Goal: Information Seeking & Learning: Find specific fact

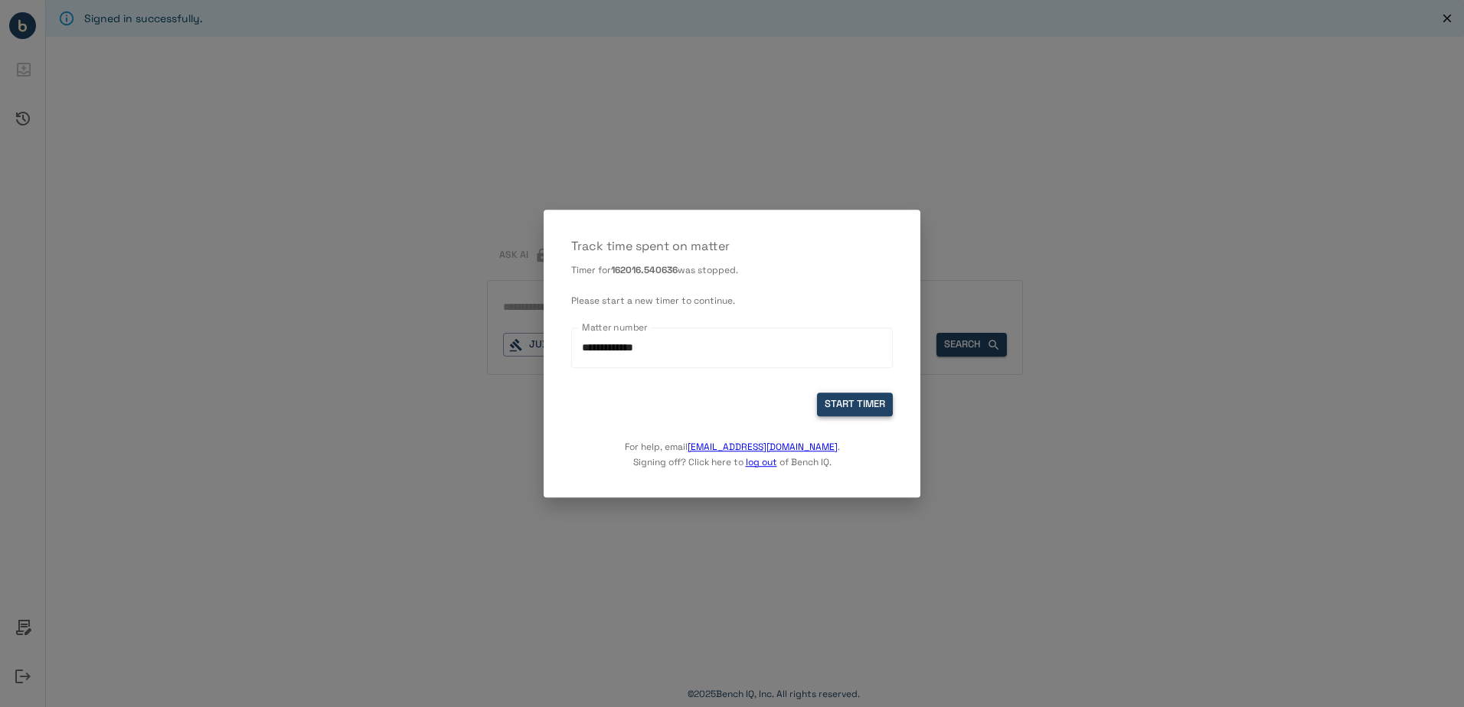
click at [857, 402] on button "START TIMER" at bounding box center [855, 405] width 76 height 24
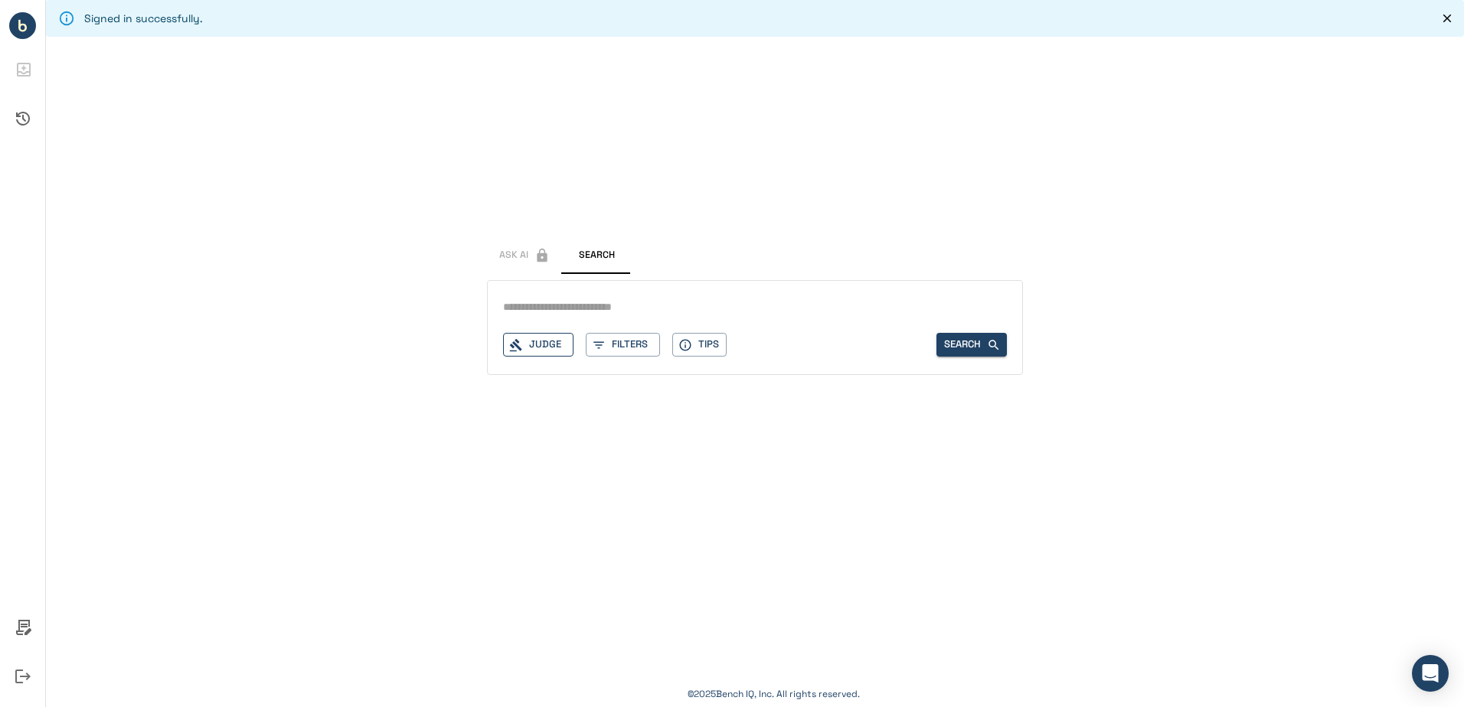
click at [545, 356] on div "Judge Filters Tips Search" at bounding box center [755, 327] width 536 height 95
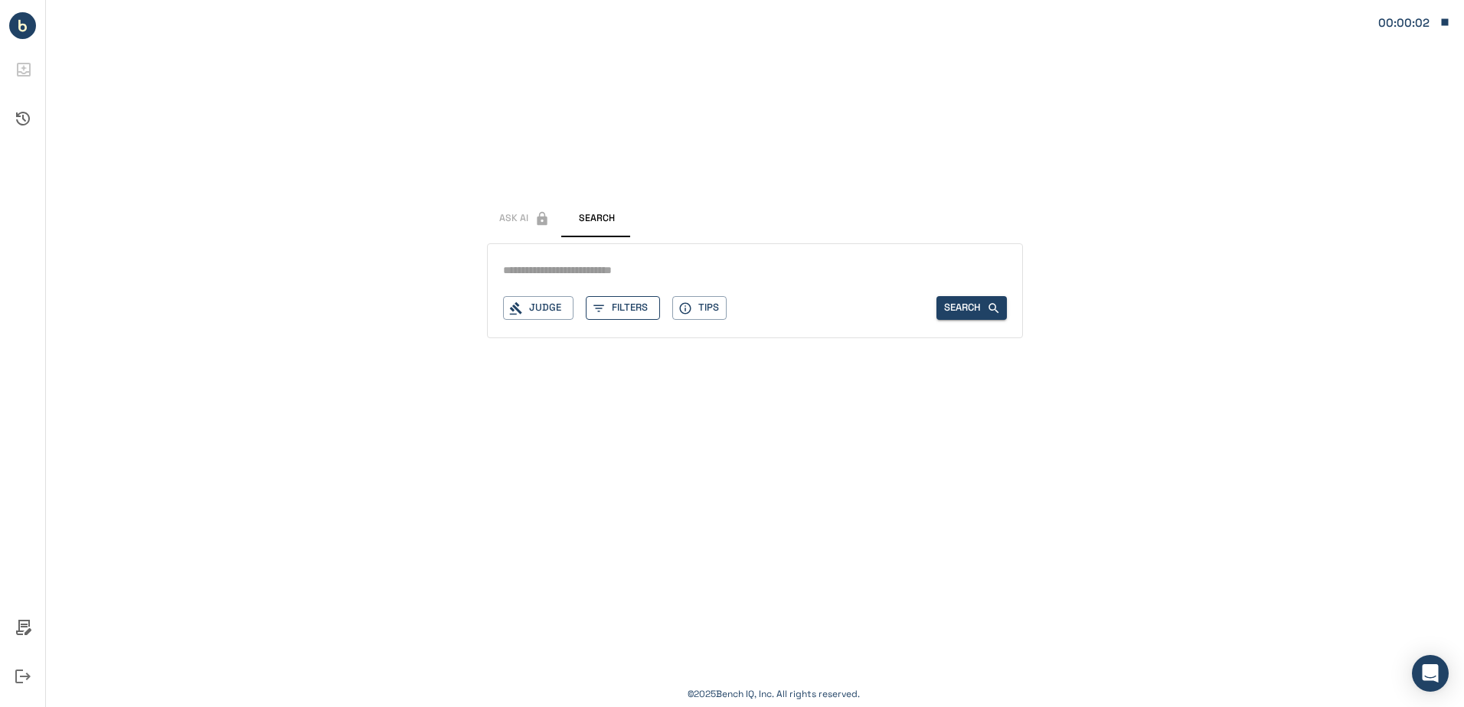
click at [629, 300] on button "Filters" at bounding box center [623, 308] width 74 height 24
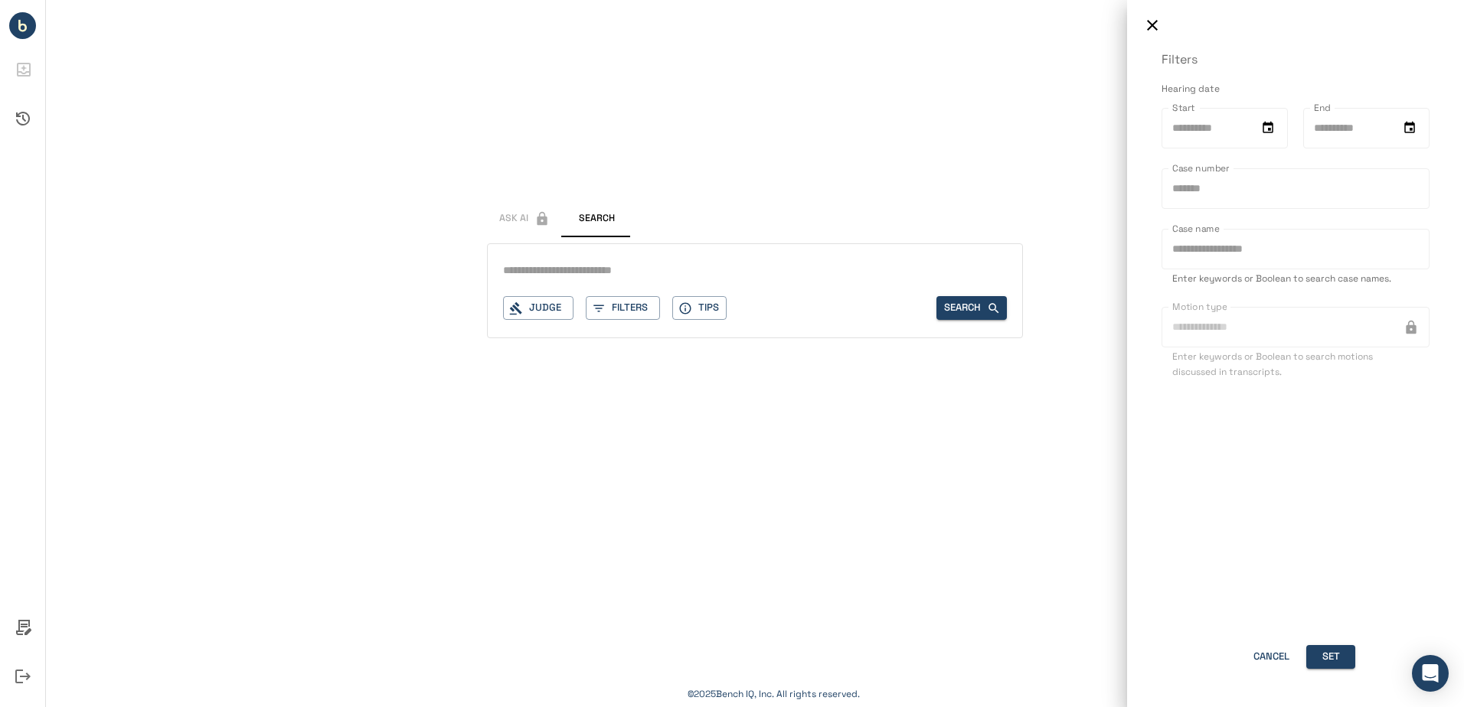
click at [1157, 30] on icon "button" at bounding box center [1152, 25] width 18 height 18
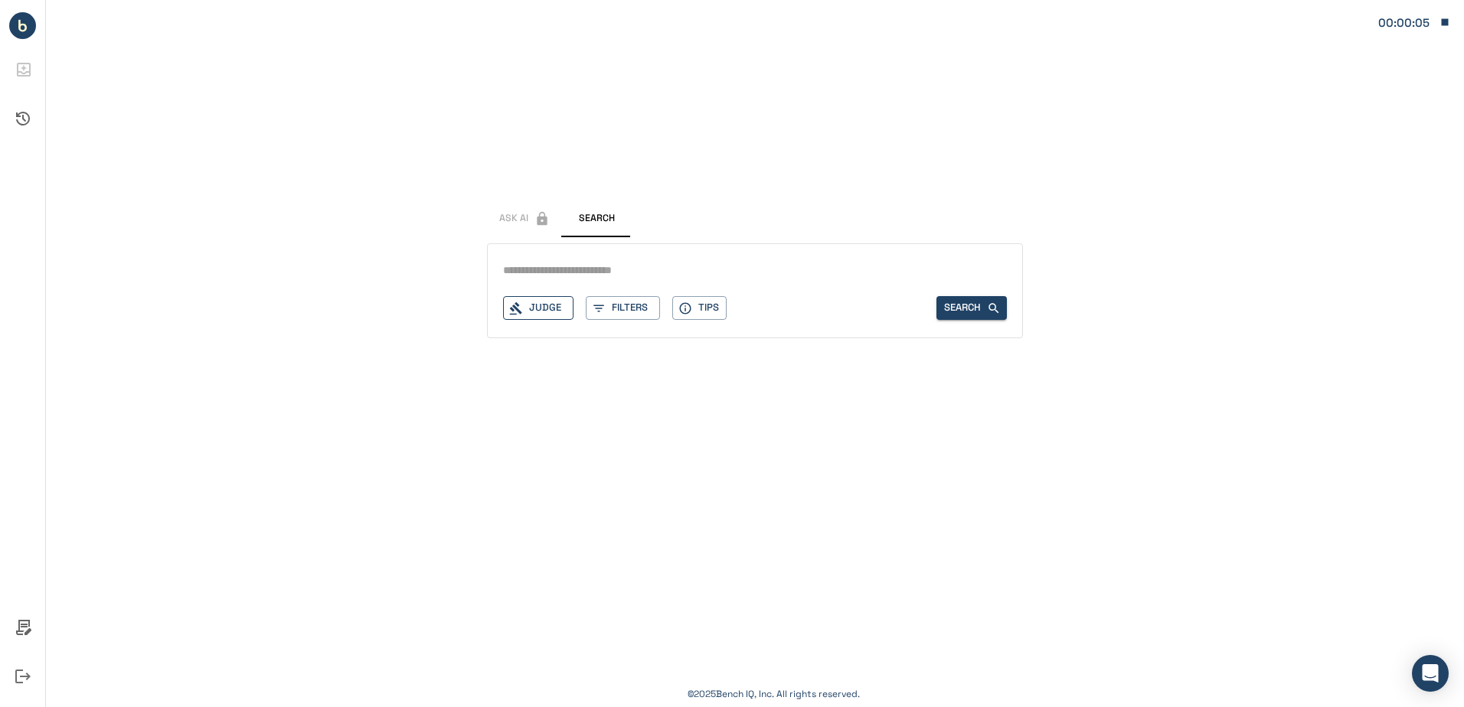
click at [515, 307] on icon "button" at bounding box center [516, 308] width 12 height 13
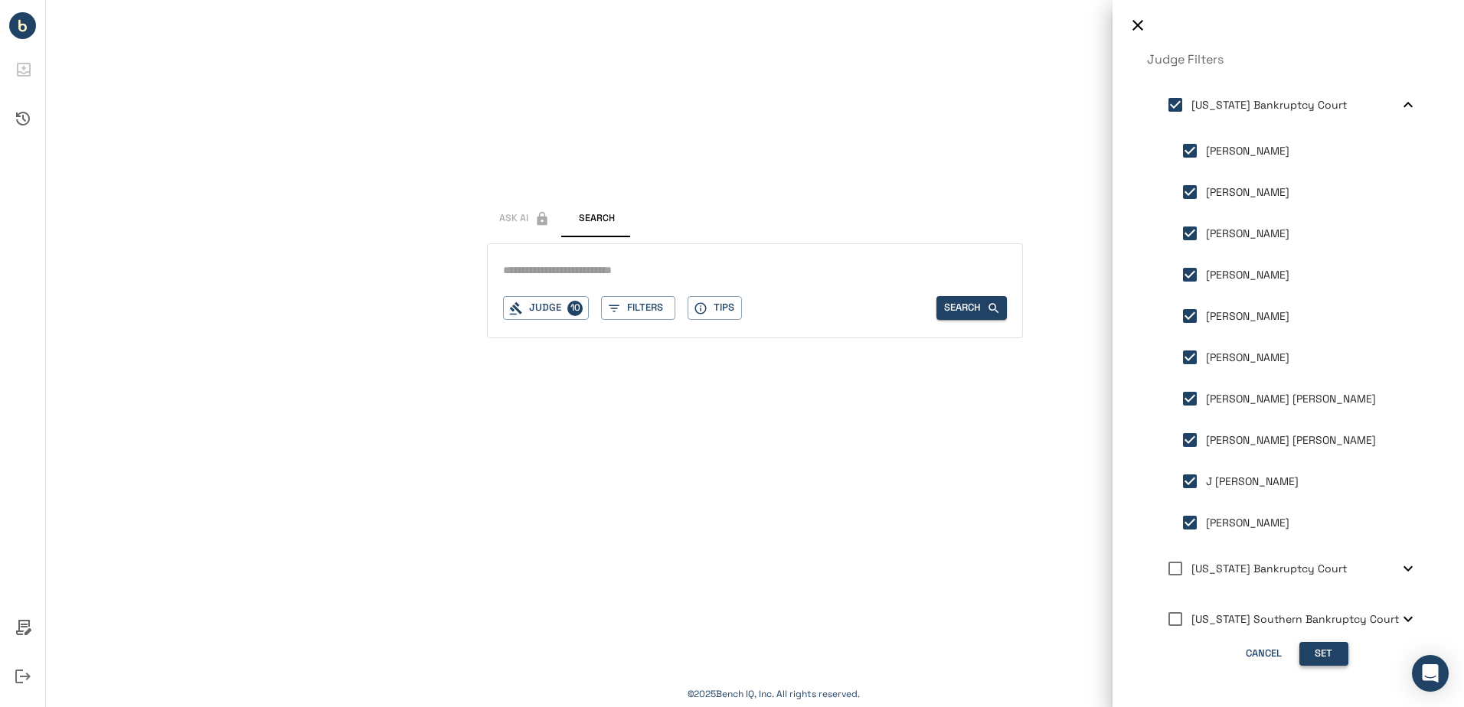
click at [1339, 658] on button "Set" at bounding box center [1323, 654] width 49 height 24
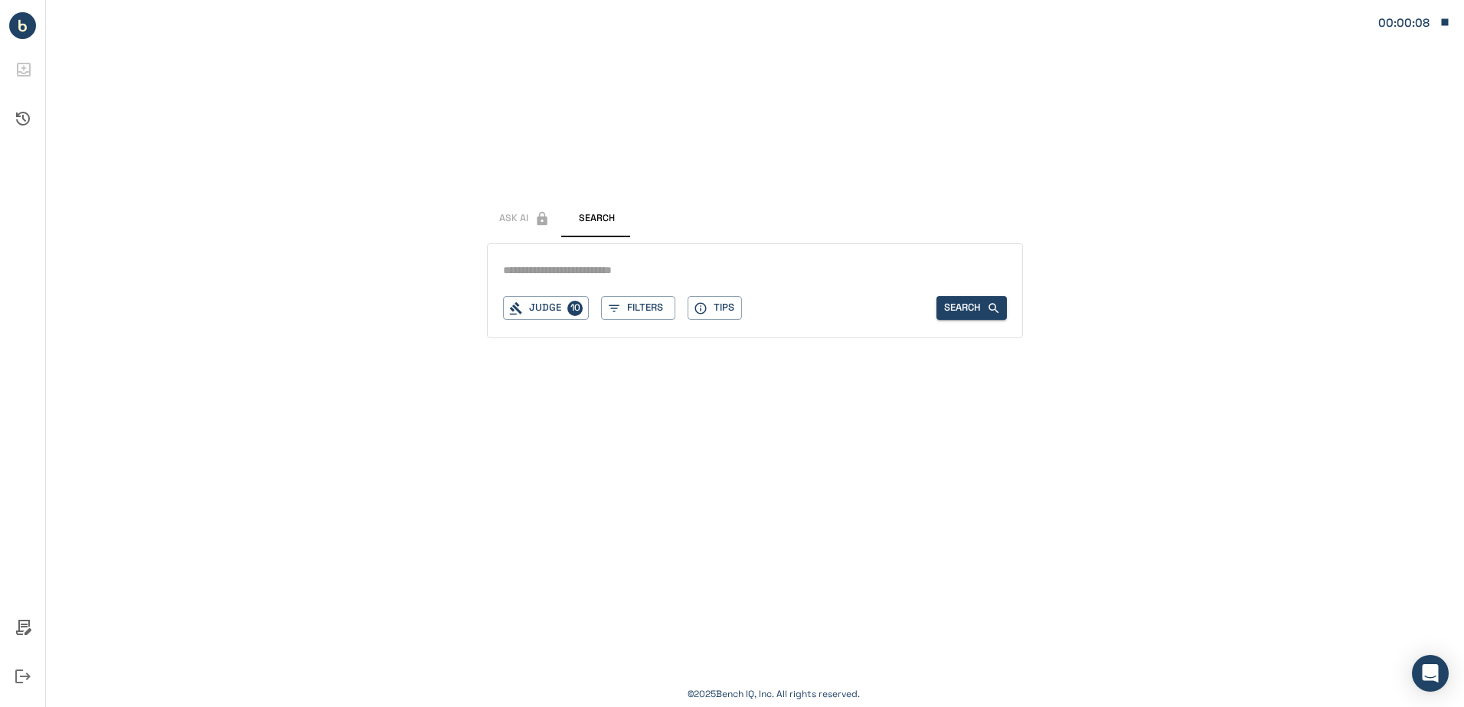
click at [599, 283] on div "Judge 10 Filters Tips Search" at bounding box center [755, 290] width 536 height 95
click at [586, 274] on input "text" at bounding box center [755, 270] width 504 height 22
type input "**********"
click at [944, 305] on button "Search" at bounding box center [971, 308] width 70 height 24
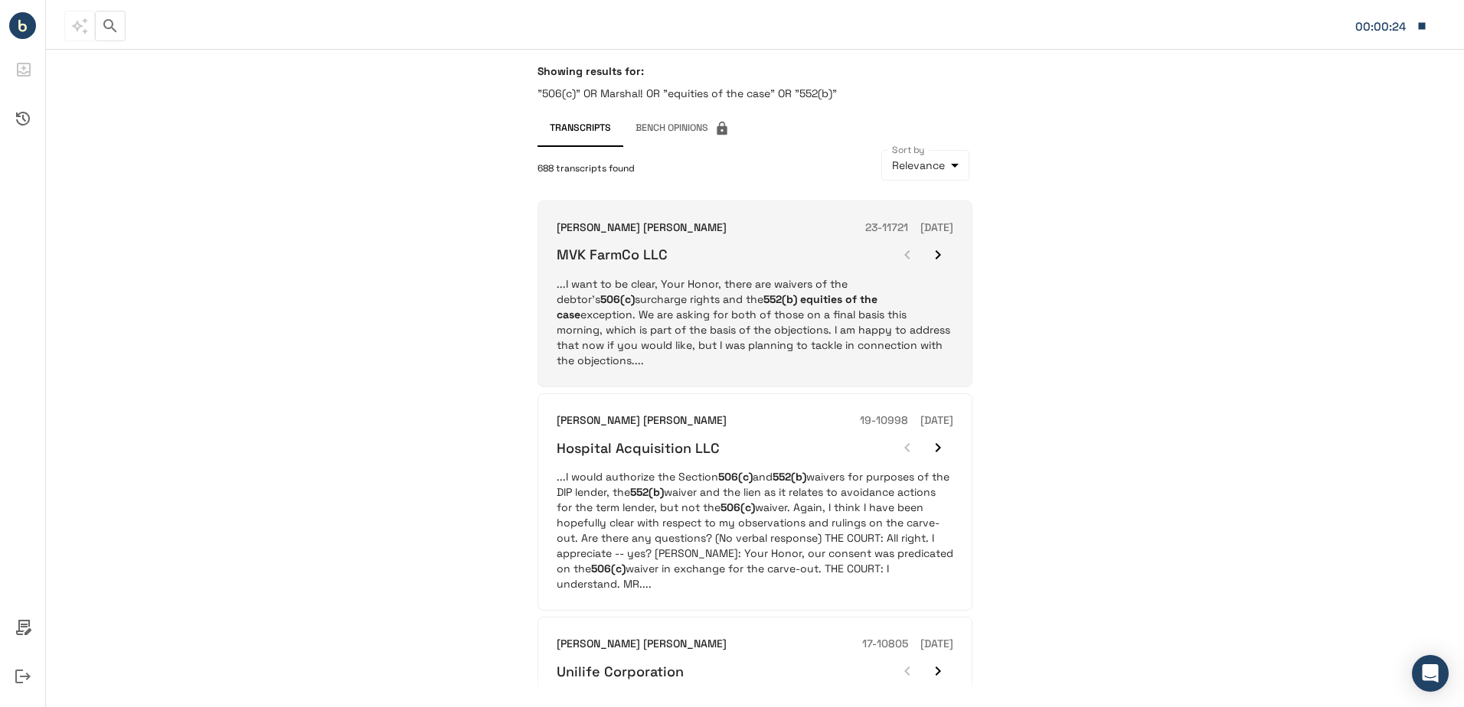
click at [714, 285] on p "...I want to be clear, Your Honor, there are waivers of the debtor’s 506(c) sur…" at bounding box center [754, 322] width 397 height 92
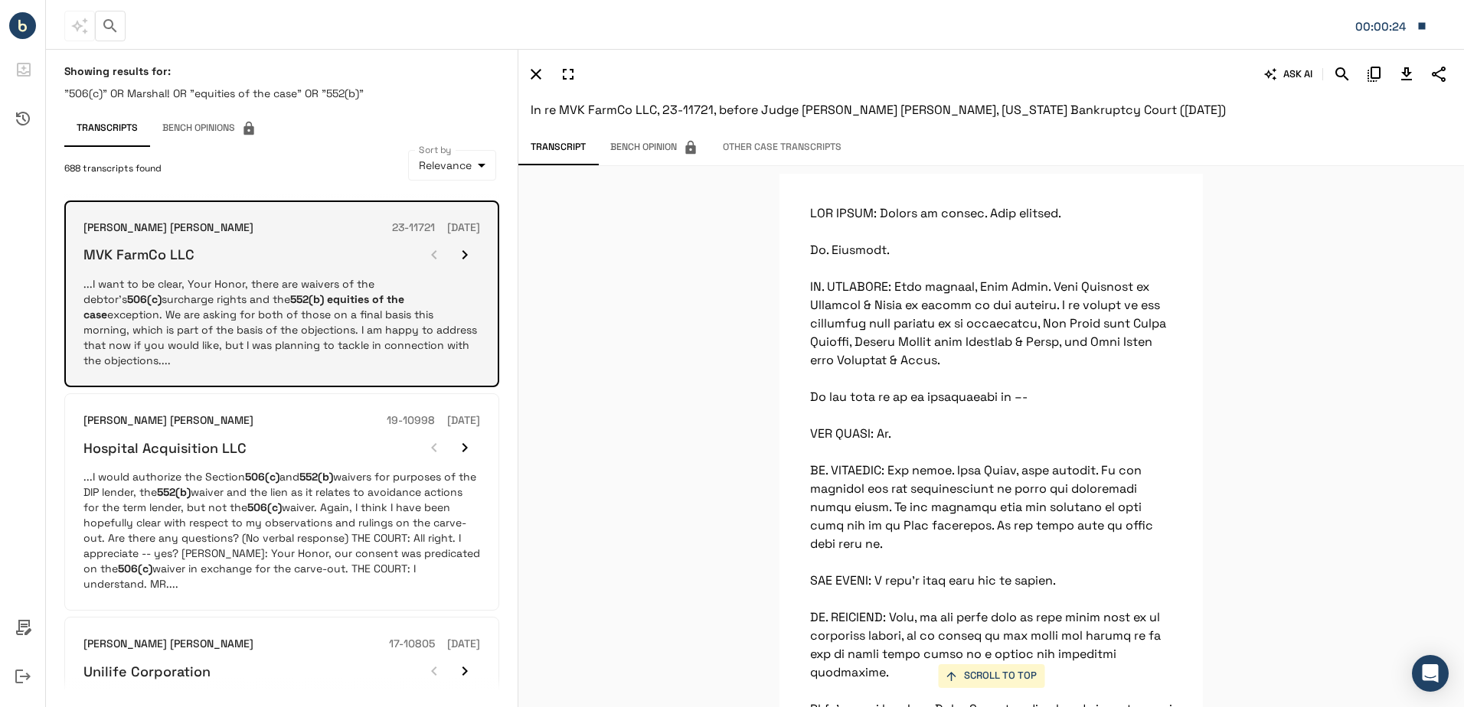
scroll to position [7832, 0]
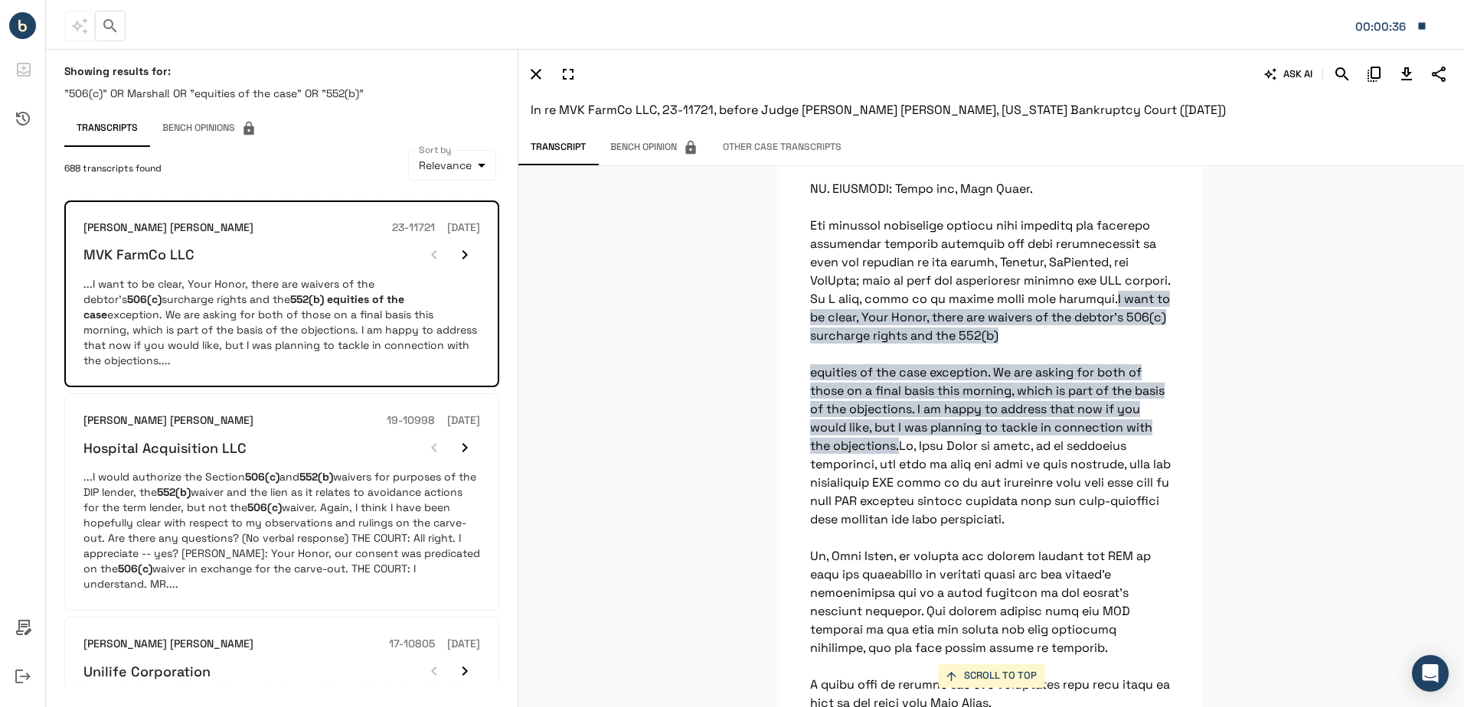
click at [1418, 83] on div "ASK AI" at bounding box center [987, 74] width 928 height 26
click at [1400, 77] on icon "Download Transcript" at bounding box center [1406, 74] width 18 height 18
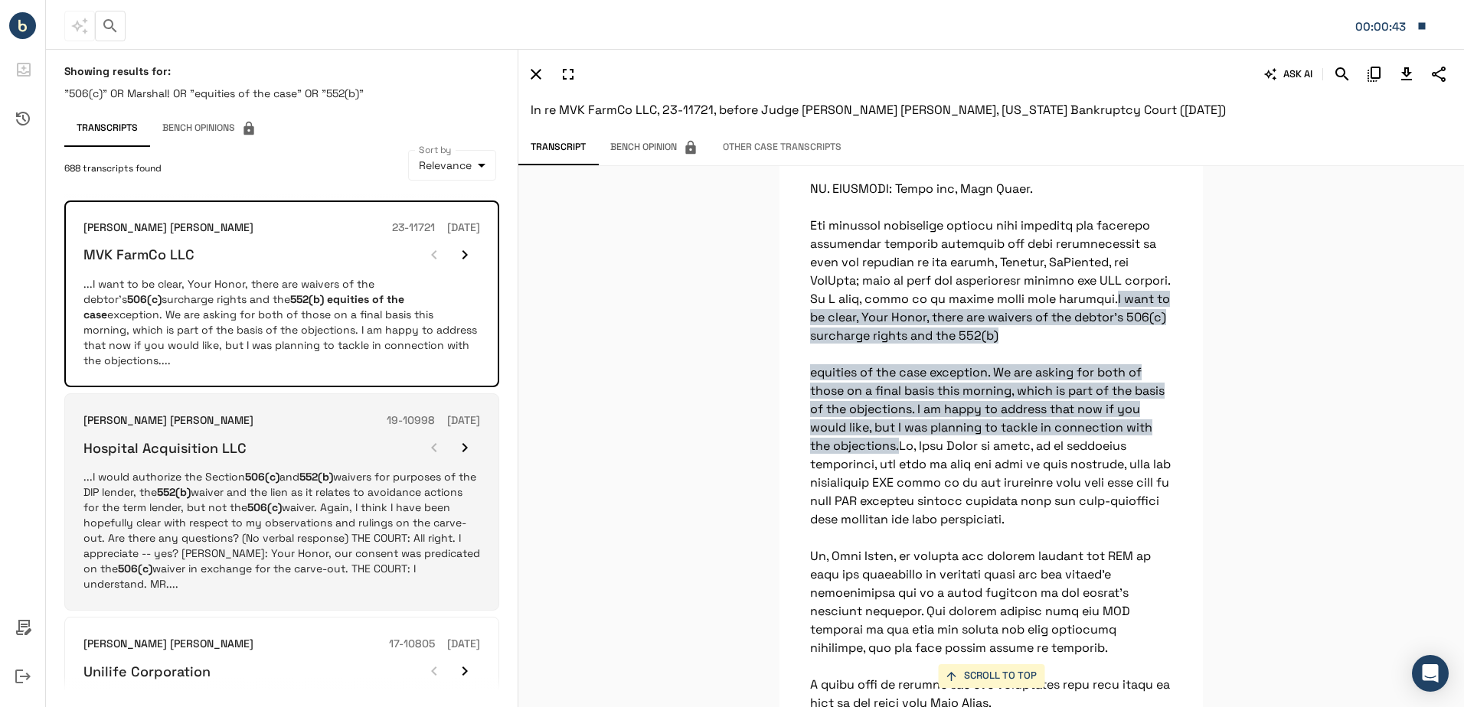
click at [306, 513] on p "...I would authorize the Section 506(c) and 552(b) waivers for purposes of the …" at bounding box center [281, 530] width 397 height 122
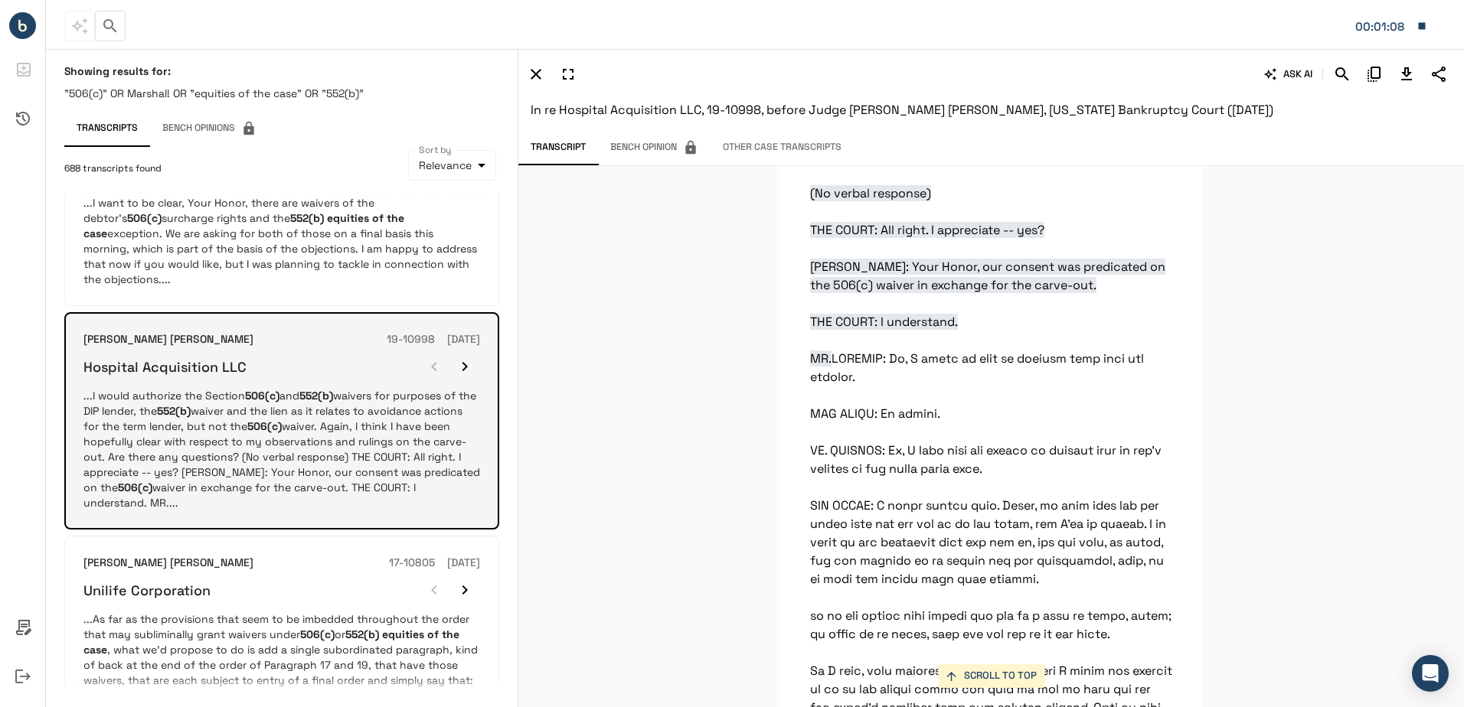
scroll to position [203, 0]
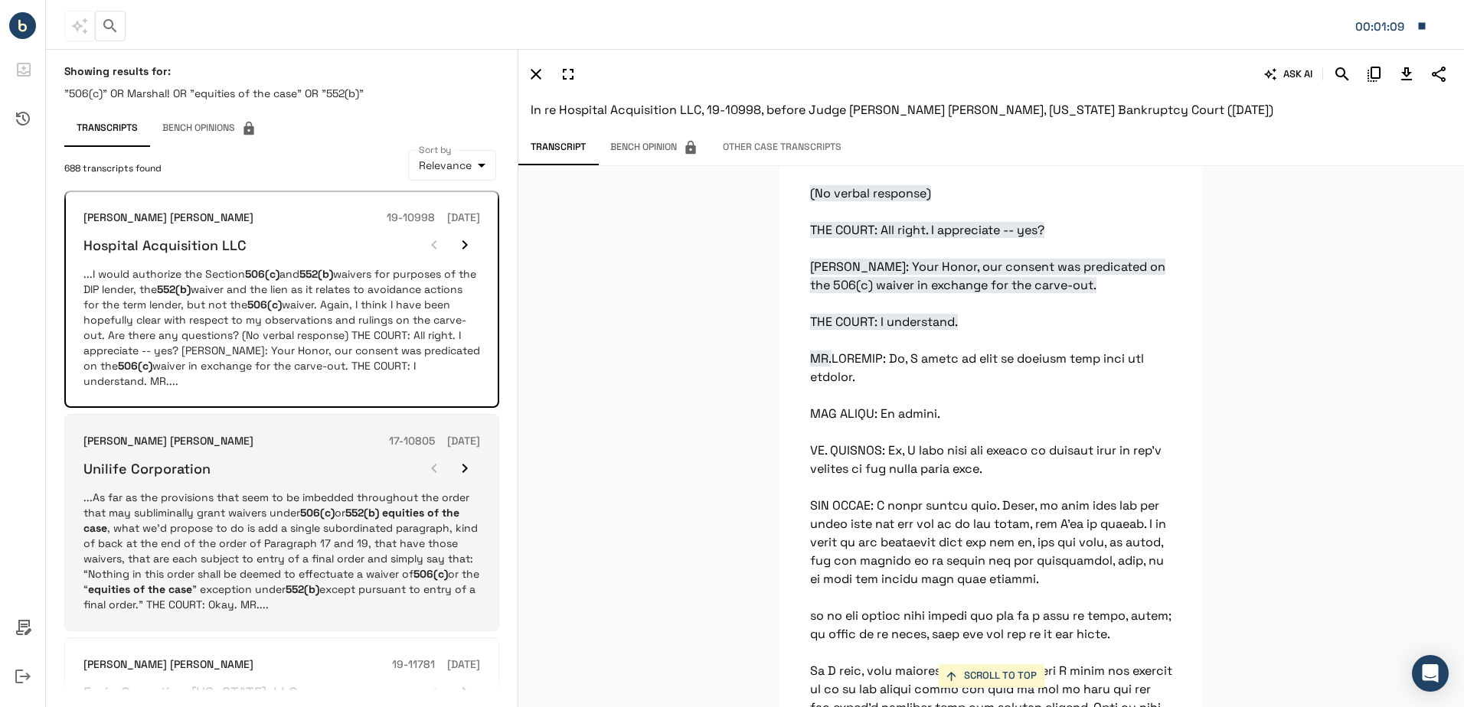
click at [246, 490] on p "...As far as the provisions that seem to be imbedded throughout the order that …" at bounding box center [281, 551] width 397 height 122
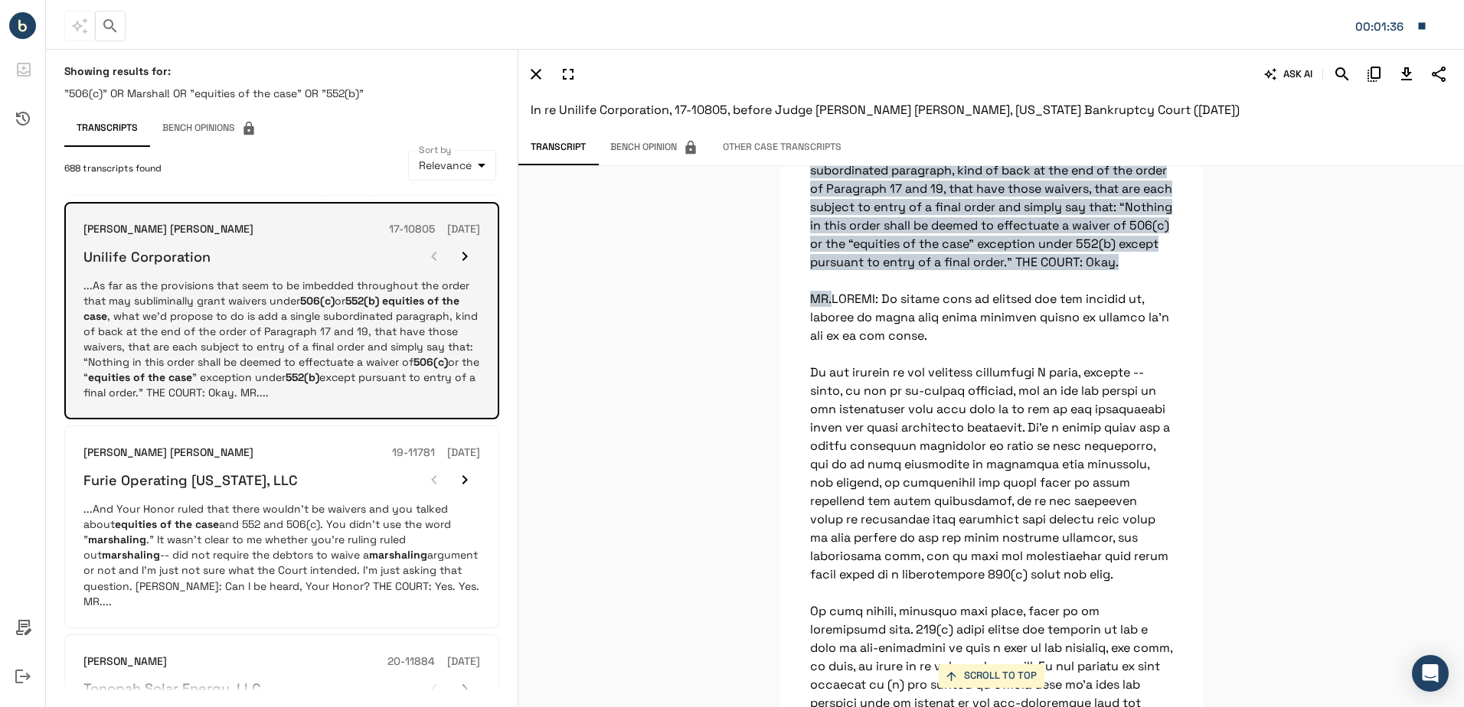
scroll to position [416, 0]
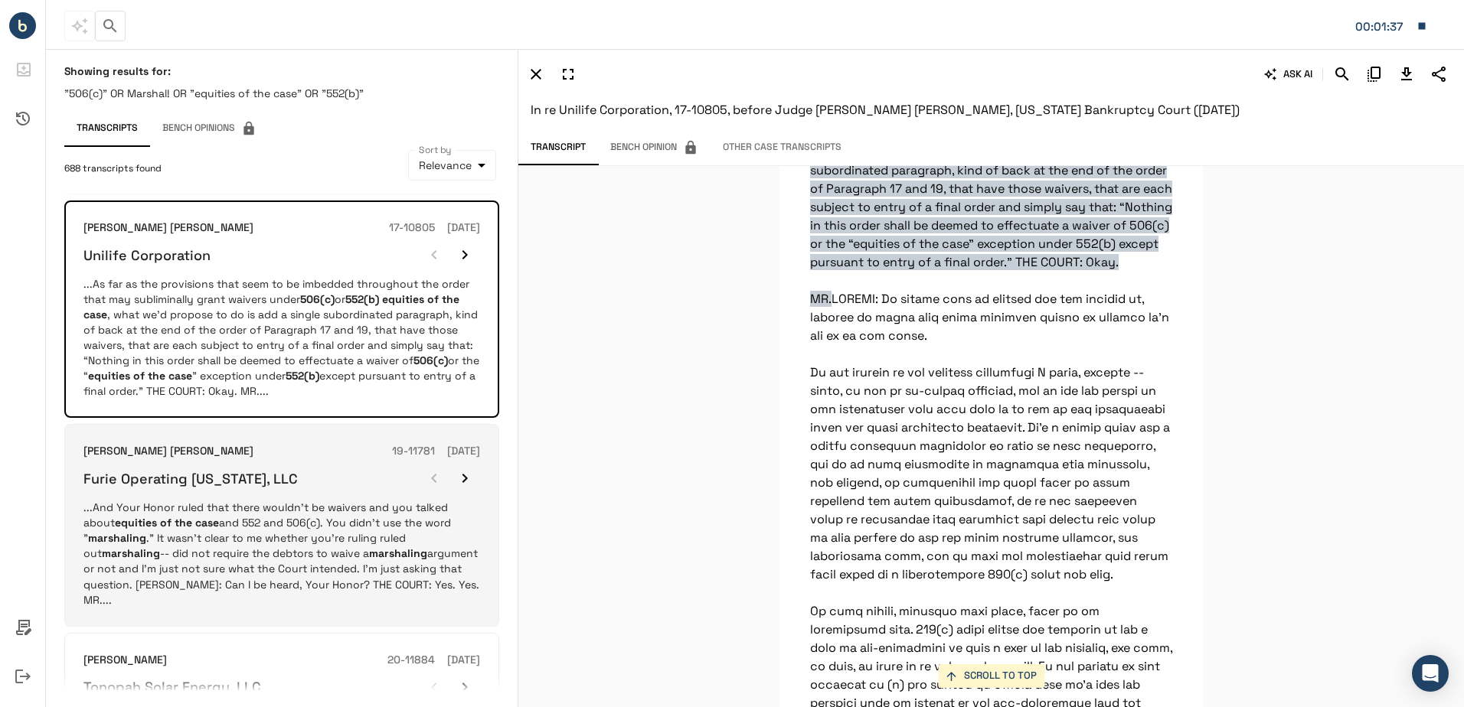
click at [299, 513] on p "...And Your Honor ruled that there wouldn't be waivers and you talked about equ…" at bounding box center [281, 553] width 397 height 107
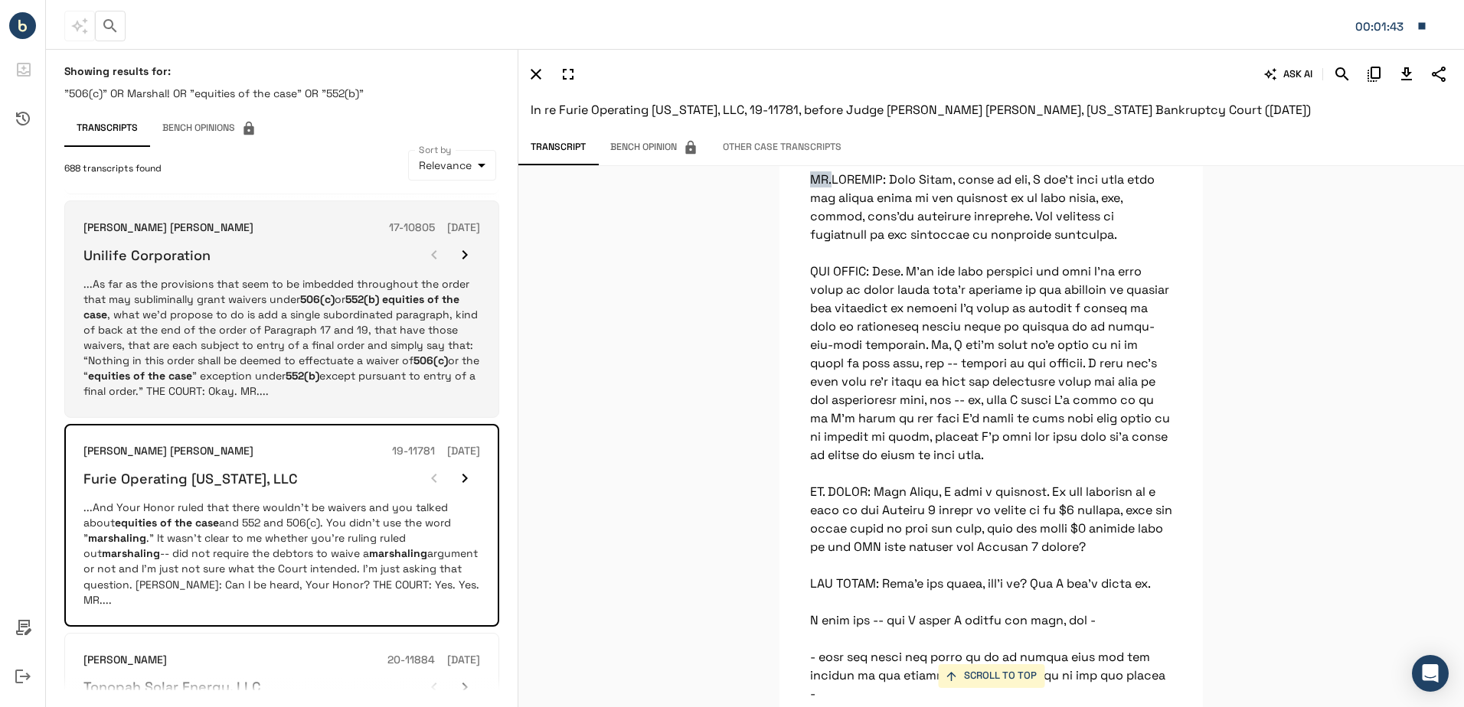
scroll to position [0, 0]
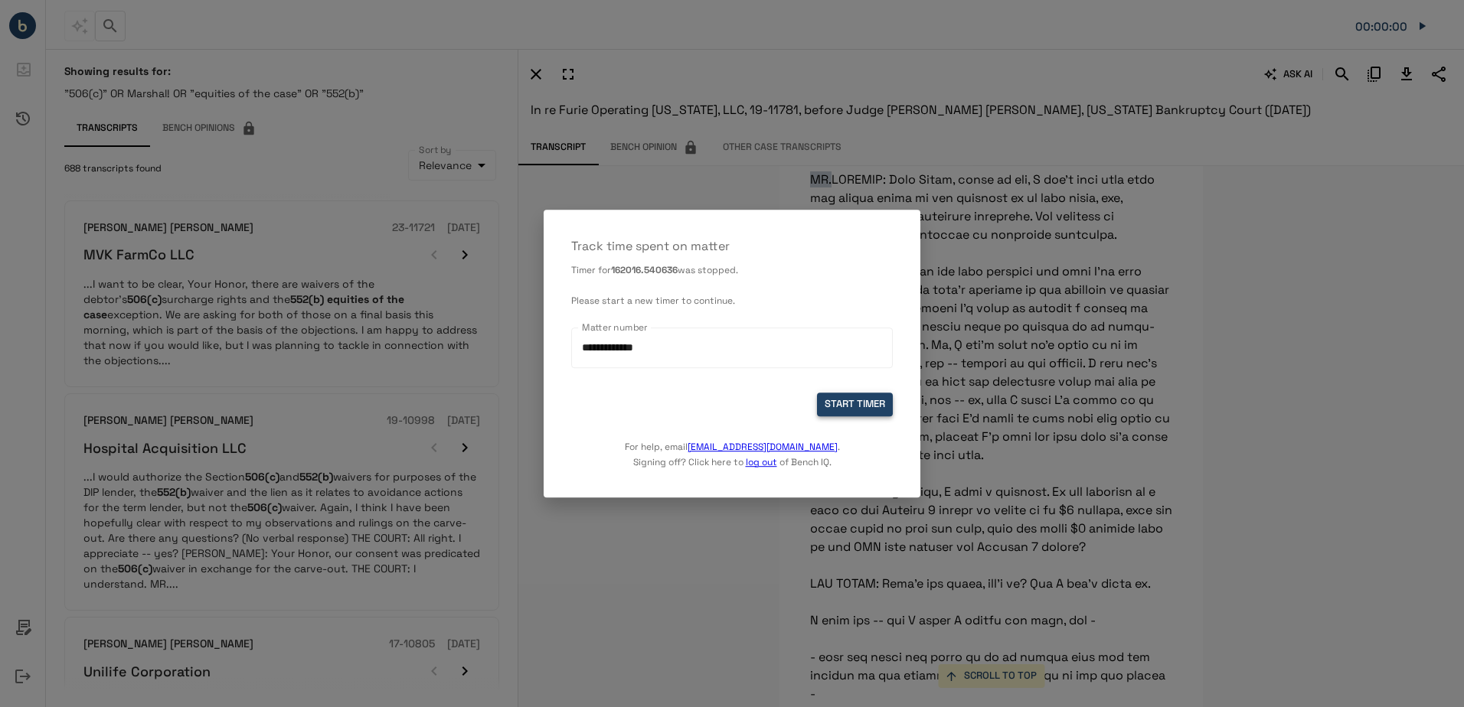
click at [844, 400] on button "START TIMER" at bounding box center [855, 405] width 76 height 24
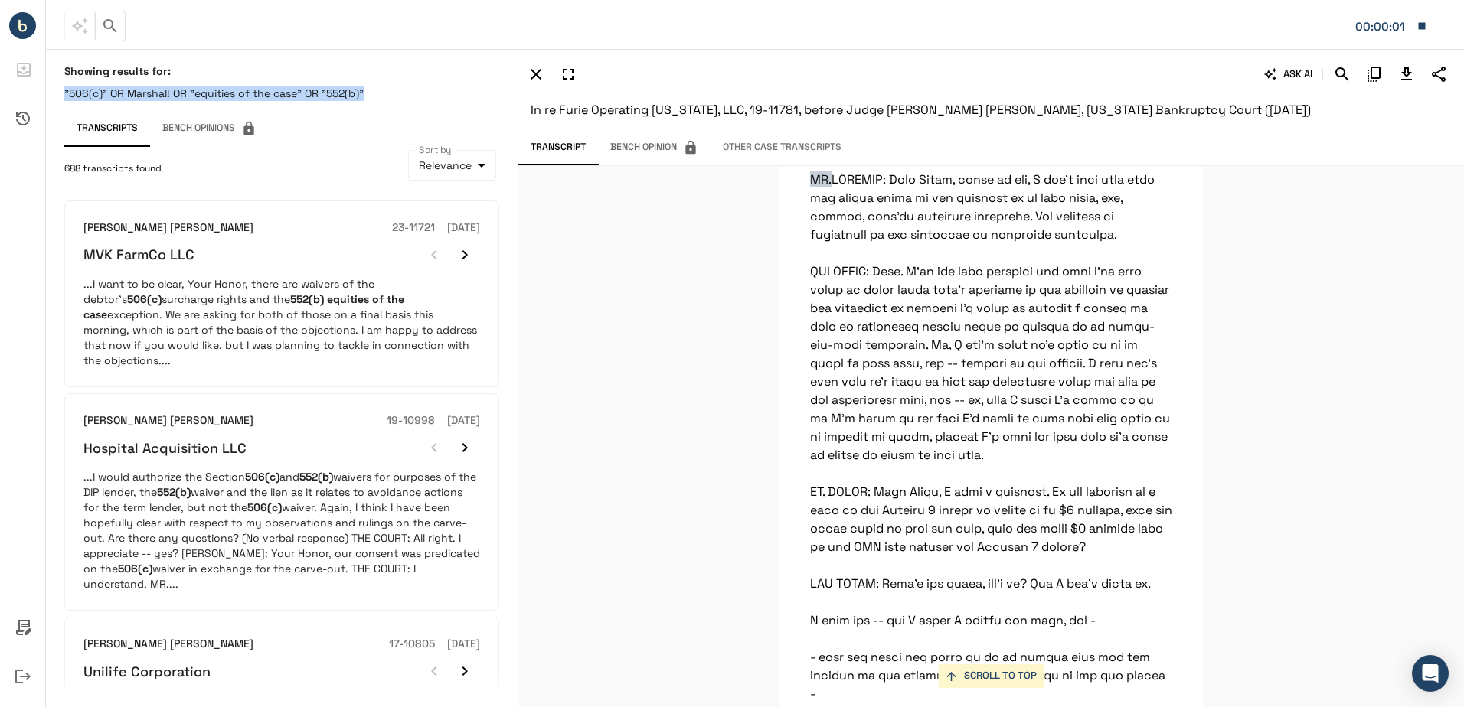
drag, startPoint x: 390, startPoint y: 87, endPoint x: 54, endPoint y: 89, distance: 335.3
click at [54, 89] on div "Showing results for: "506(c)" OR Marshal! OR "equities of the case" OR "552(b)"…" at bounding box center [282, 377] width 472 height 651
copy p ""506(c)" OR Marshal! OR "equities of the case" OR "552(b)""
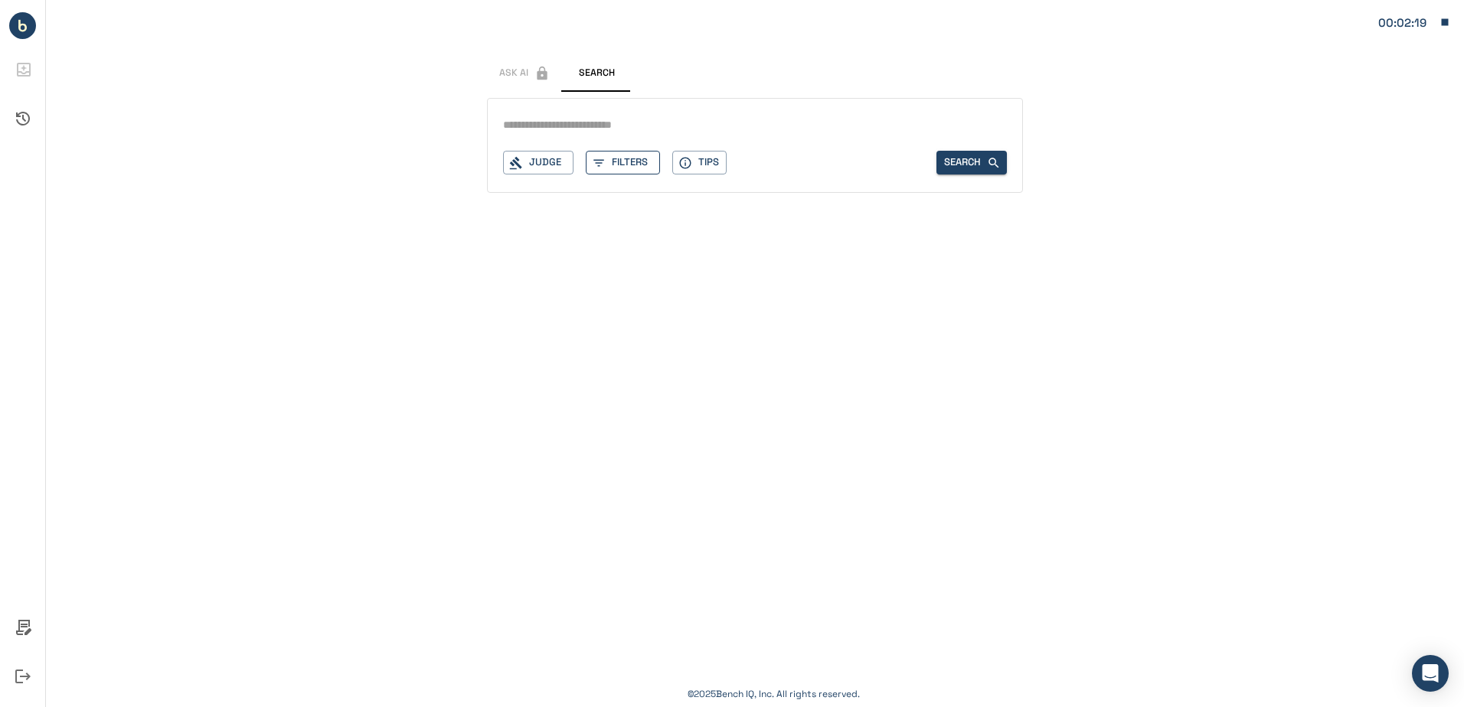
click at [614, 152] on button "Filters" at bounding box center [623, 163] width 74 height 24
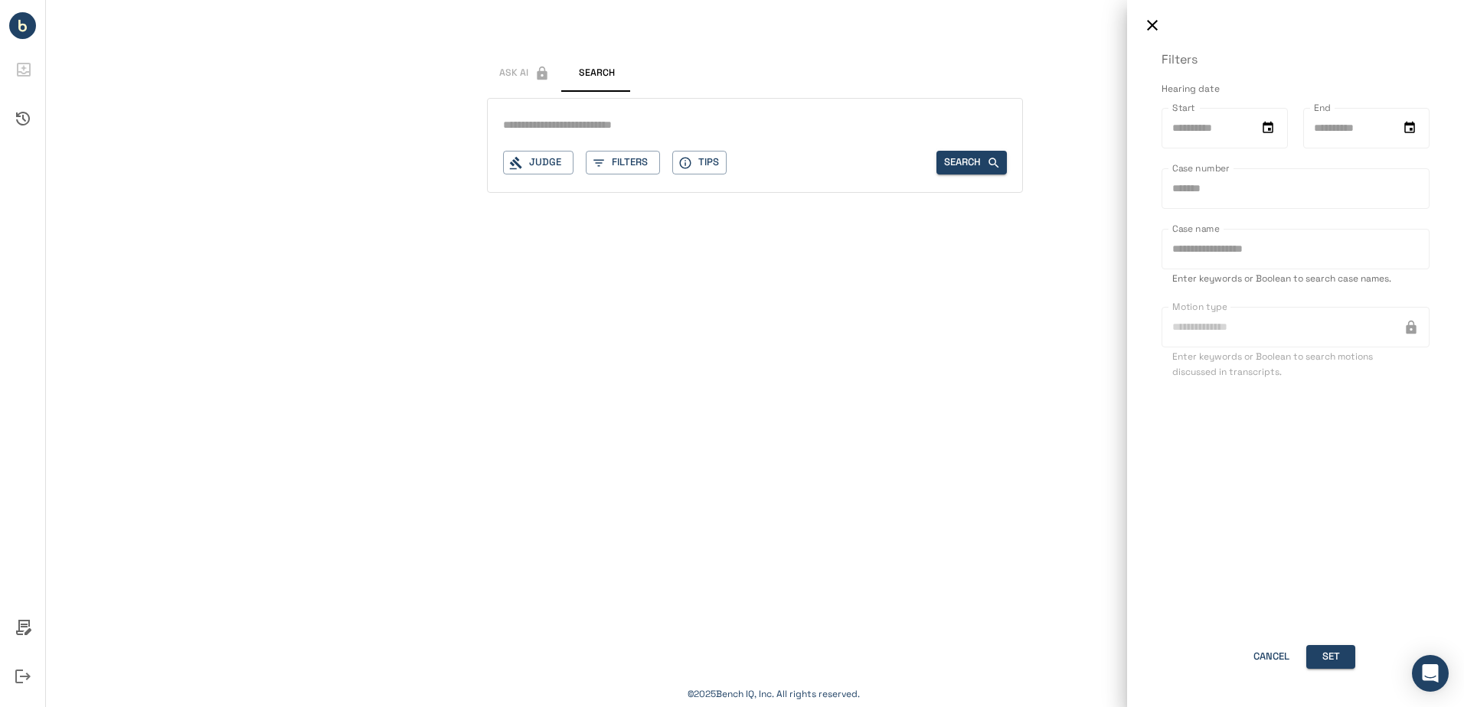
click at [1241, 286] on p "Enter keywords or Boolean to search case names." at bounding box center [1295, 279] width 246 height 15
click at [1290, 246] on input "Case name" at bounding box center [1295, 249] width 268 height 41
click at [1235, 253] on input "Case name" at bounding box center [1295, 249] width 268 height 41
type input "**********"
click at [1333, 649] on button "Set" at bounding box center [1330, 657] width 49 height 24
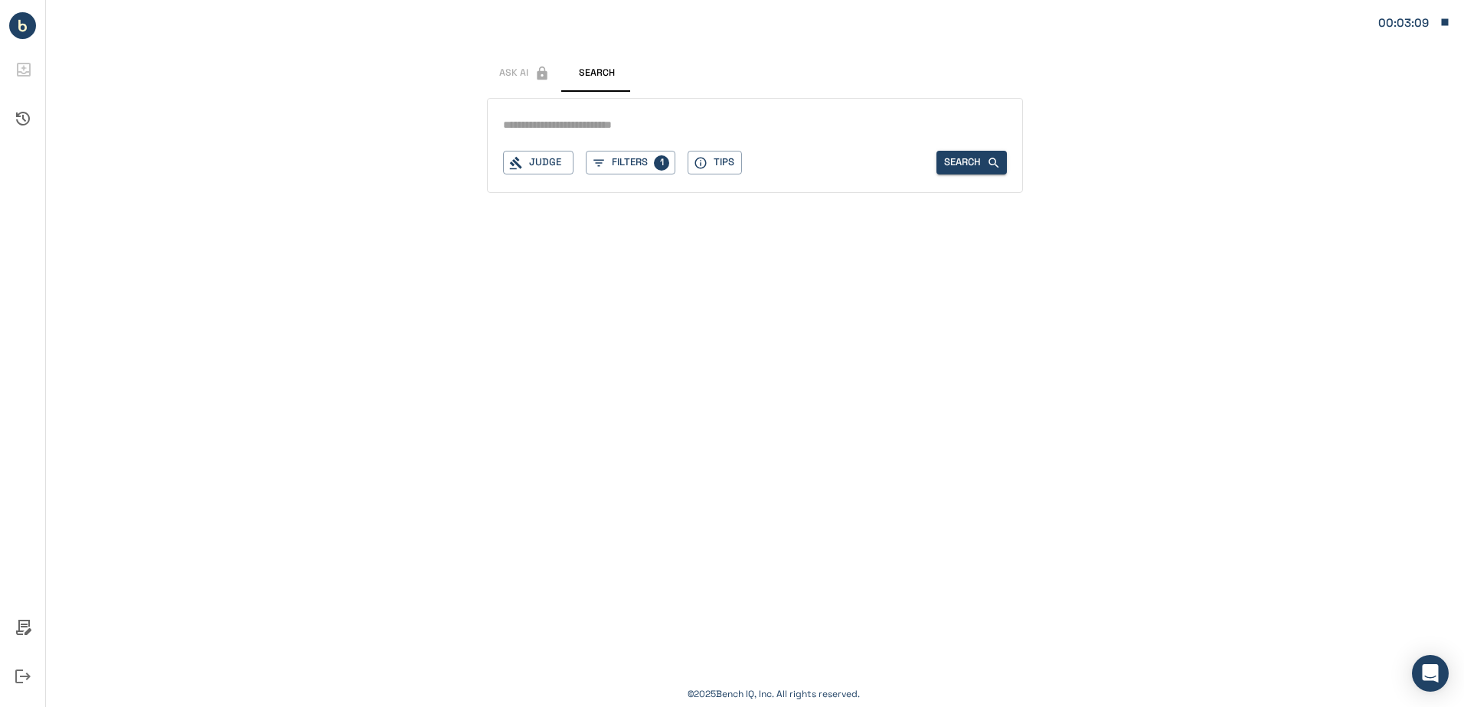
click at [726, 116] on input "text" at bounding box center [755, 125] width 504 height 22
type input "**********"
click at [983, 156] on button "Search" at bounding box center [971, 163] width 70 height 24
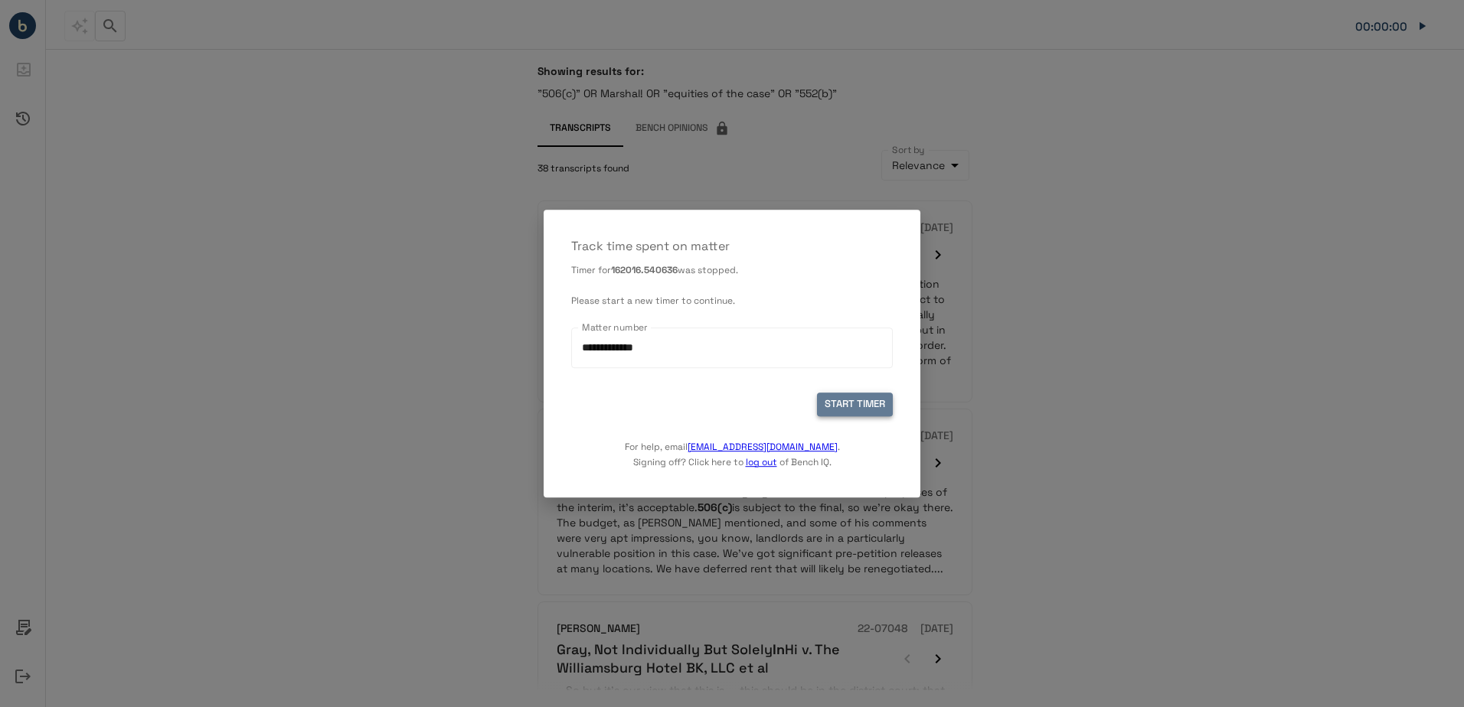
click at [860, 400] on button "START TIMER" at bounding box center [855, 405] width 76 height 24
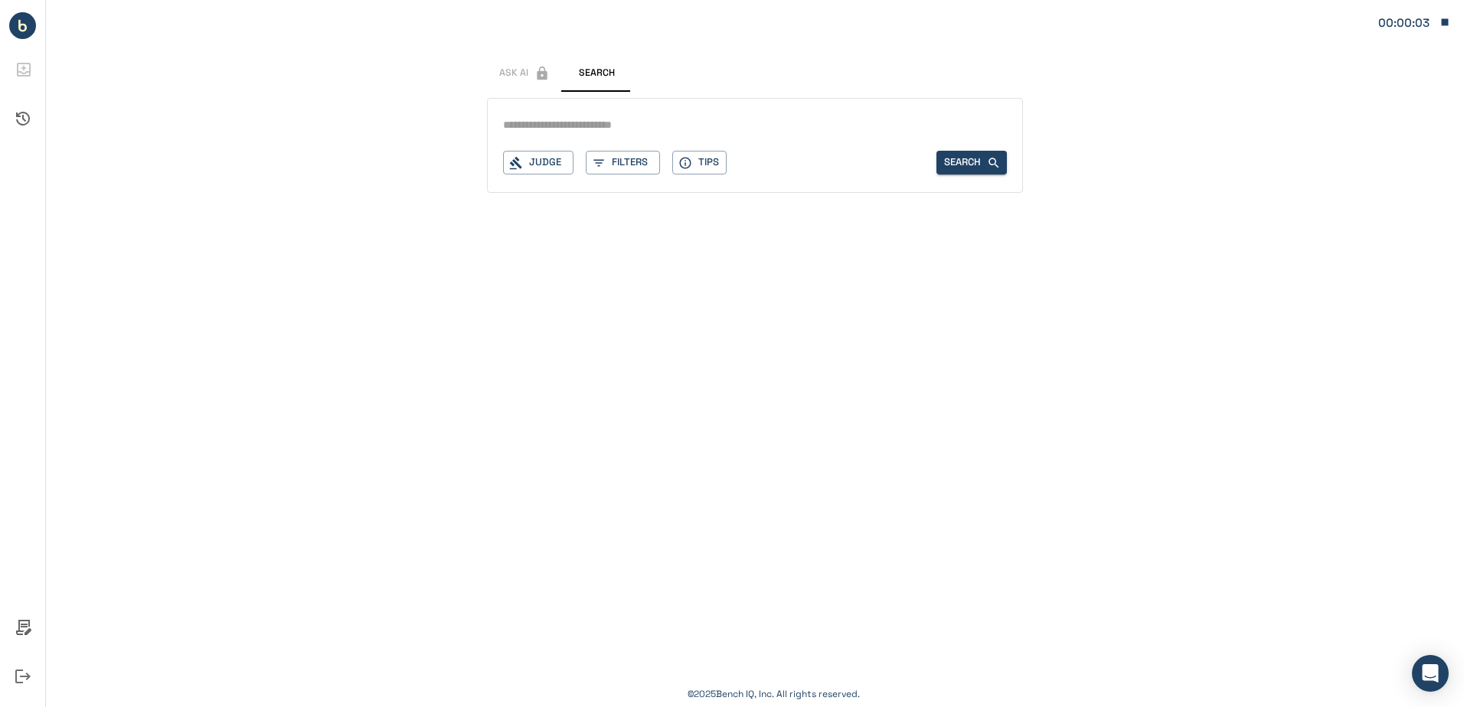
drag, startPoint x: 969, startPoint y: 152, endPoint x: 837, endPoint y: 149, distance: 132.4
click at [837, 149] on div "Judge Filters Tips Search" at bounding box center [755, 145] width 536 height 95
click at [624, 167] on button "Filters" at bounding box center [623, 163] width 74 height 24
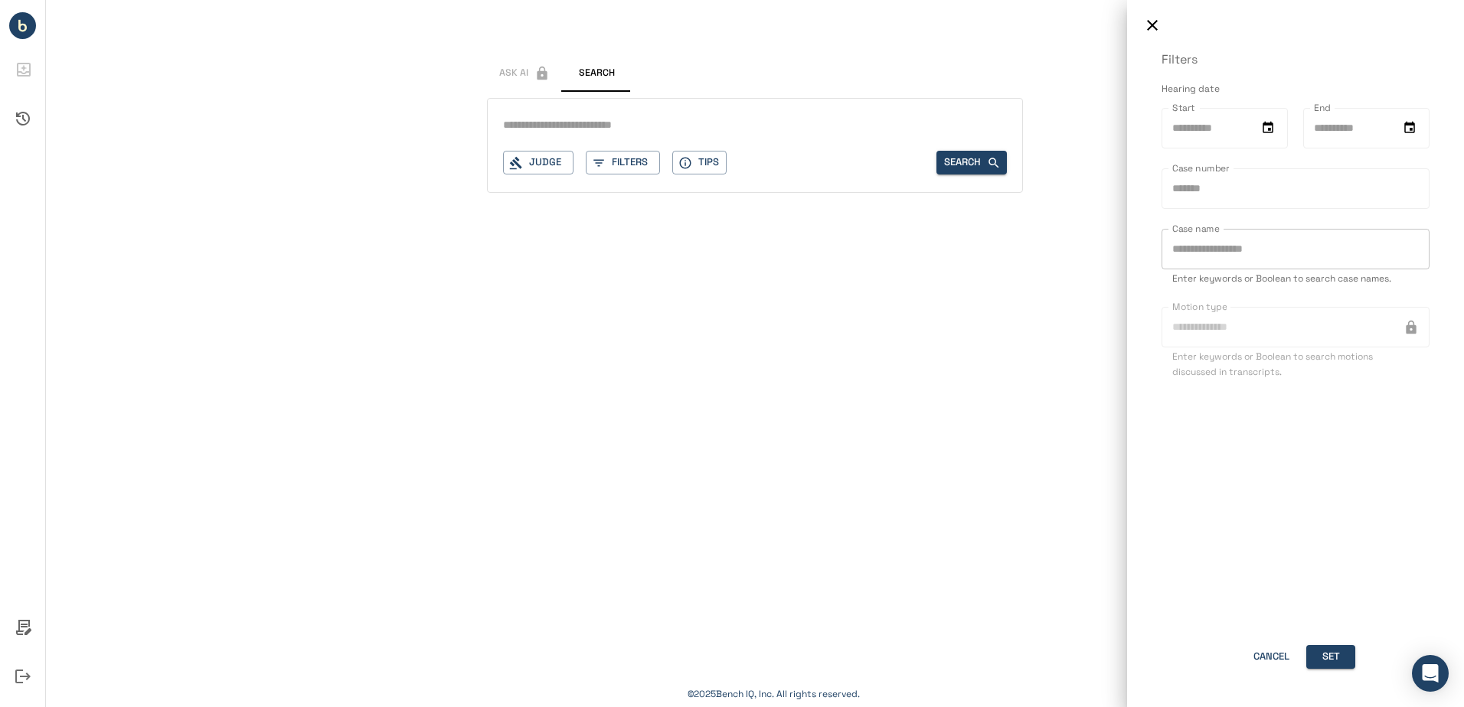
click at [1240, 266] on input "Case name" at bounding box center [1295, 249] width 268 height 41
paste input "**********"
type input "**********"
click at [602, 124] on div at bounding box center [732, 353] width 1464 height 707
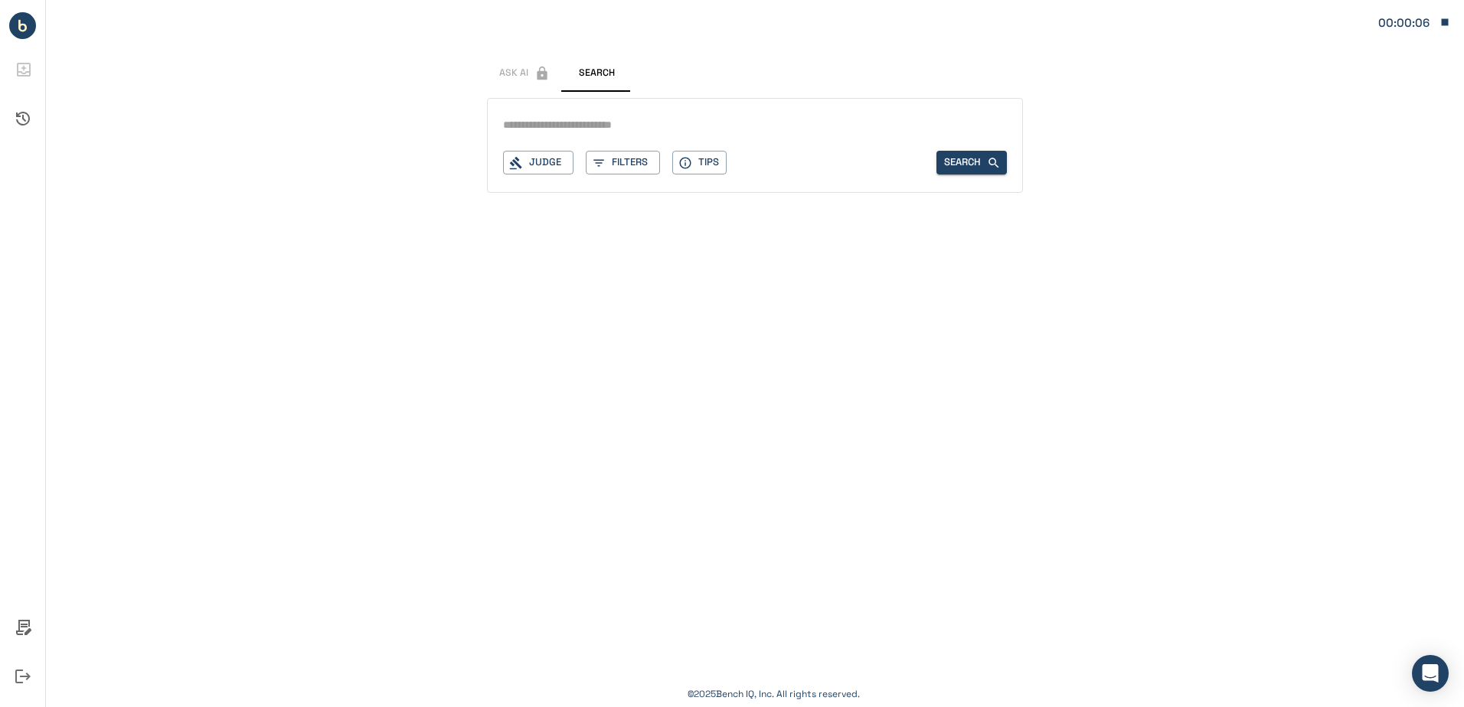
click at [638, 124] on input "text" at bounding box center [755, 125] width 504 height 22
click at [643, 397] on div "Ask AI Search Judge Filters Tips Search © 2025 Bench IQ, Inc. All rights reserv…" at bounding box center [755, 353] width 1418 height 707
click at [587, 96] on div "Ask AI Search Judge Filters Tips Search" at bounding box center [755, 124] width 536 height 162
click at [609, 178] on div "Judge Filters Tips Search" at bounding box center [755, 145] width 536 height 95
click at [618, 169] on button "Filters" at bounding box center [623, 163] width 74 height 24
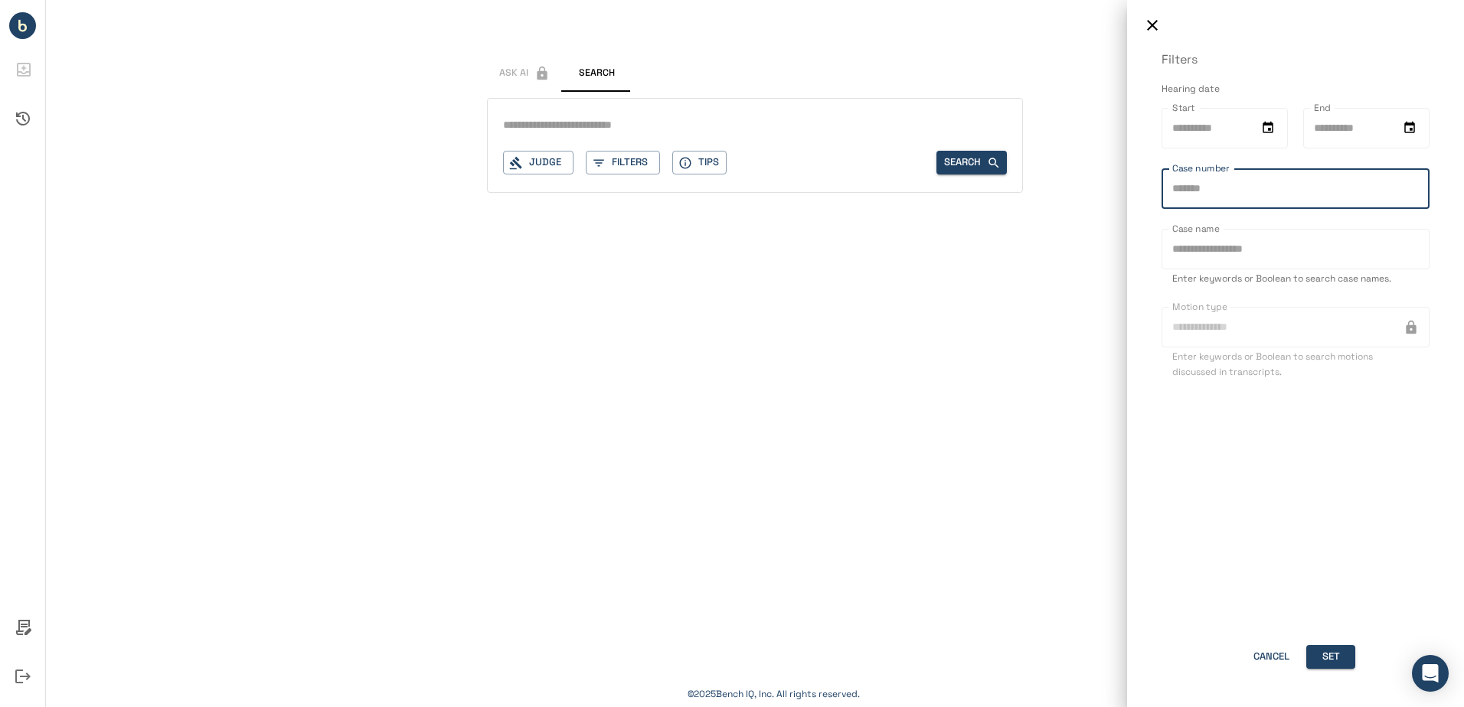
click at [1200, 202] on input "Case number" at bounding box center [1295, 188] width 268 height 41
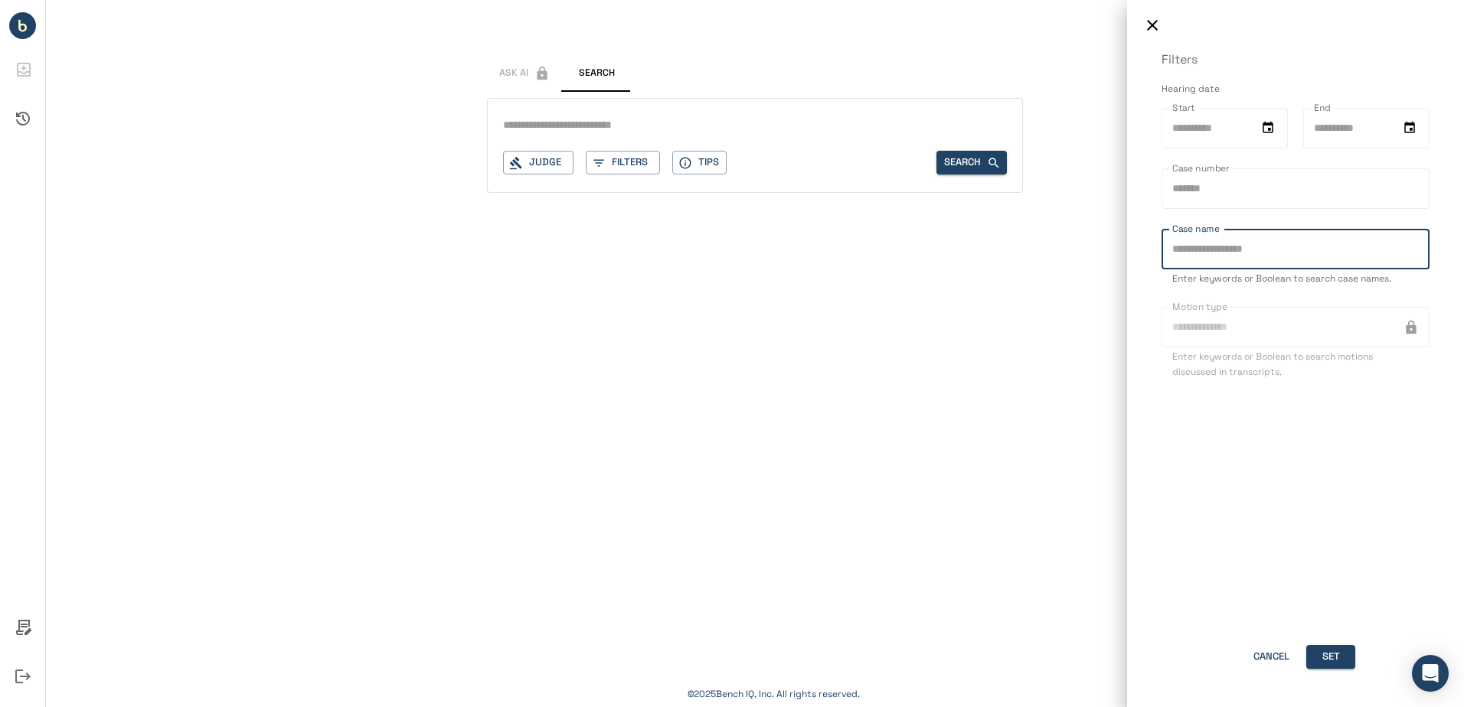
click at [1206, 236] on input "Case name" at bounding box center [1295, 249] width 268 height 41
paste input "**********"
type input "**********"
click at [1328, 656] on button "Set" at bounding box center [1330, 657] width 49 height 24
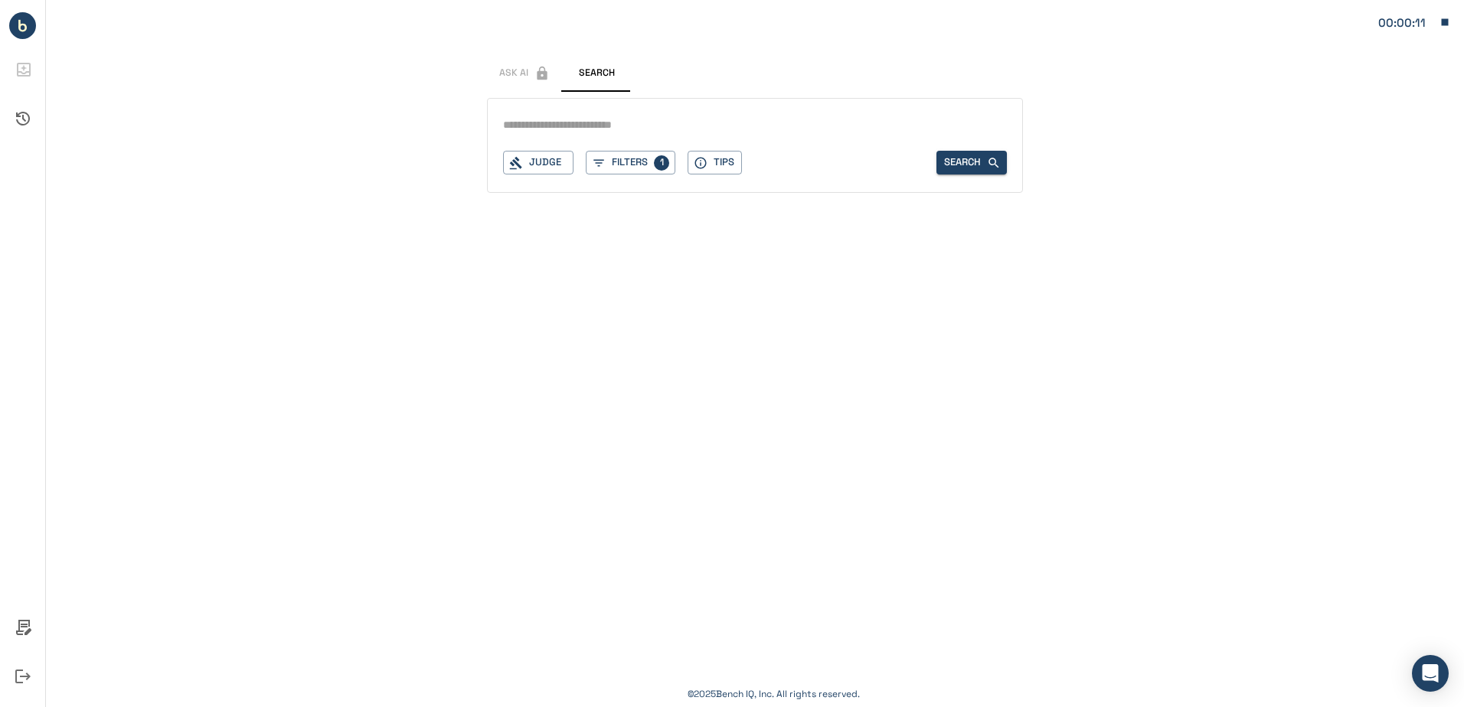
click at [576, 122] on input "text" at bounding box center [755, 125] width 504 height 22
type input "*"
click at [194, 42] on div "Ask AI Search Judge Filters 1 Tips Search" at bounding box center [755, 108] width 1418 height 217
click at [664, 134] on input "text" at bounding box center [755, 125] width 504 height 22
paste input "**********"
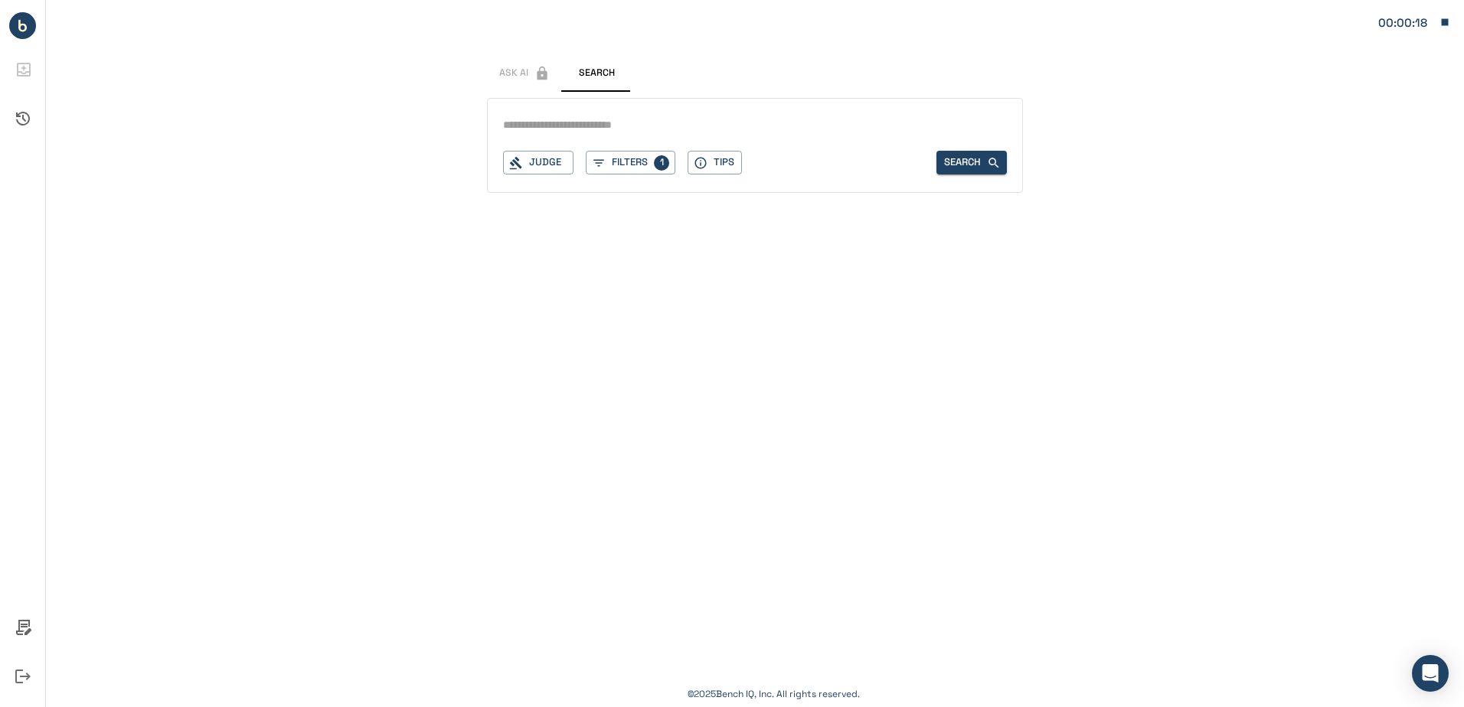
type input "**********"
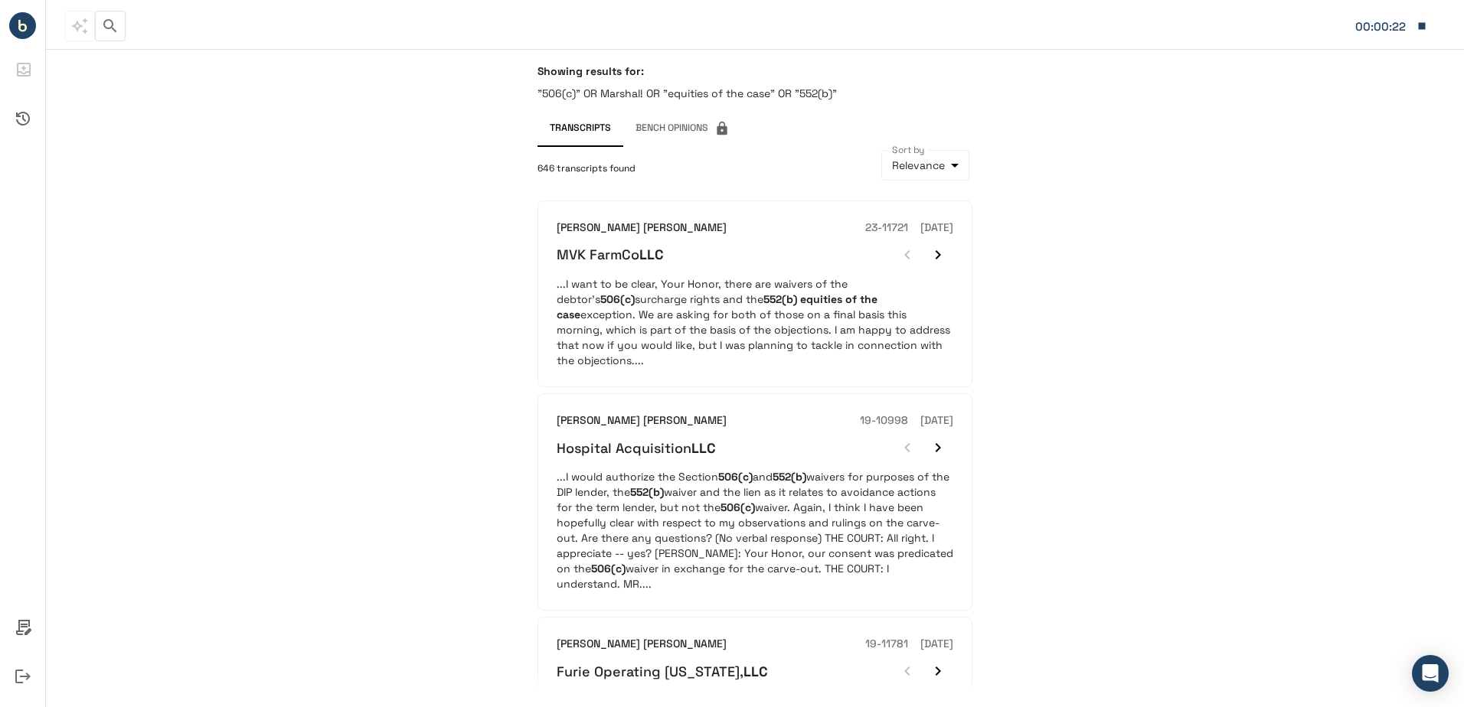
click at [99, 28] on button "button" at bounding box center [110, 26] width 31 height 31
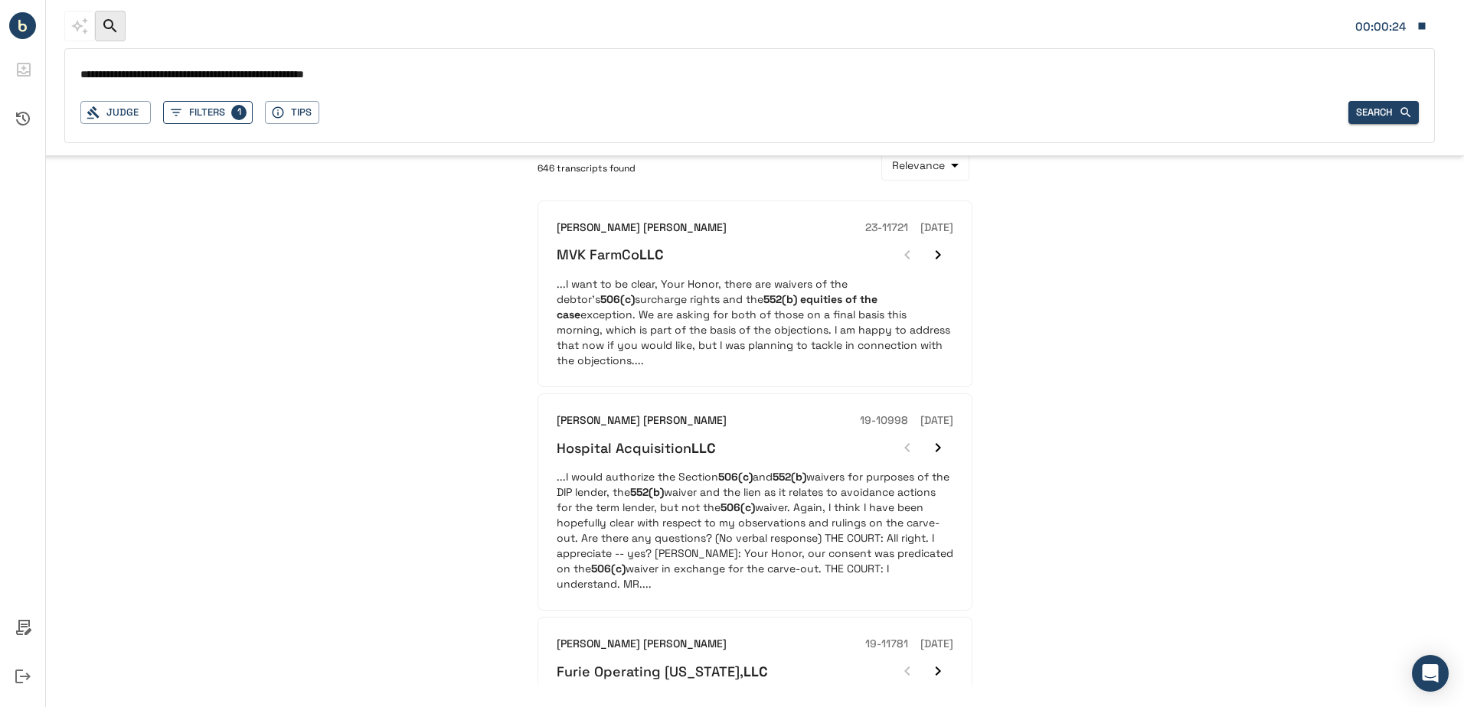
click at [227, 108] on button "Filters 1" at bounding box center [208, 113] width 90 height 24
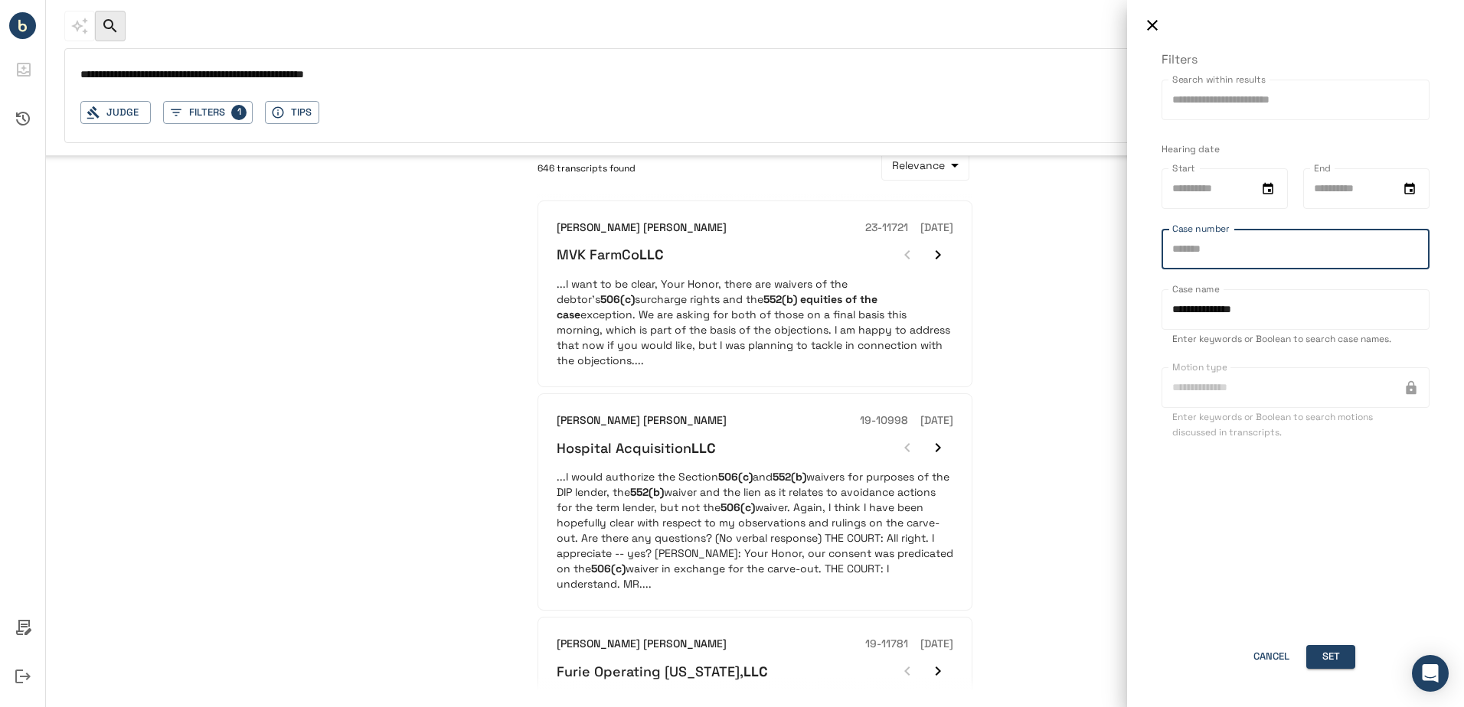
click at [1289, 252] on input "Case number" at bounding box center [1295, 249] width 268 height 41
type input "********"
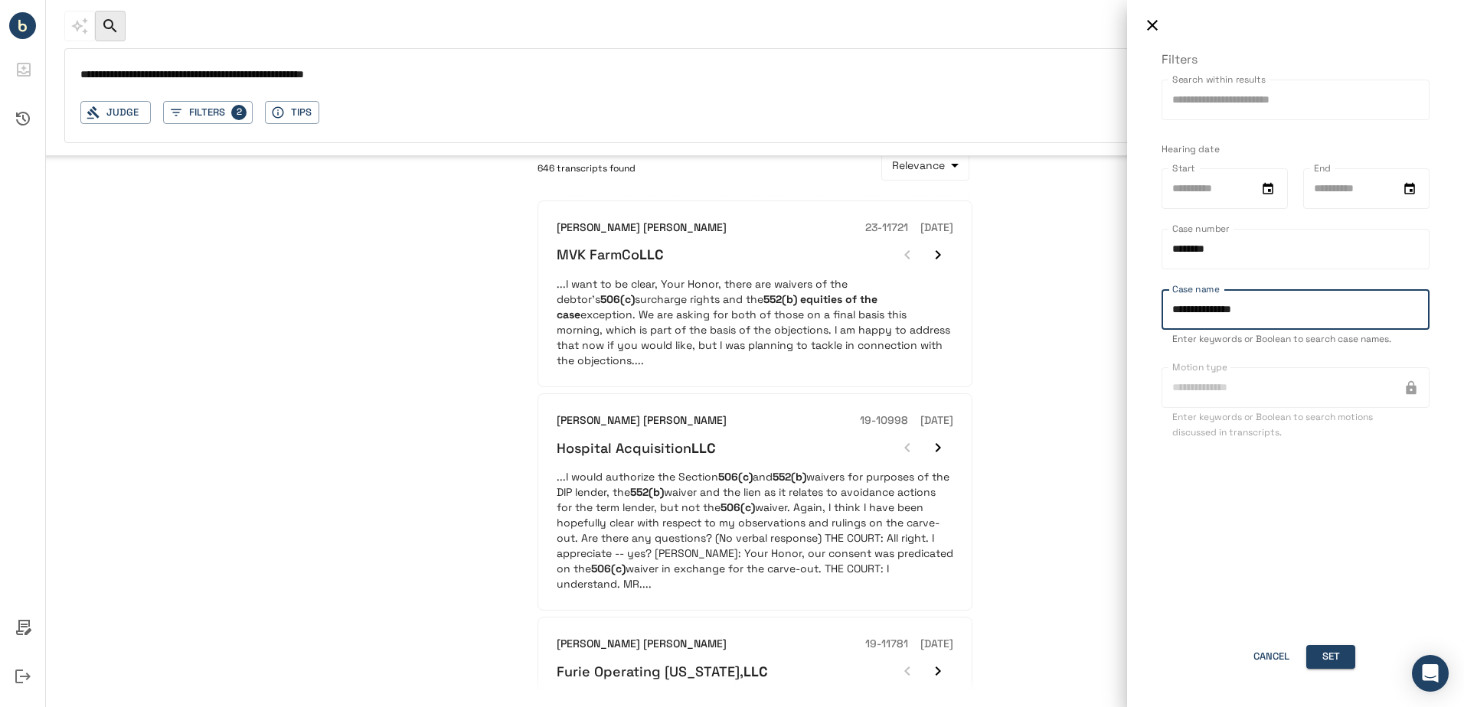
drag, startPoint x: 1275, startPoint y: 301, endPoint x: 1128, endPoint y: 297, distance: 147.0
click at [1128, 297] on div "**********" at bounding box center [1295, 379] width 337 height 657
click at [1339, 666] on button "Set" at bounding box center [1330, 657] width 49 height 24
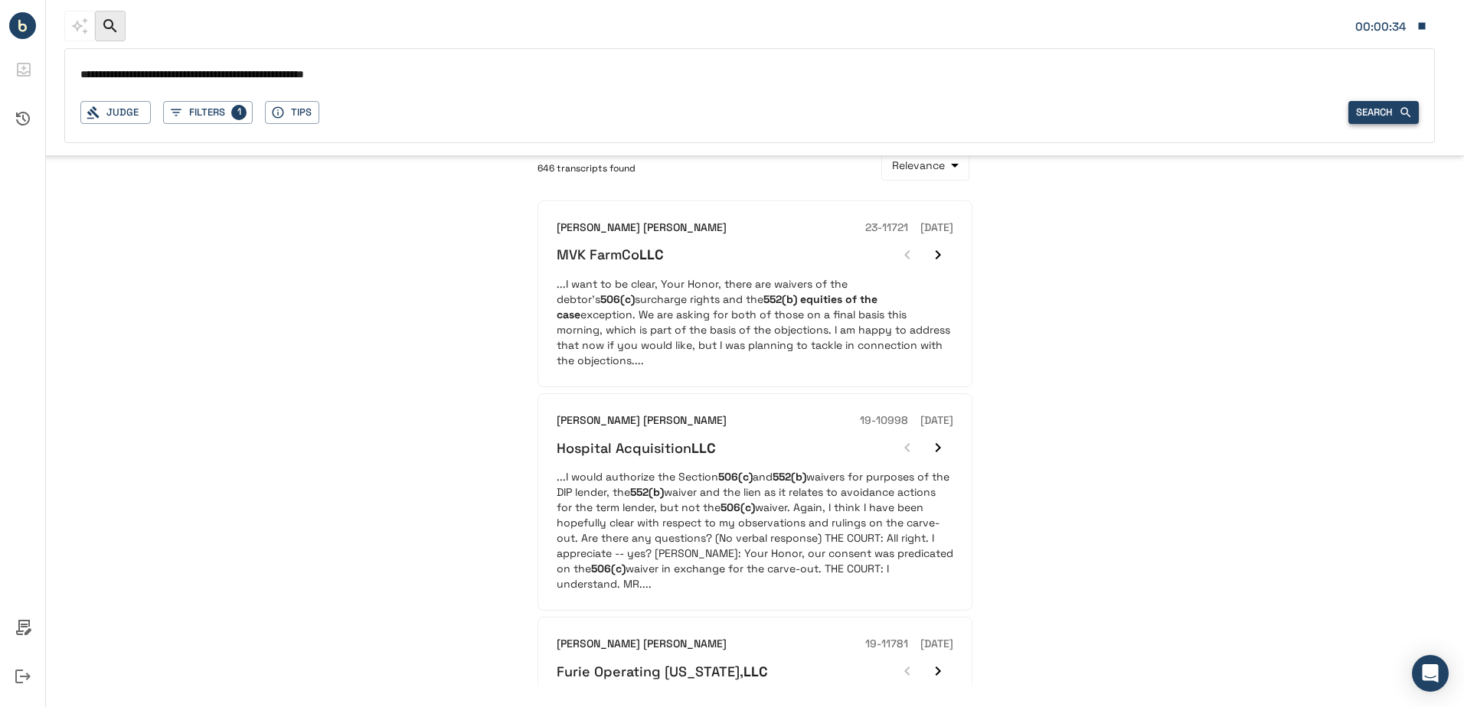
click at [1369, 109] on button "Search" at bounding box center [1383, 113] width 70 height 24
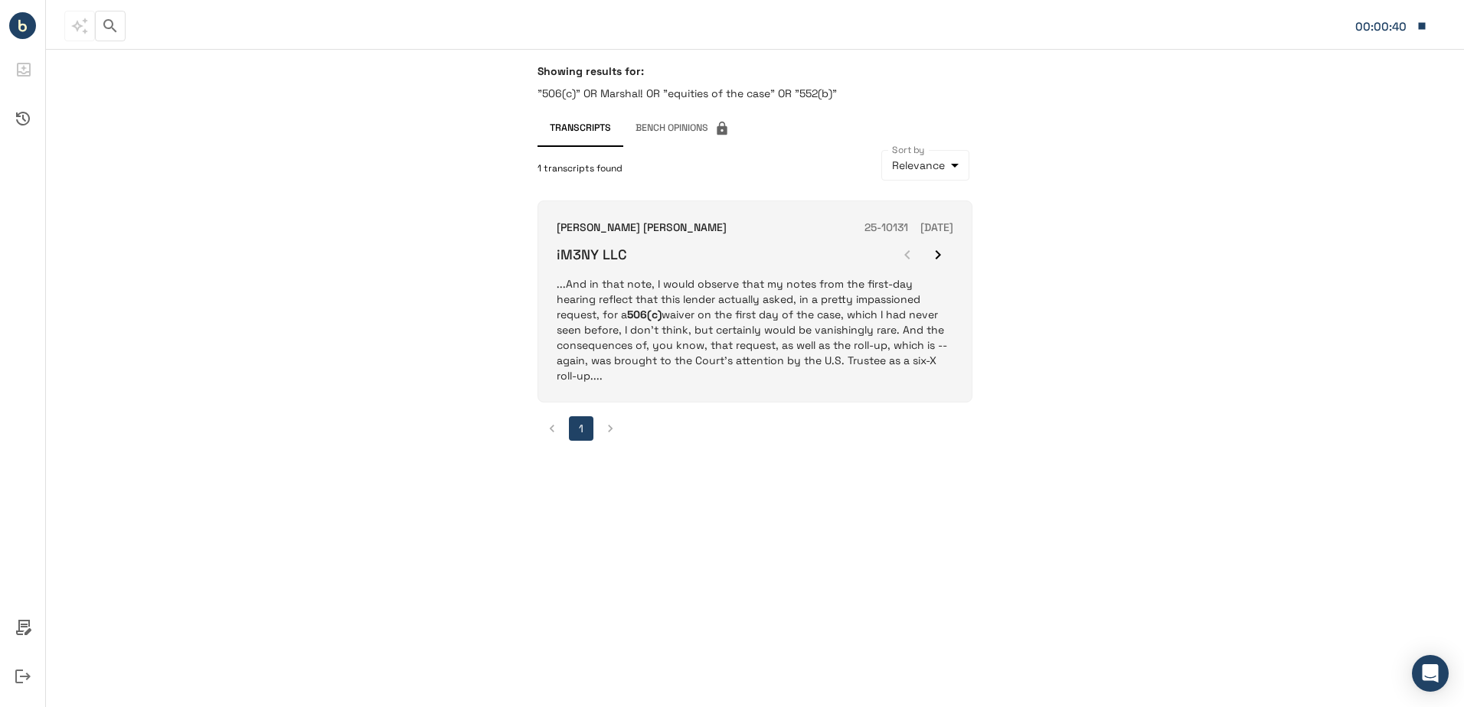
click at [863, 325] on p "...And in that note, I would observe that my notes from the first-day hearing r…" at bounding box center [754, 329] width 397 height 107
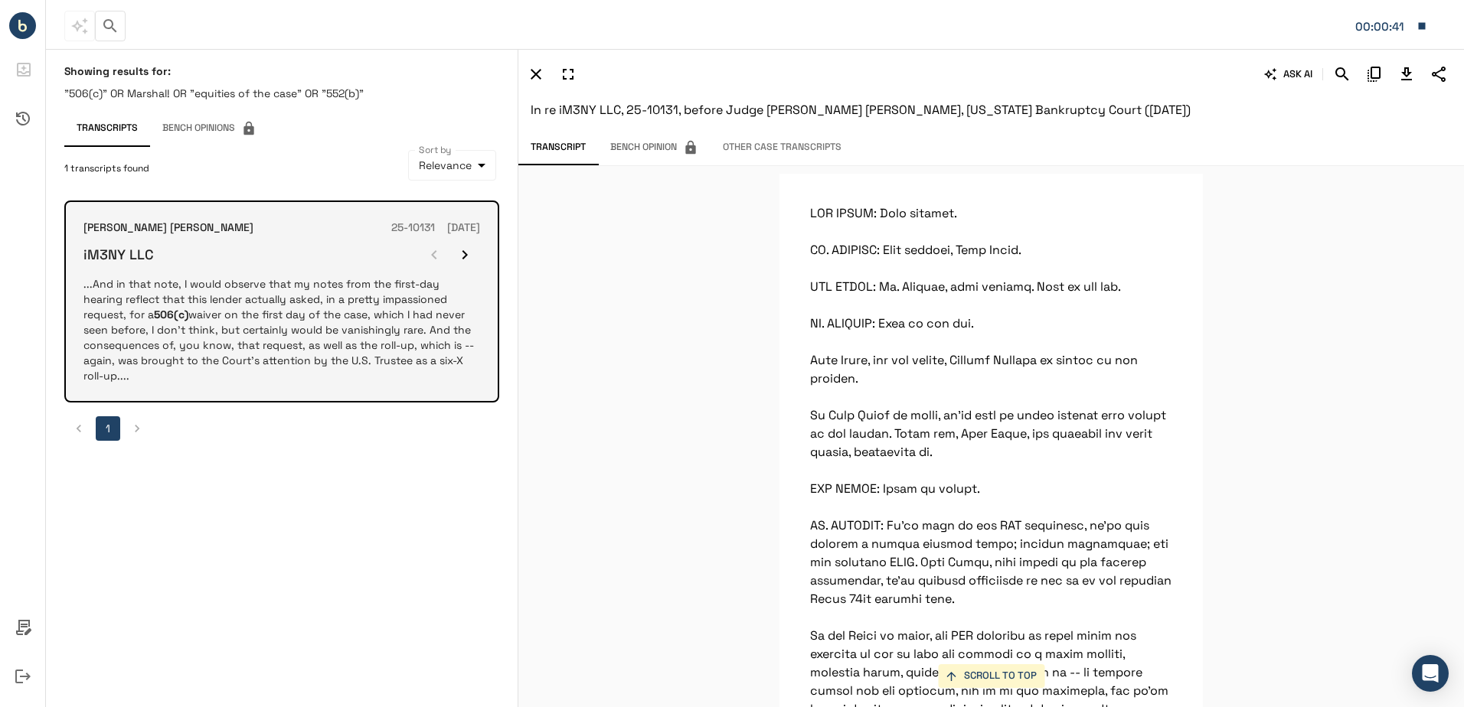
scroll to position [10716, 0]
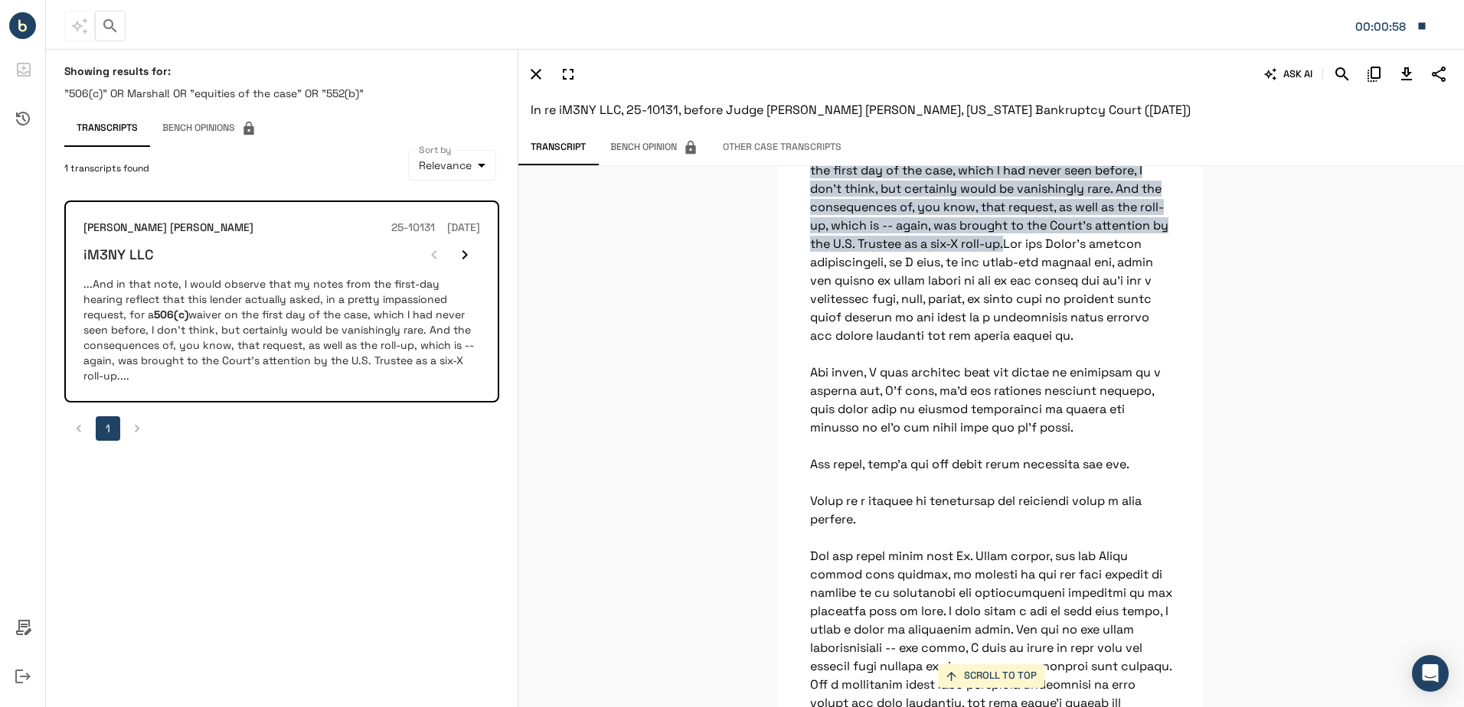
click at [1401, 69] on icon "Download Transcript" at bounding box center [1406, 74] width 18 height 18
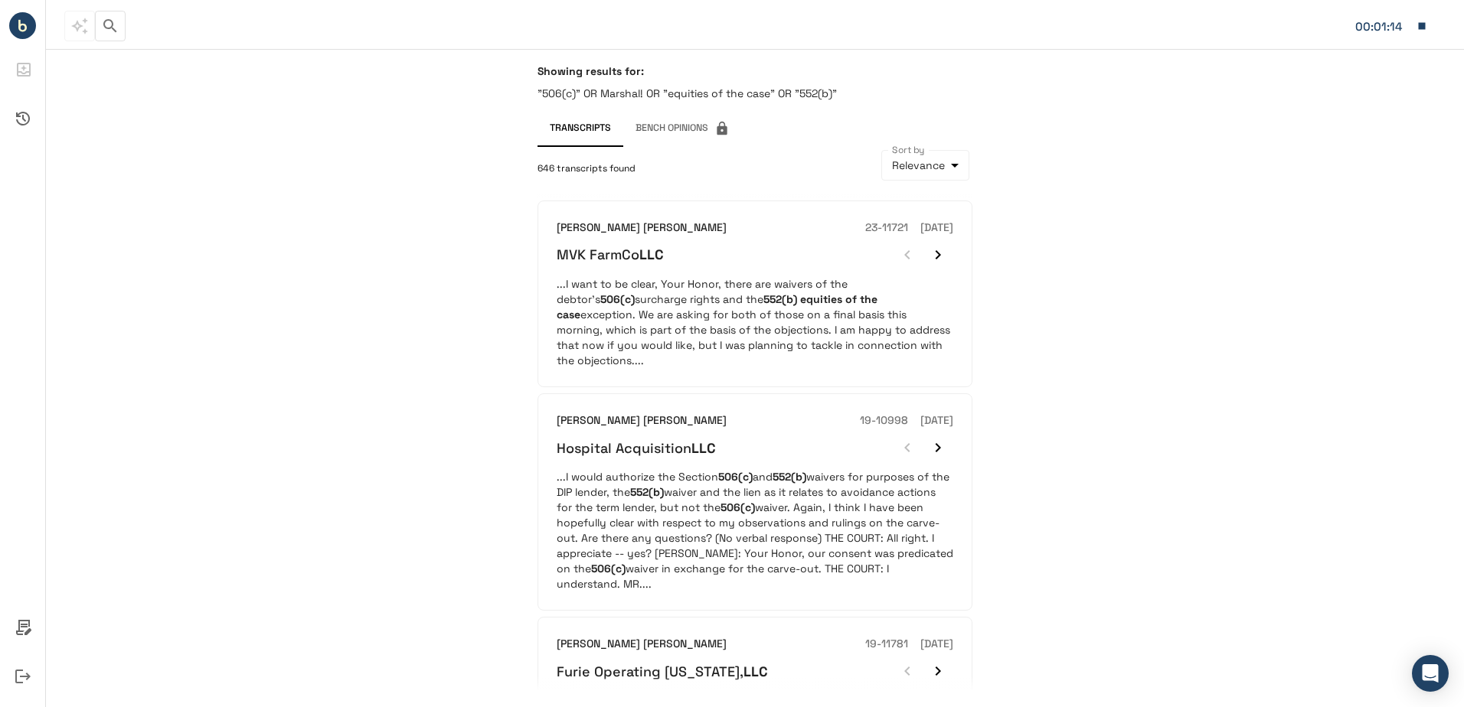
click at [116, 38] on button "button" at bounding box center [110, 26] width 31 height 31
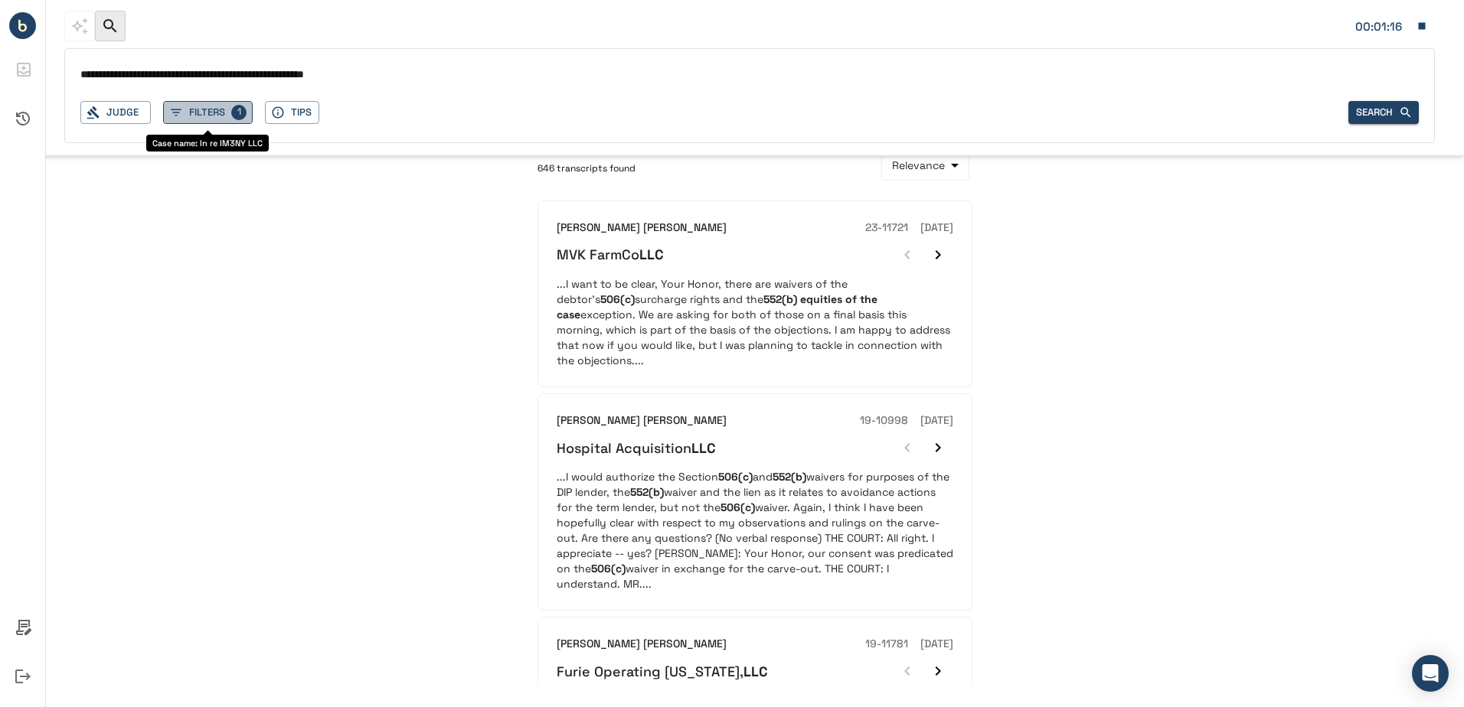
click at [248, 114] on button "Filters 1" at bounding box center [208, 113] width 90 height 24
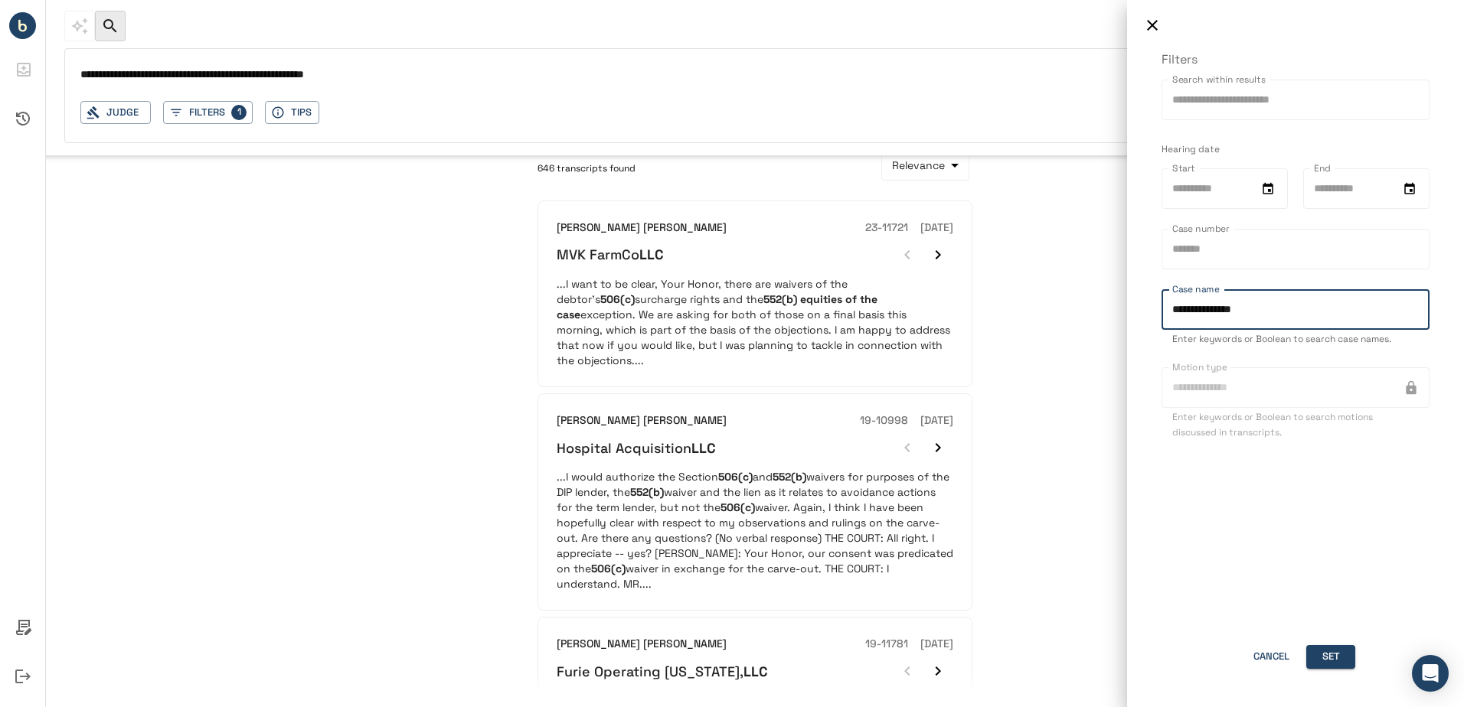
drag, startPoint x: 1302, startPoint y: 299, endPoint x: 1114, endPoint y: 308, distance: 188.5
click at [1114, 308] on div "**********" at bounding box center [732, 353] width 1464 height 707
click at [1242, 256] on input "Case number" at bounding box center [1295, 249] width 268 height 41
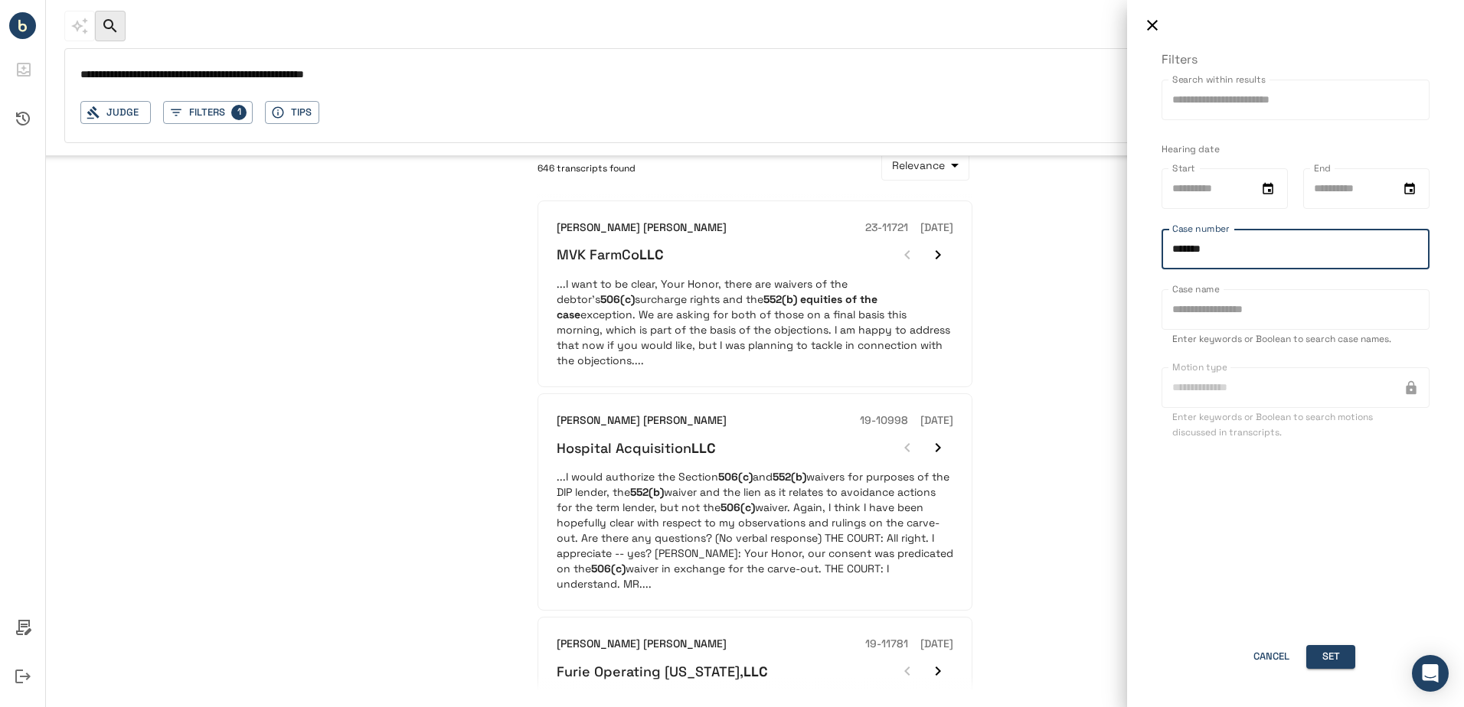
type input "*******"
click at [1334, 659] on button "Set" at bounding box center [1330, 657] width 49 height 24
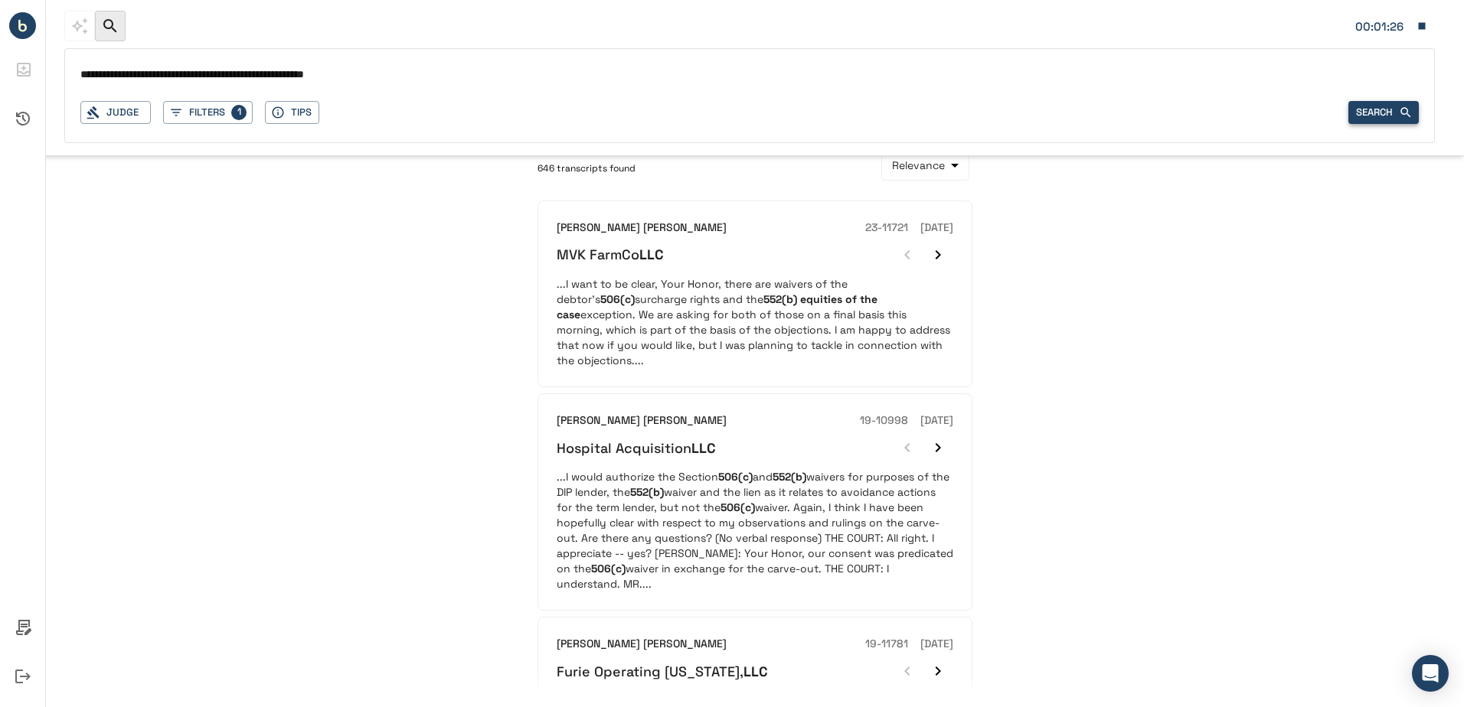
click at [1369, 114] on button "Search" at bounding box center [1383, 113] width 70 height 24
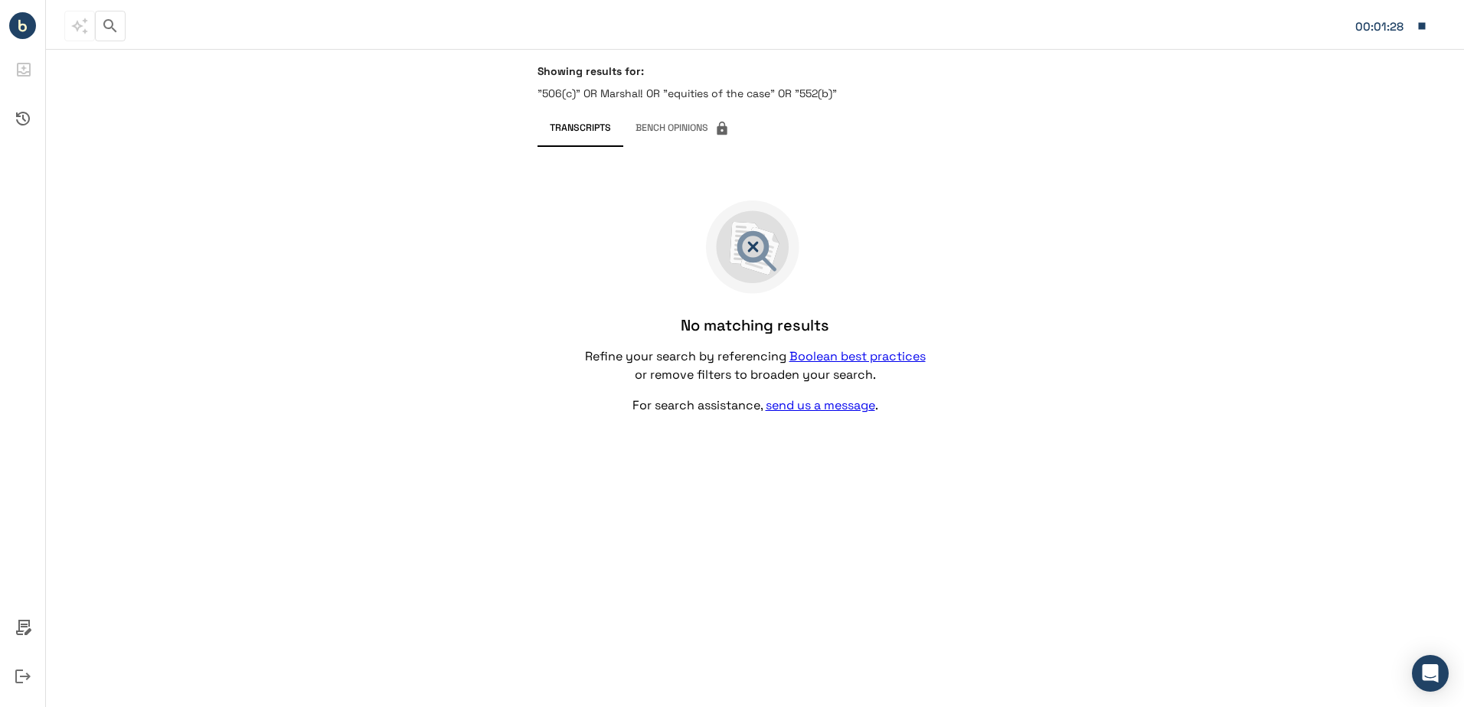
drag, startPoint x: 129, startPoint y: 21, endPoint x: 116, endPoint y: 23, distance: 13.9
click at [116, 23] on icon "button" at bounding box center [110, 26] width 18 height 18
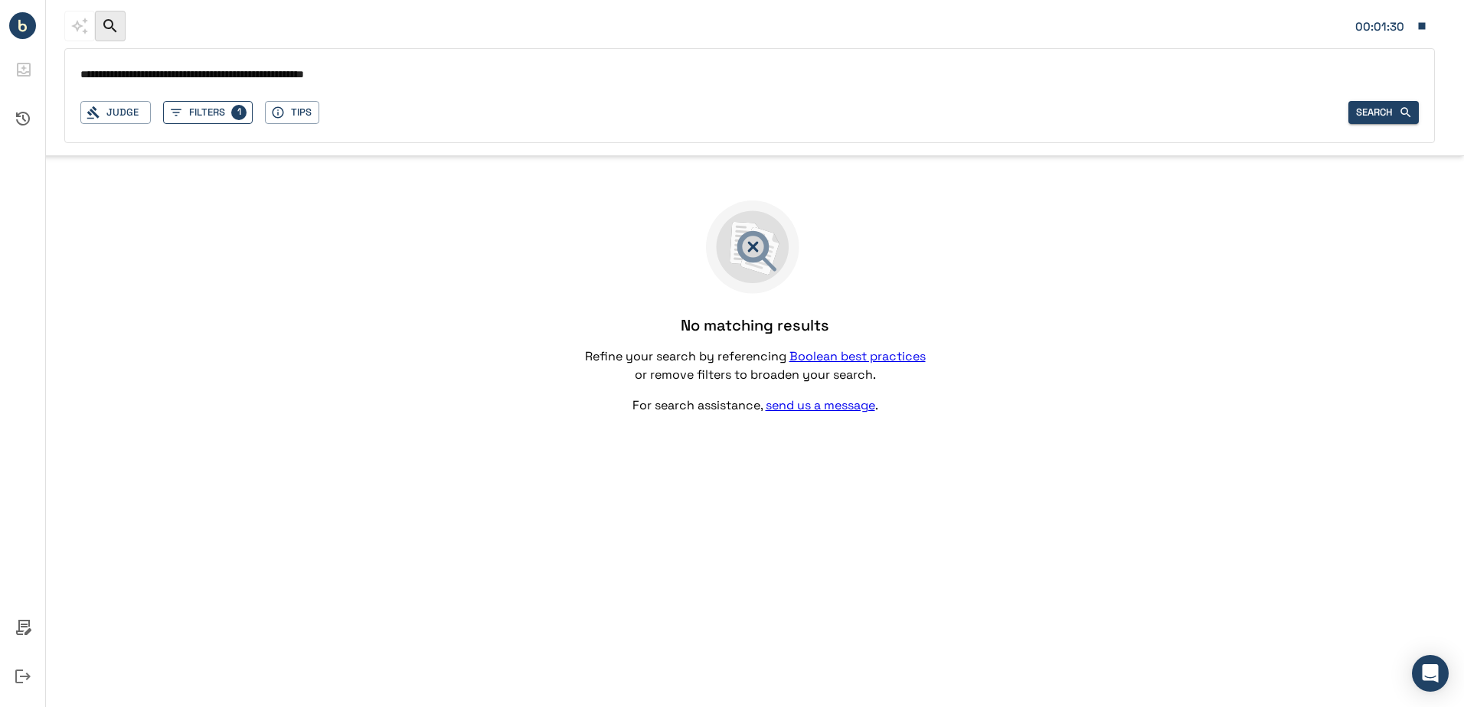
click at [223, 106] on button "Filters 1" at bounding box center [208, 113] width 90 height 24
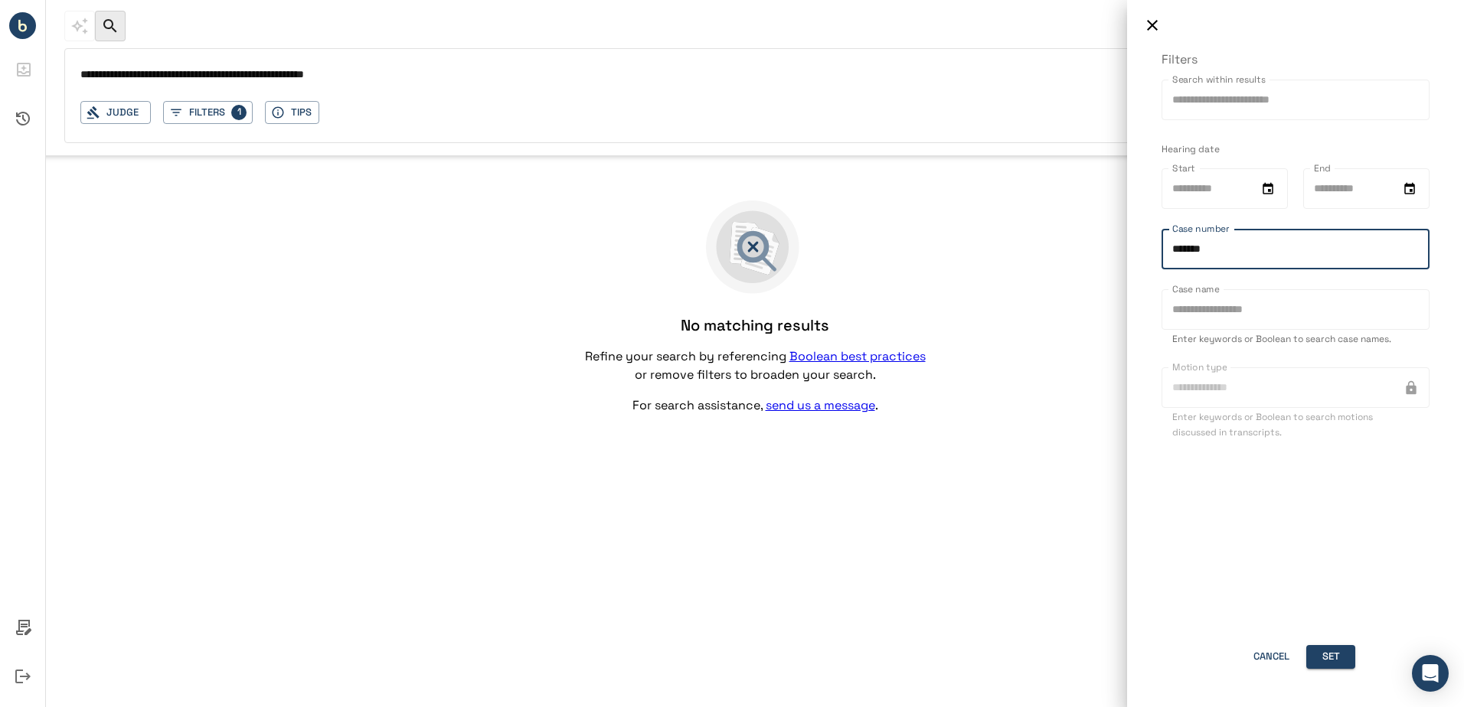
click at [1198, 256] on input "*******" at bounding box center [1295, 249] width 268 height 41
type input "********"
click at [1340, 629] on div "Filters Search within results Search within results Hearing date Start Start En…" at bounding box center [1295, 379] width 337 height 657
click at [1332, 647] on button "Set" at bounding box center [1330, 657] width 49 height 24
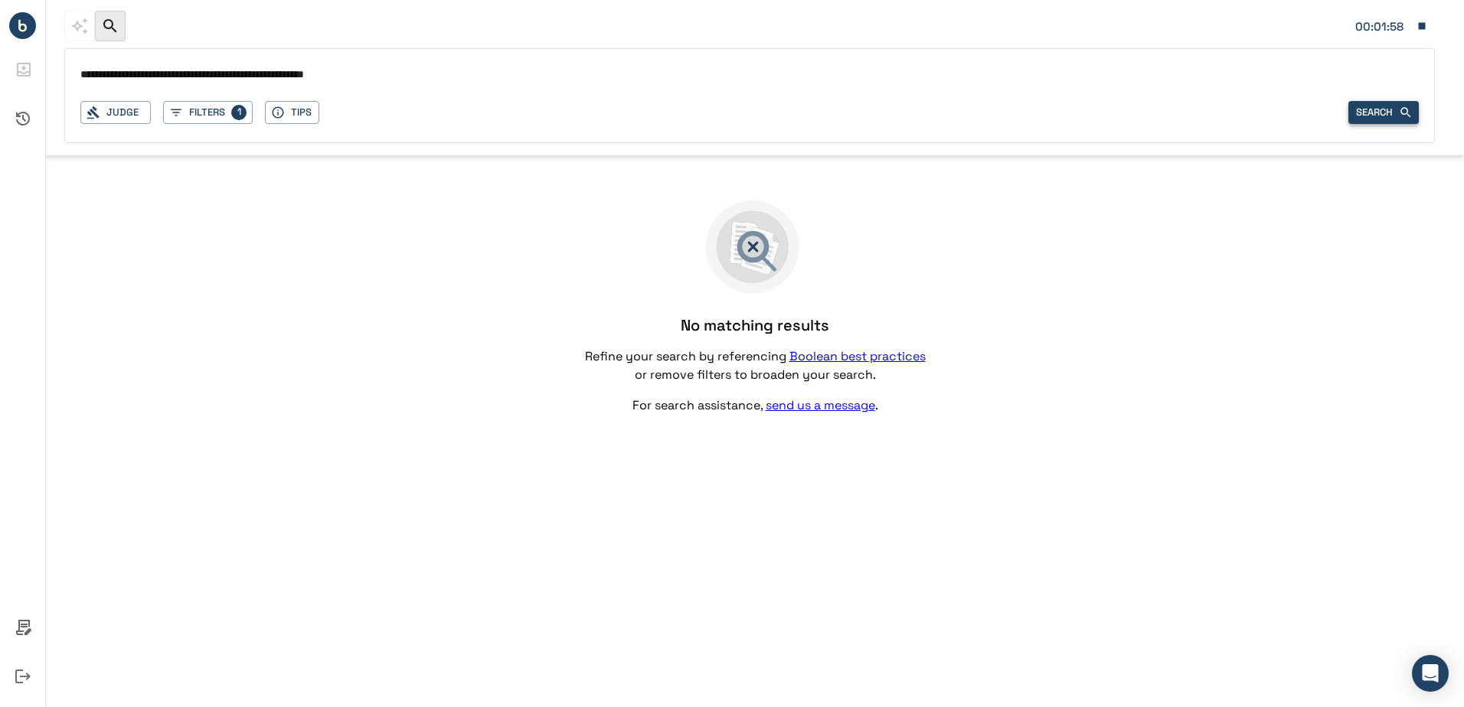
click at [1382, 113] on button "Search" at bounding box center [1383, 113] width 70 height 24
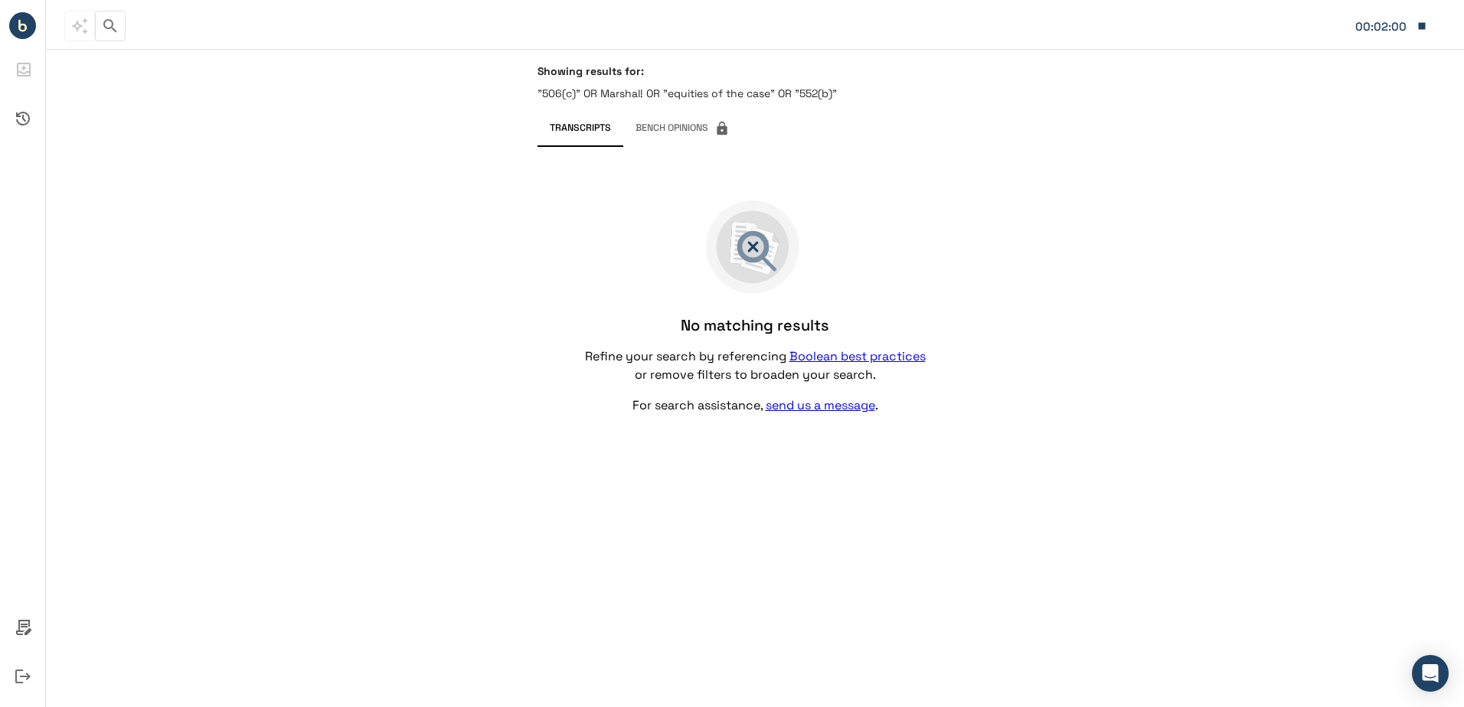
click at [109, 22] on icon "button" at bounding box center [110, 26] width 18 height 18
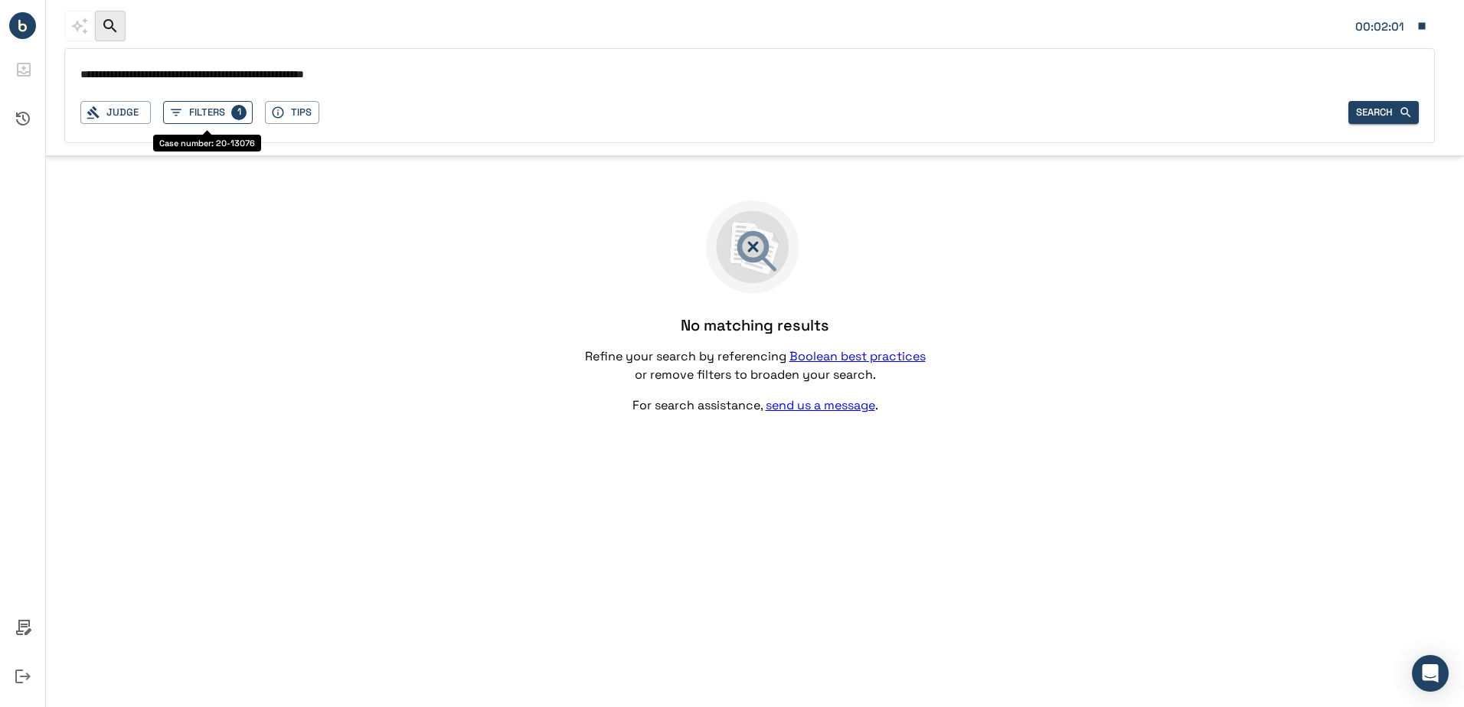
click at [215, 112] on button "Filters 1" at bounding box center [208, 113] width 90 height 24
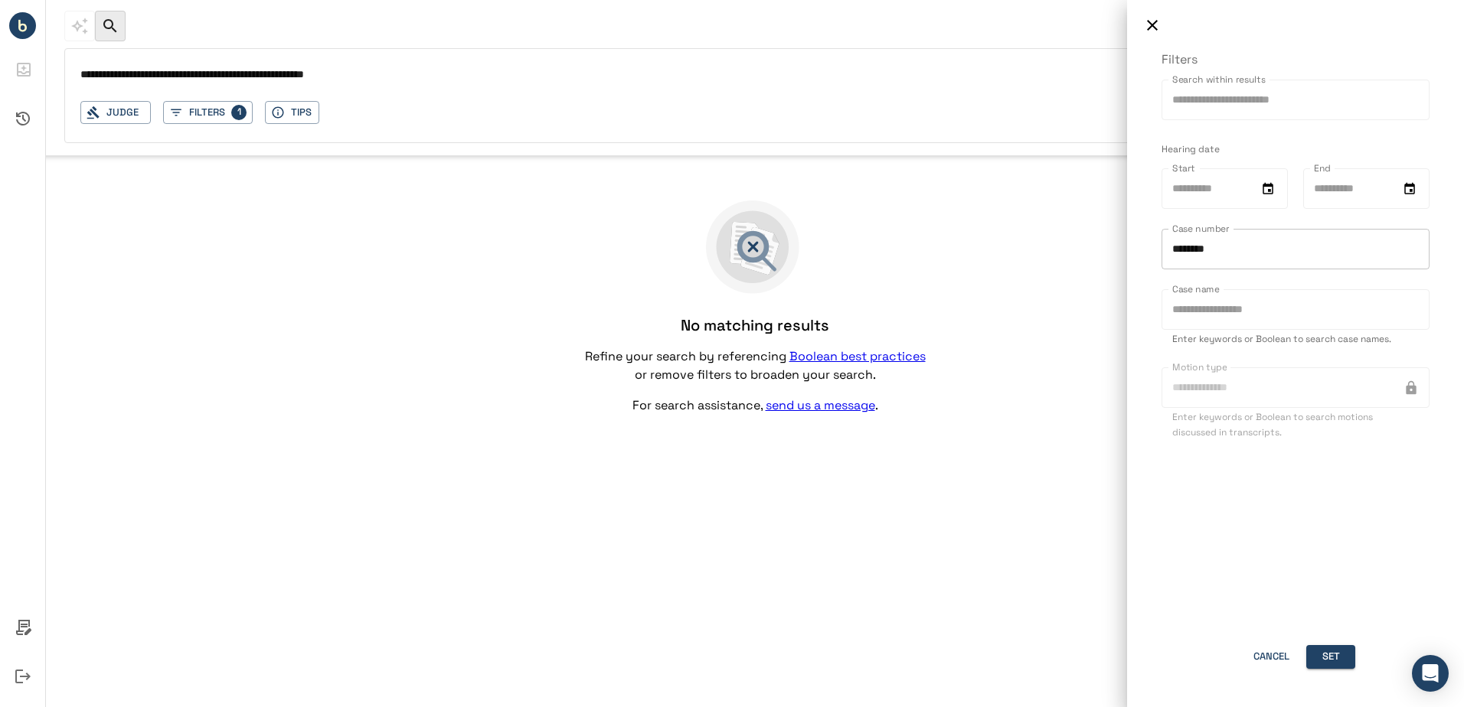
click at [1235, 234] on input "********" at bounding box center [1295, 249] width 268 height 41
type input "********"
click at [1332, 647] on button "Set" at bounding box center [1330, 657] width 49 height 24
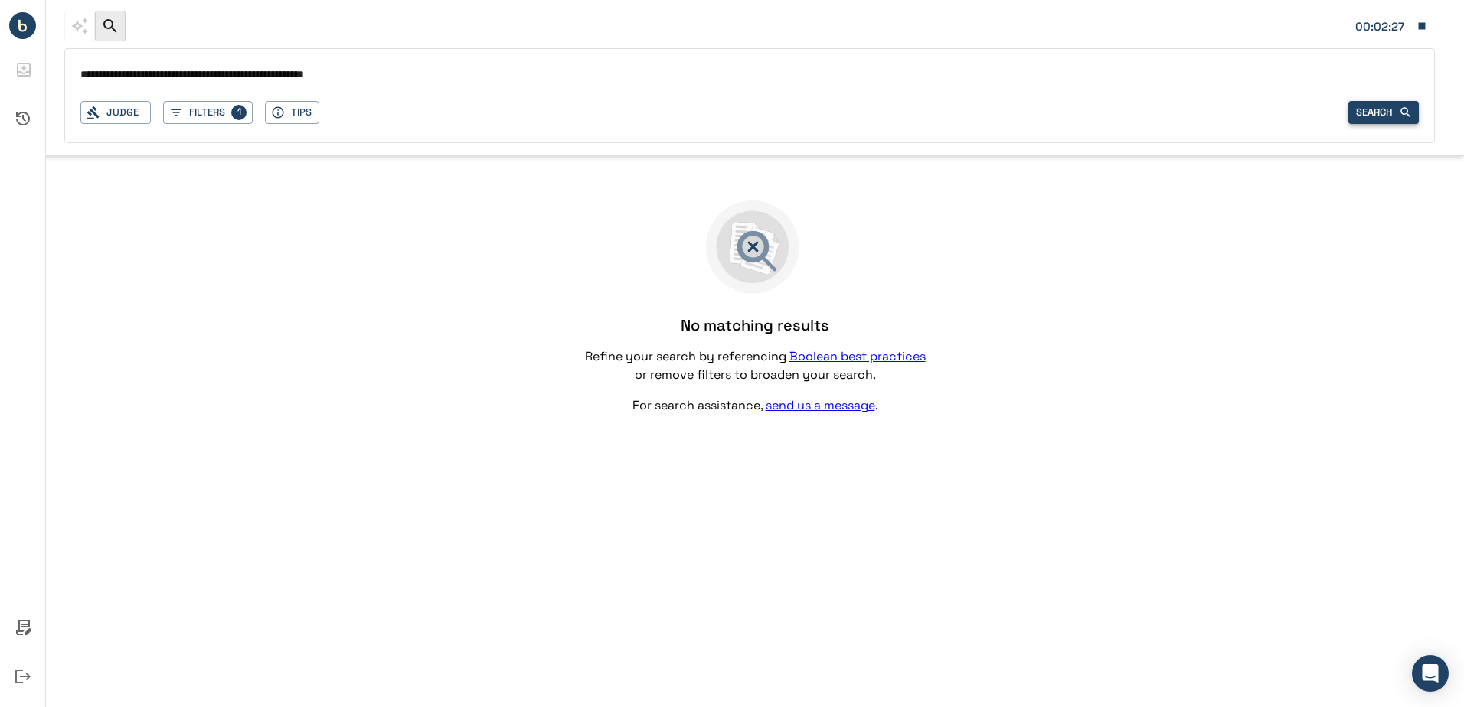
click at [1369, 113] on button "Search" at bounding box center [1383, 113] width 70 height 24
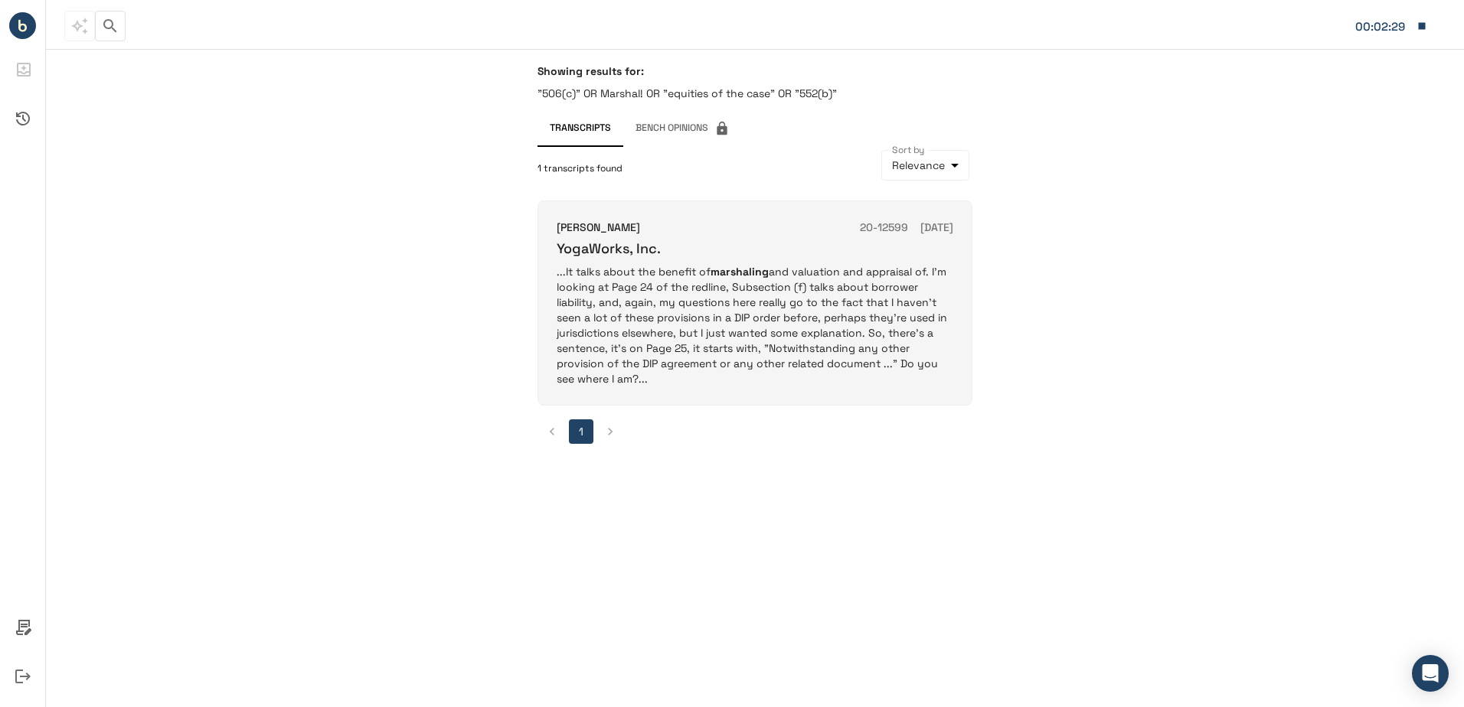
click at [751, 296] on p "...It talks about the benefit of marshaling and valuation and appraisal of. I'm…" at bounding box center [754, 325] width 397 height 122
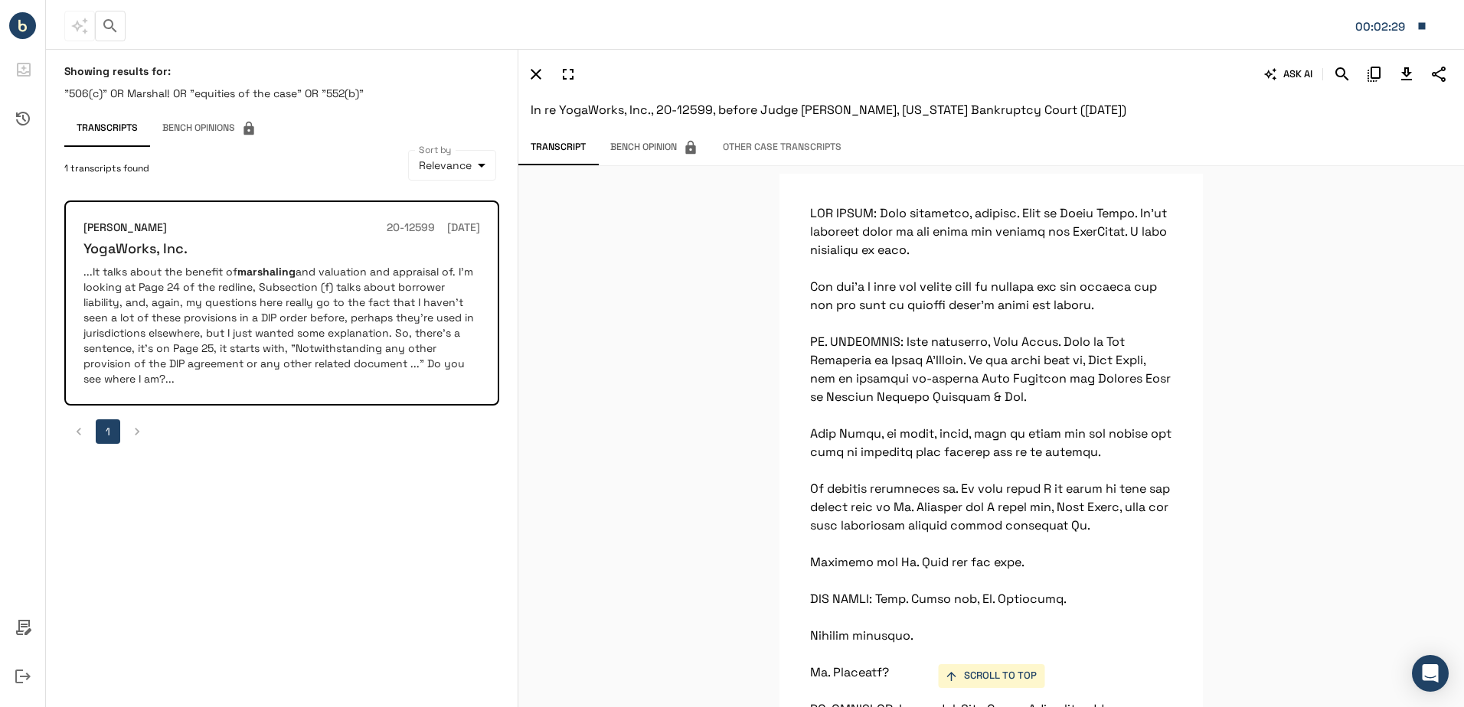
scroll to position [17422, 0]
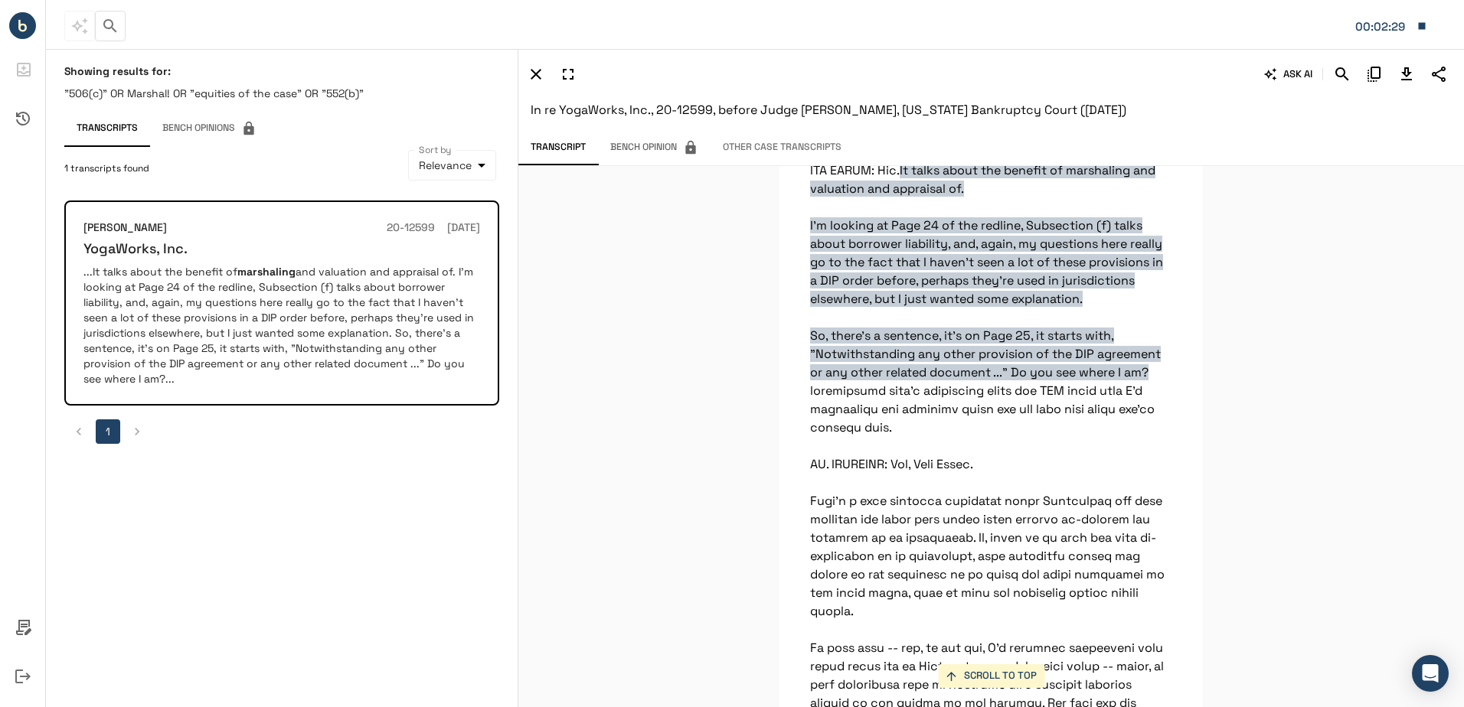
click at [1408, 75] on icon "Download Transcript" at bounding box center [1406, 73] width 11 height 13
click at [116, 27] on icon "button" at bounding box center [110, 26] width 18 height 18
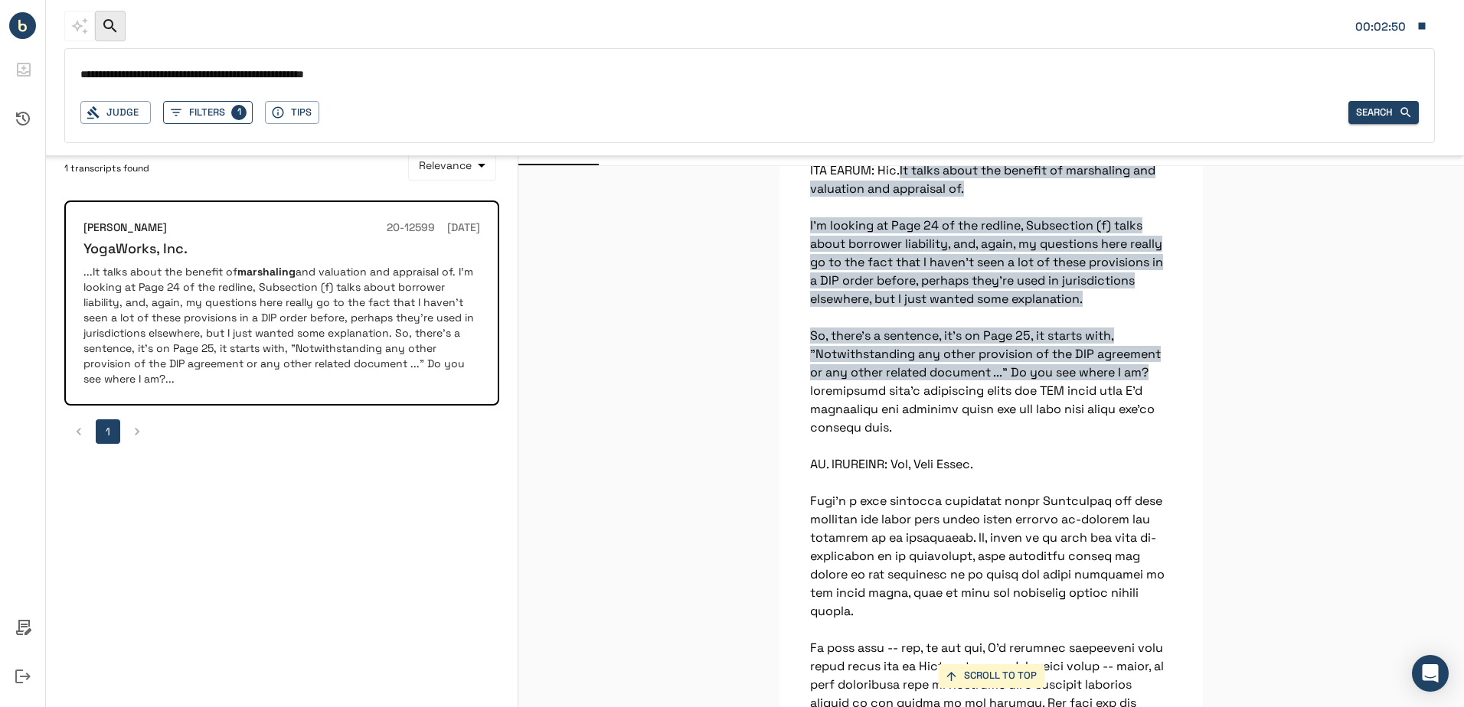
click at [195, 117] on button "Filters 1" at bounding box center [208, 113] width 90 height 24
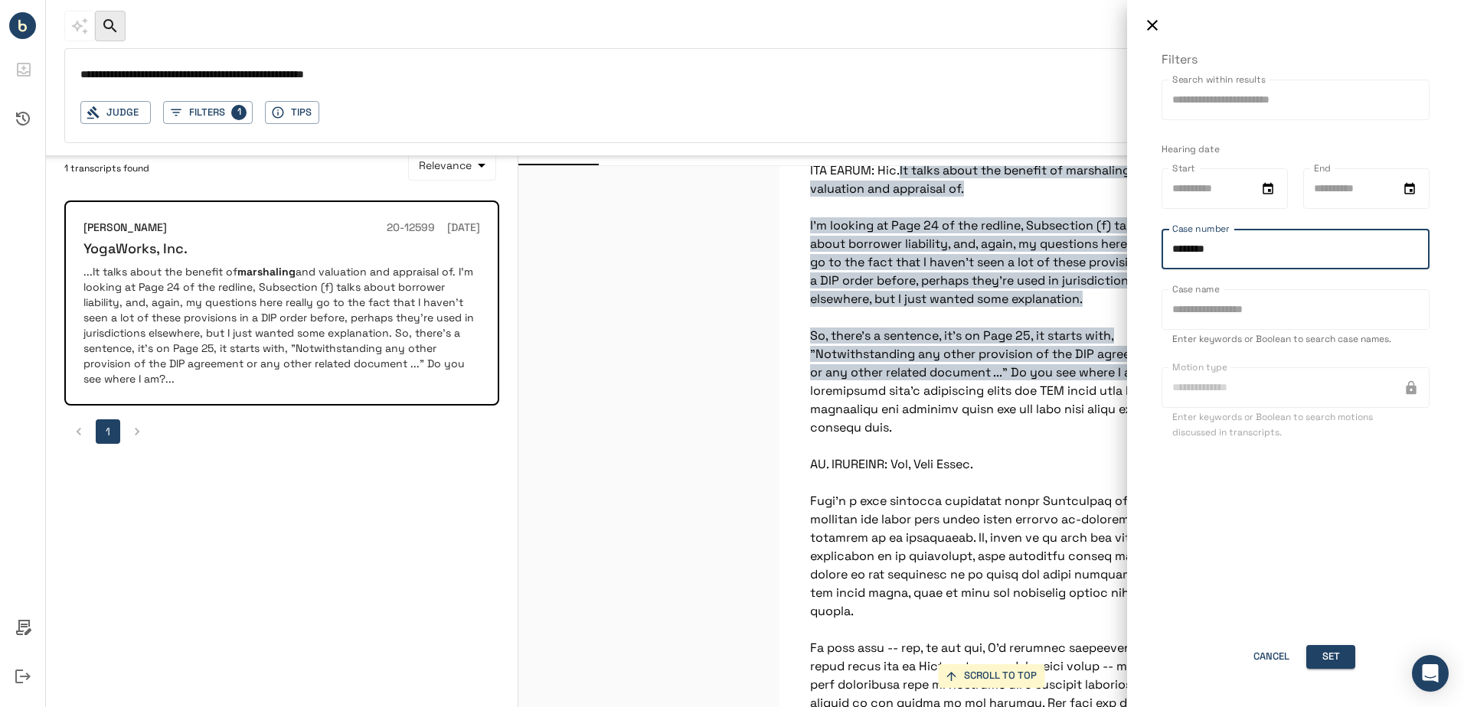
drag, startPoint x: 1242, startPoint y: 256, endPoint x: 1088, endPoint y: 237, distance: 155.0
click at [1088, 237] on div "Filters Search within results Search within results Hearing date Start Start En…" at bounding box center [732, 353] width 1464 height 707
type input "********"
click at [1338, 648] on button "Set" at bounding box center [1330, 657] width 49 height 24
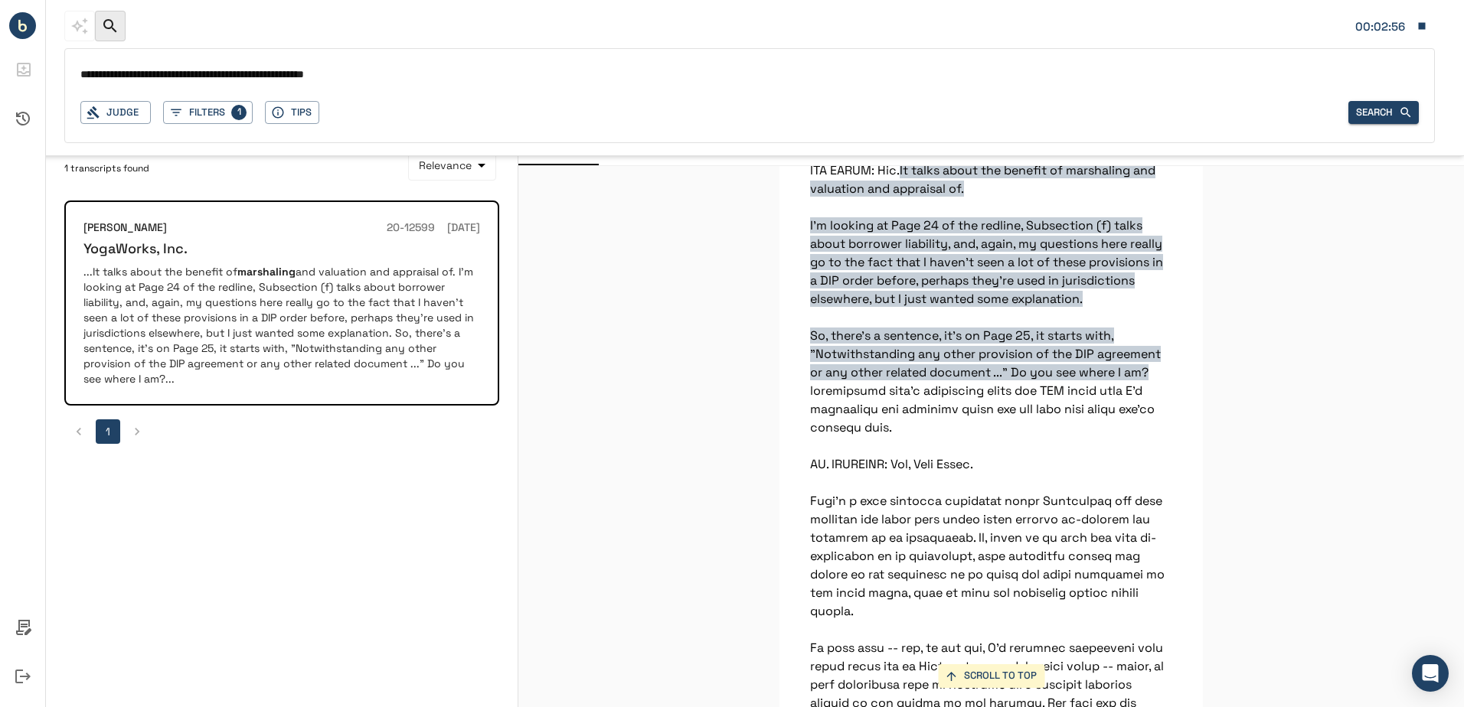
click at [1379, 125] on div "**********" at bounding box center [749, 95] width 1370 height 95
click at [1360, 116] on button "Search" at bounding box center [1383, 113] width 70 height 24
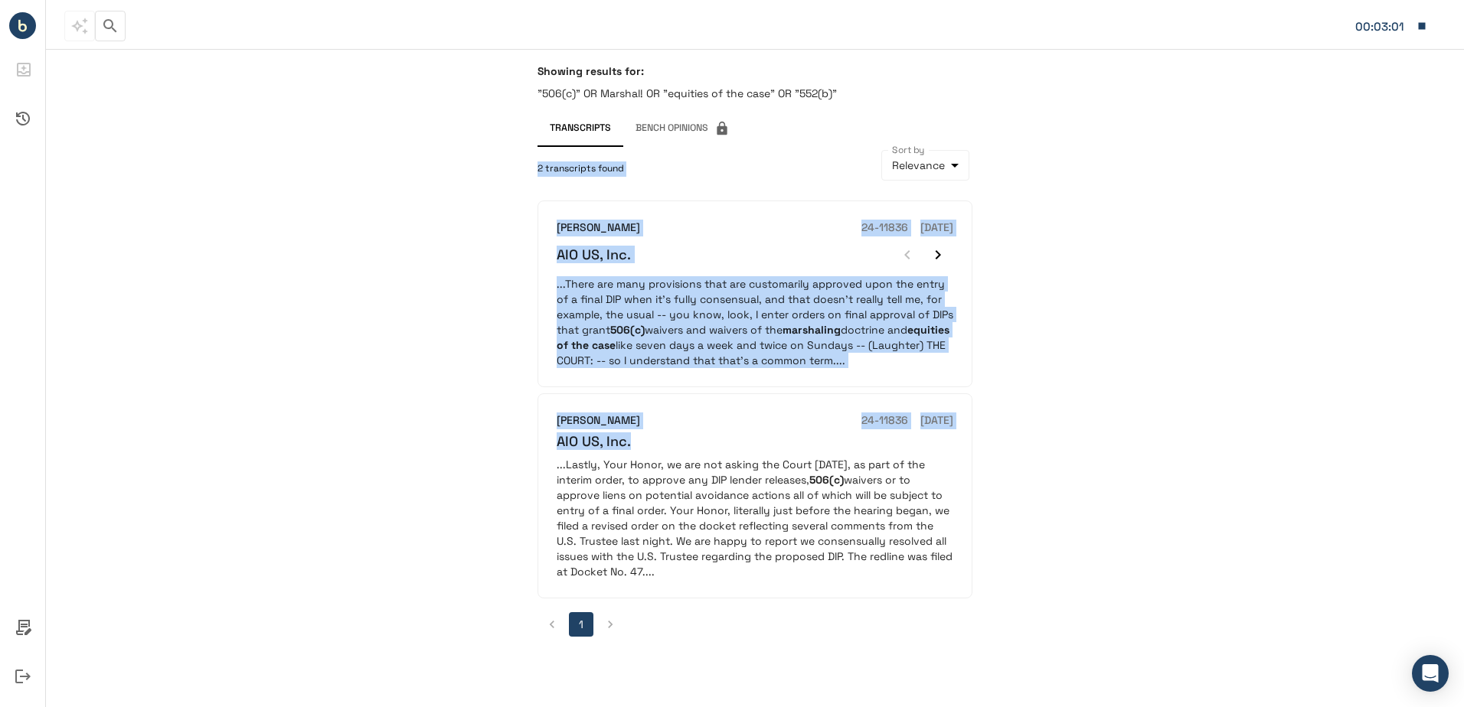
drag, startPoint x: 743, startPoint y: 438, endPoint x: 408, endPoint y: 81, distance: 489.5
click at [408, 81] on div "Showing results for: "506(c)" OR Marshal! OR "equities of the case" OR "552(b)"…" at bounding box center [755, 378] width 1418 height 658
drag, startPoint x: 408, startPoint y: 81, endPoint x: 377, endPoint y: 191, distance: 113.7
click at [377, 191] on div "Showing results for: "506(c)" OR Marshal! OR "equities of the case" OR "552(b)"…" at bounding box center [755, 378] width 1418 height 658
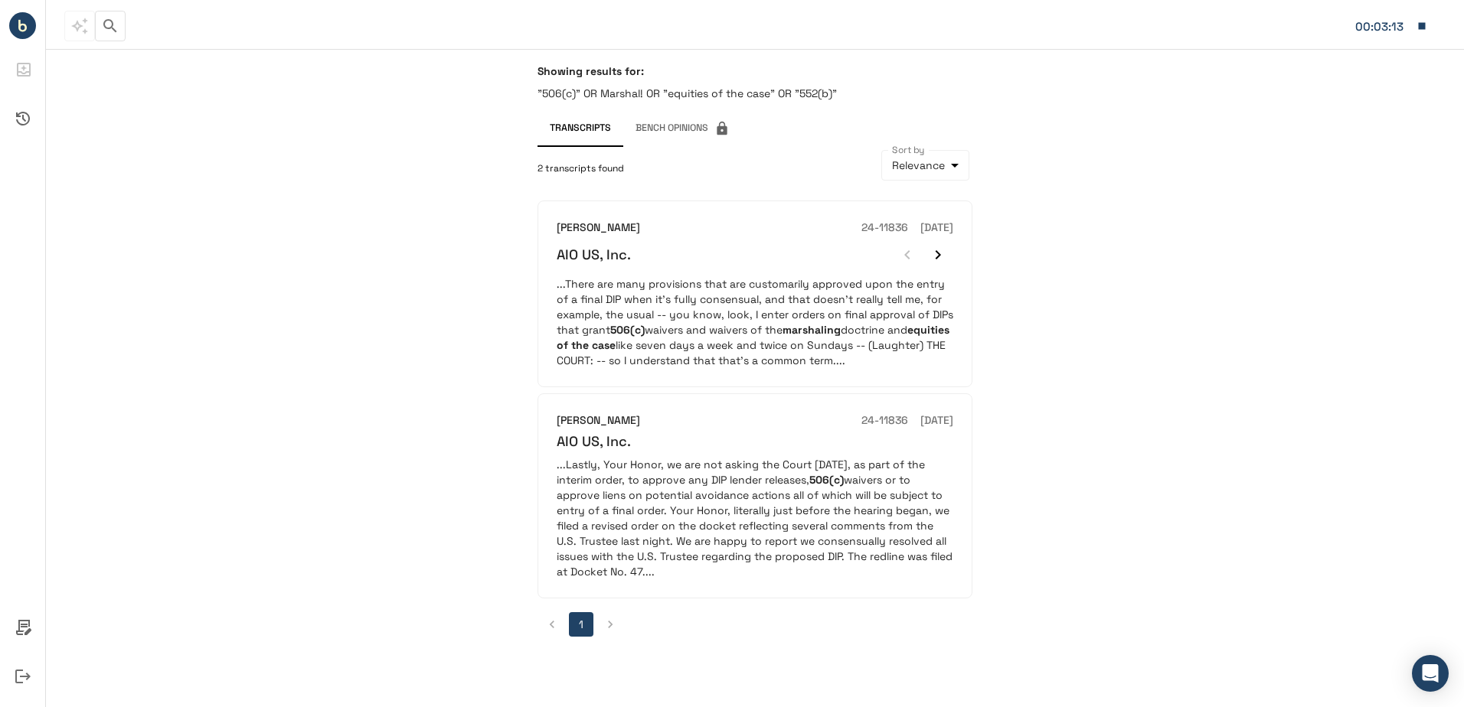
click at [110, 28] on icon "button" at bounding box center [110, 26] width 18 height 18
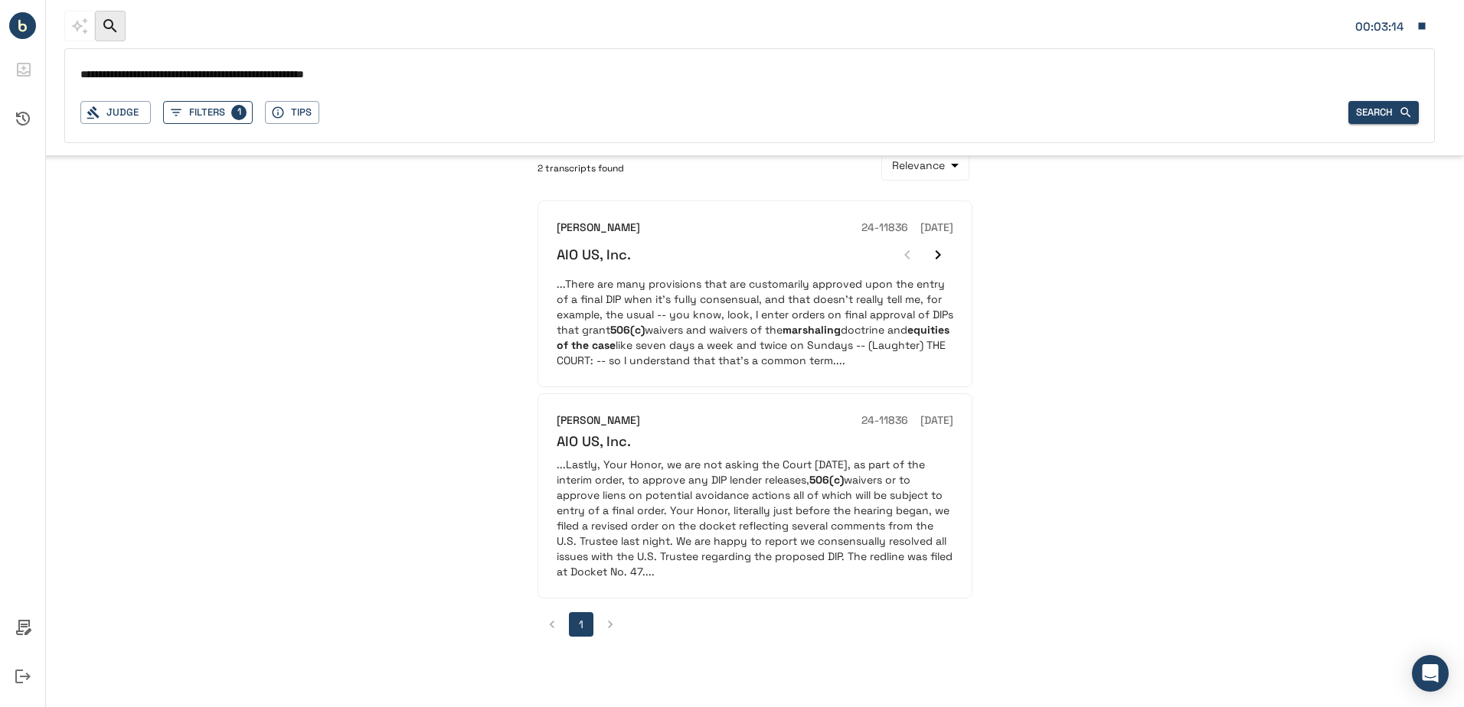
click at [225, 103] on button "Filters 1" at bounding box center [208, 113] width 90 height 24
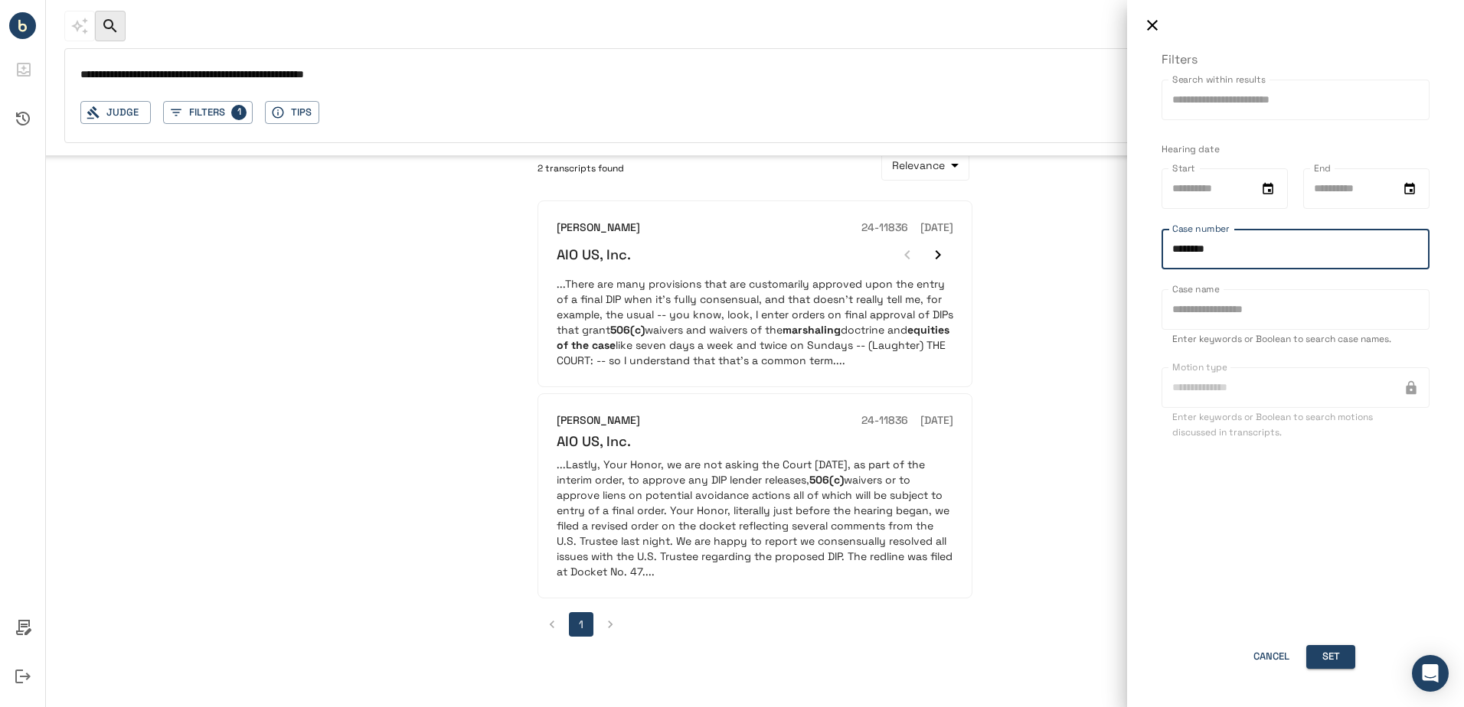
drag, startPoint x: 1265, startPoint y: 257, endPoint x: 1054, endPoint y: 231, distance: 212.1
click at [1054, 231] on div "Filters Search within results Search within results Hearing date Start Start En…" at bounding box center [732, 353] width 1464 height 707
type input "********"
click at [1351, 657] on button "Set" at bounding box center [1330, 657] width 49 height 24
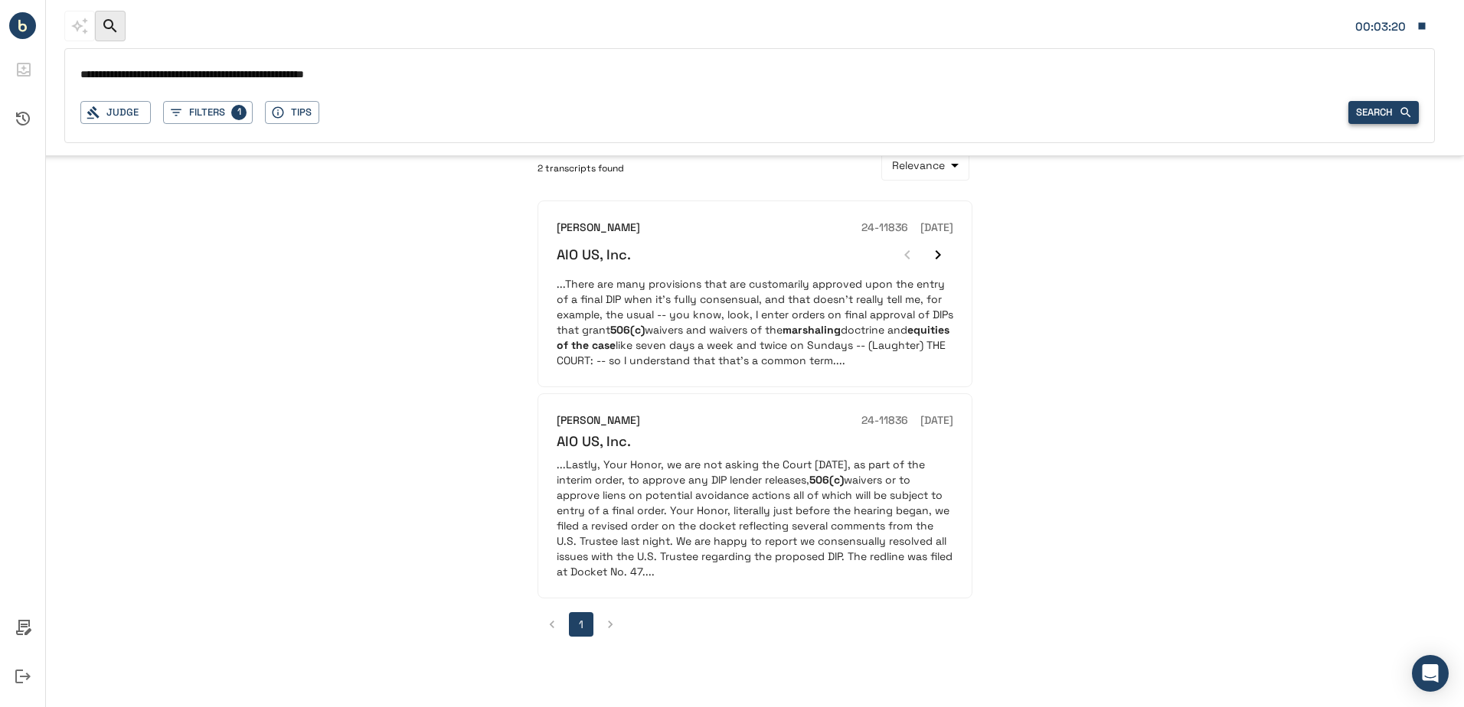
click at [1379, 120] on button "Search" at bounding box center [1383, 113] width 70 height 24
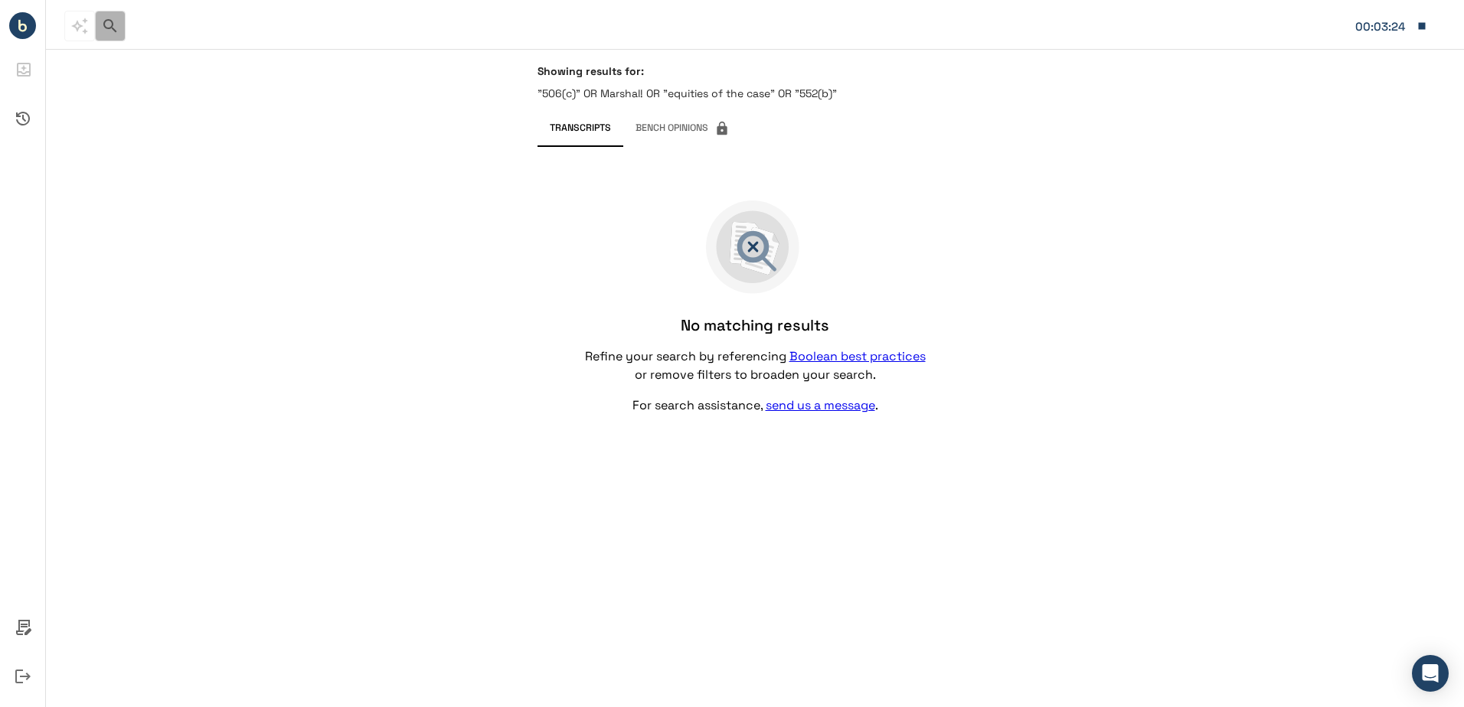
click at [105, 34] on icon "button" at bounding box center [110, 26] width 18 height 18
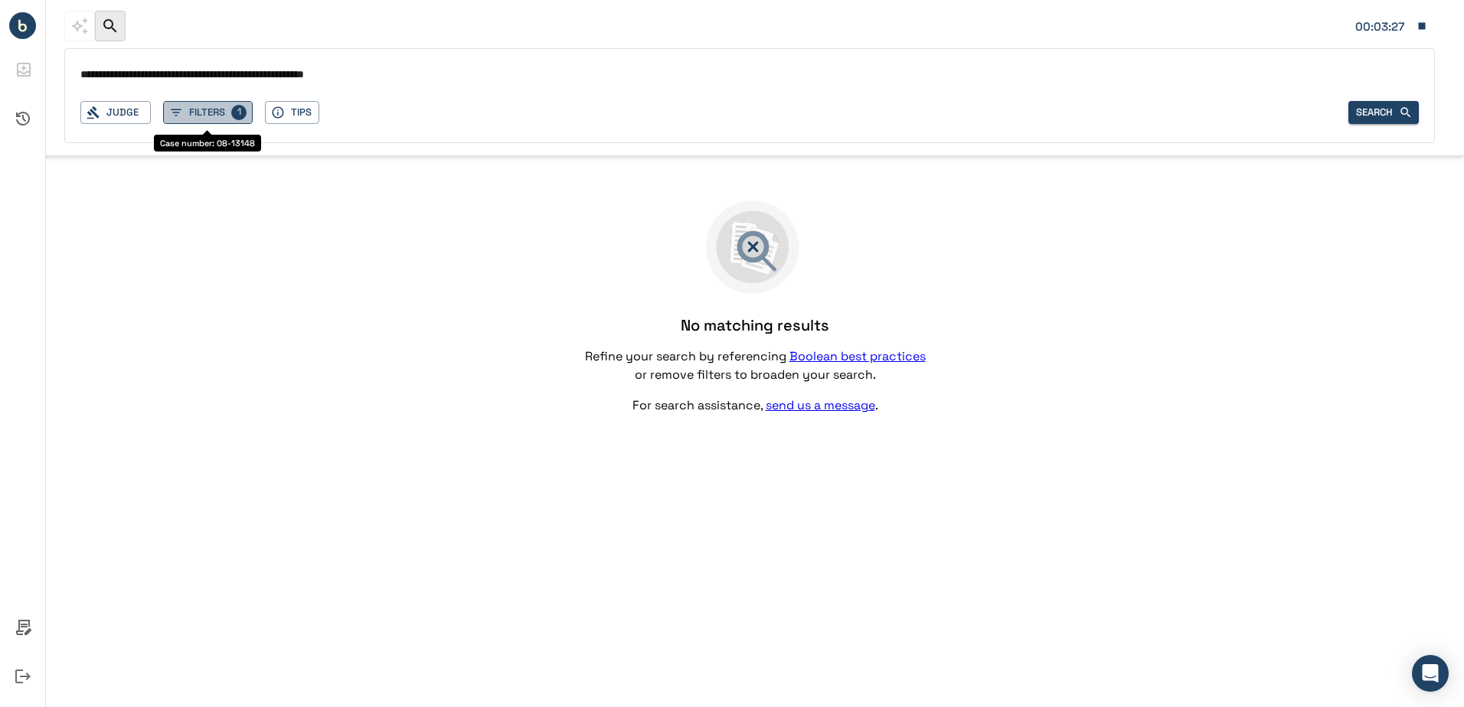
click at [203, 119] on button "Filters 1" at bounding box center [208, 113] width 90 height 24
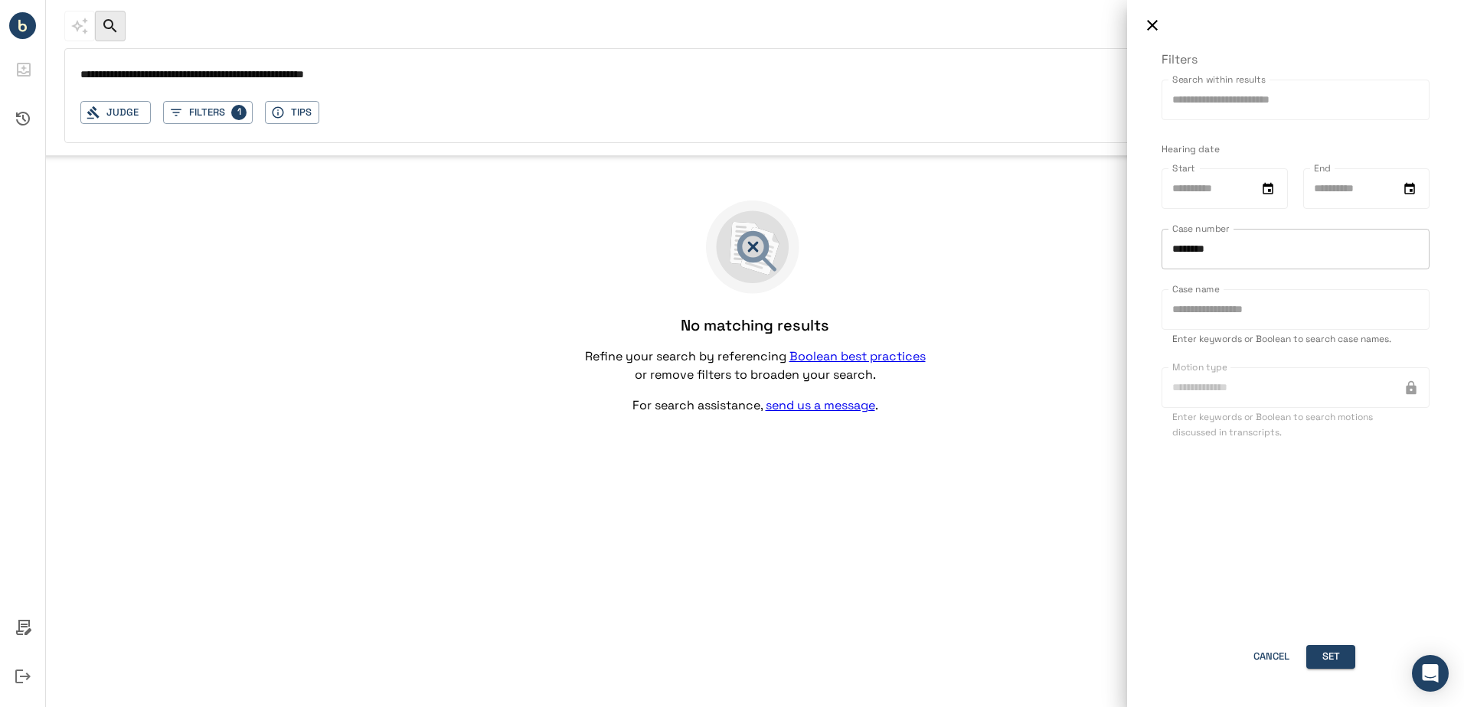
click at [1266, 247] on input "********" at bounding box center [1295, 249] width 268 height 41
type input "********"
click at [1328, 668] on button "Set" at bounding box center [1330, 657] width 49 height 24
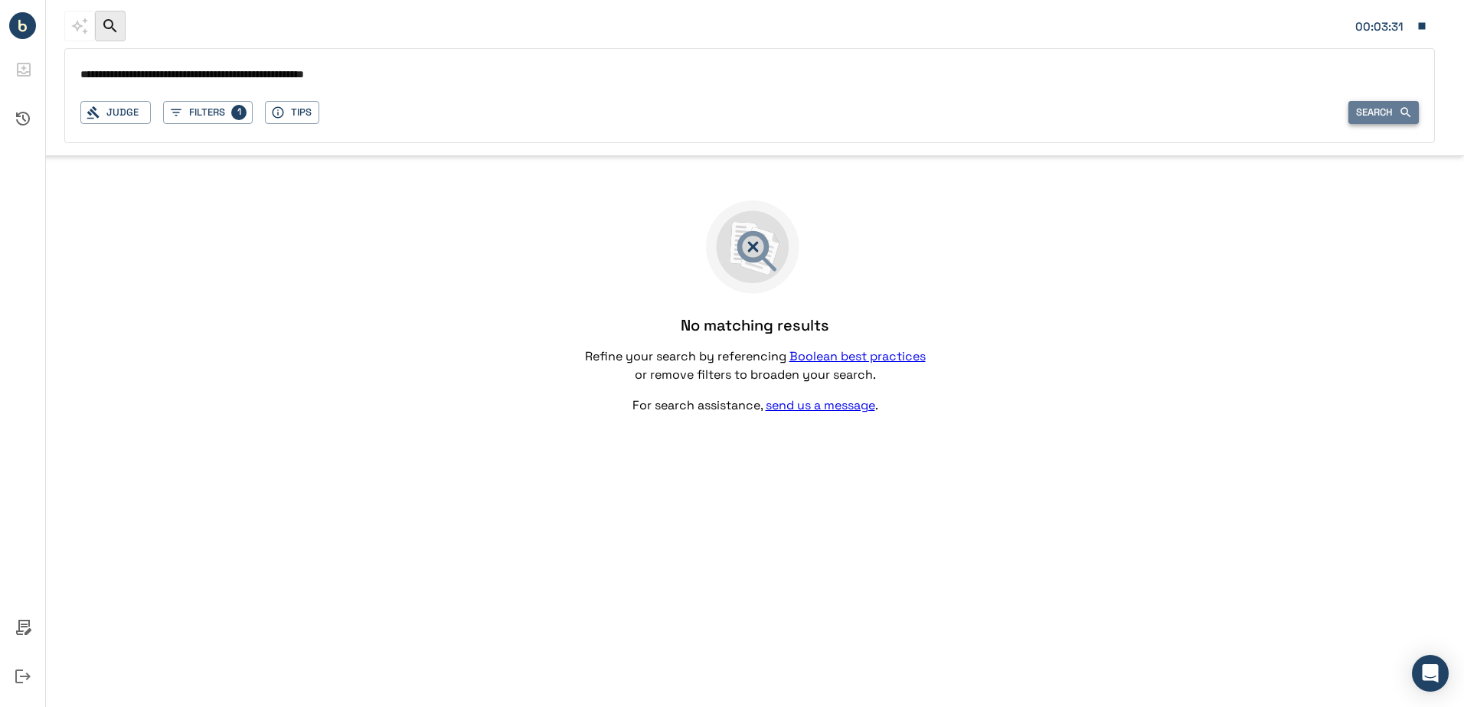
click at [1362, 121] on button "Search" at bounding box center [1383, 113] width 70 height 24
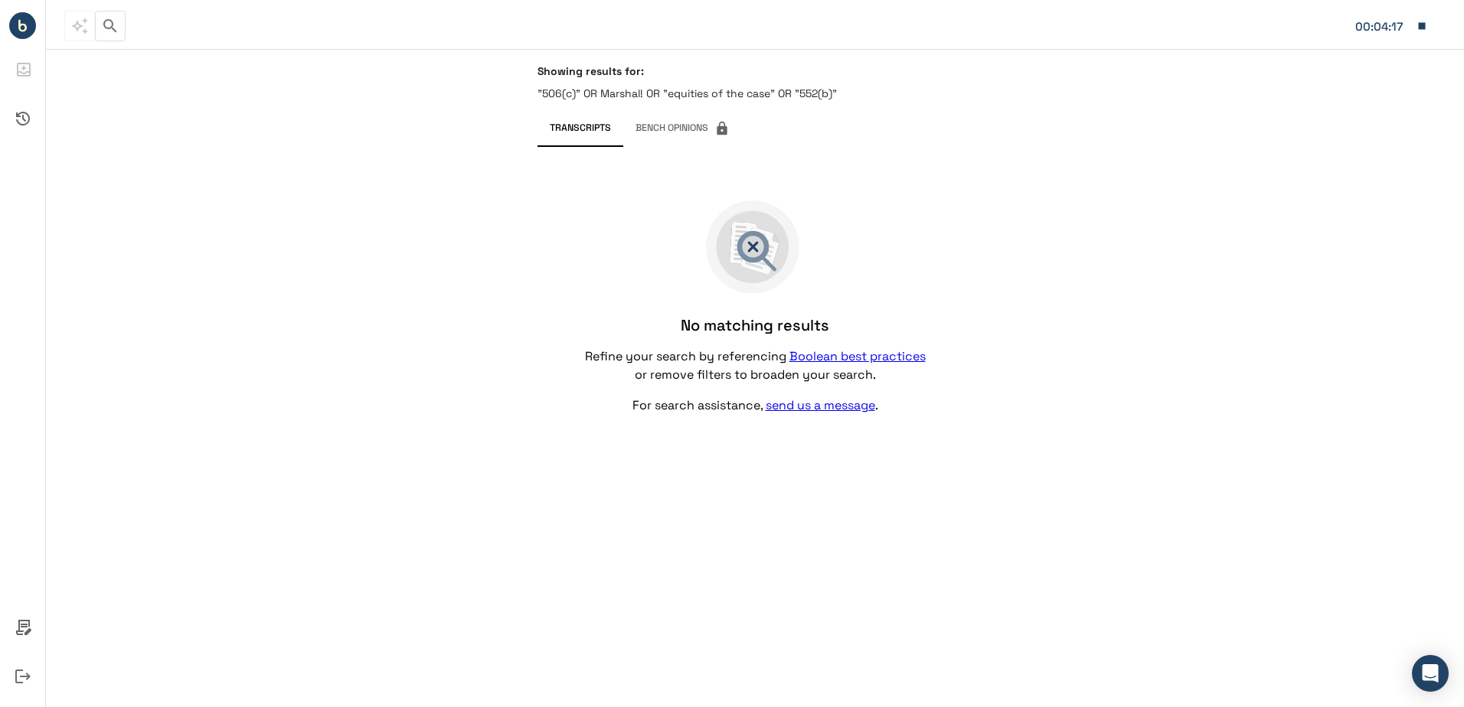
click at [374, 174] on div "Showing results for: "506(c)" OR Marshal! OR "equities of the case" OR "552(b)"…" at bounding box center [755, 378] width 1418 height 658
click at [108, 32] on icon "button" at bounding box center [110, 26] width 18 height 18
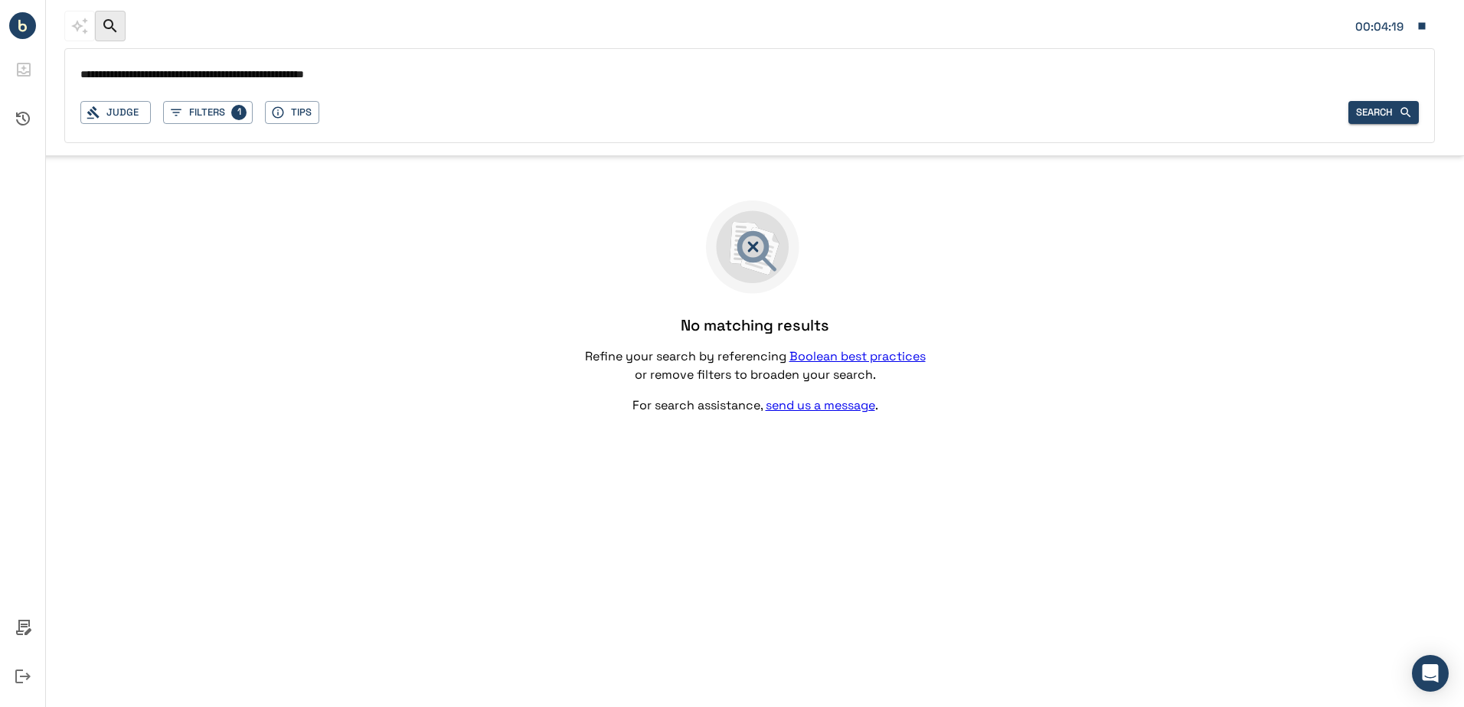
click at [226, 100] on div "**********" at bounding box center [749, 95] width 1370 height 95
click at [217, 103] on button "Filters 1" at bounding box center [208, 113] width 90 height 24
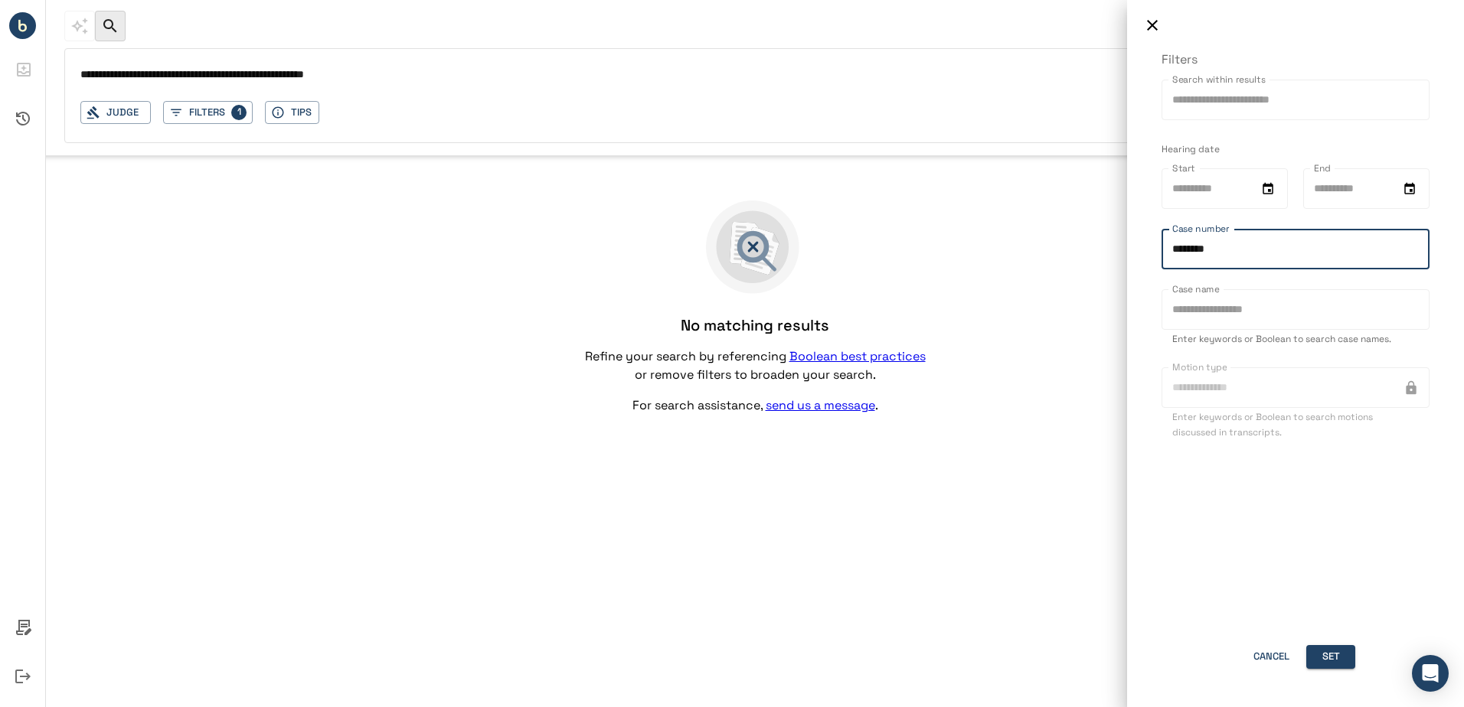
drag, startPoint x: 1246, startPoint y: 252, endPoint x: 1115, endPoint y: 250, distance: 130.9
click at [1115, 250] on div "Filters Search within results Search within results Hearing date Start Start En…" at bounding box center [732, 353] width 1464 height 707
type input "********"
click at [1327, 643] on div "Filters Search within results Search within results Hearing date Start Start En…" at bounding box center [1295, 379] width 337 height 657
click at [1326, 651] on button "Set" at bounding box center [1330, 657] width 49 height 24
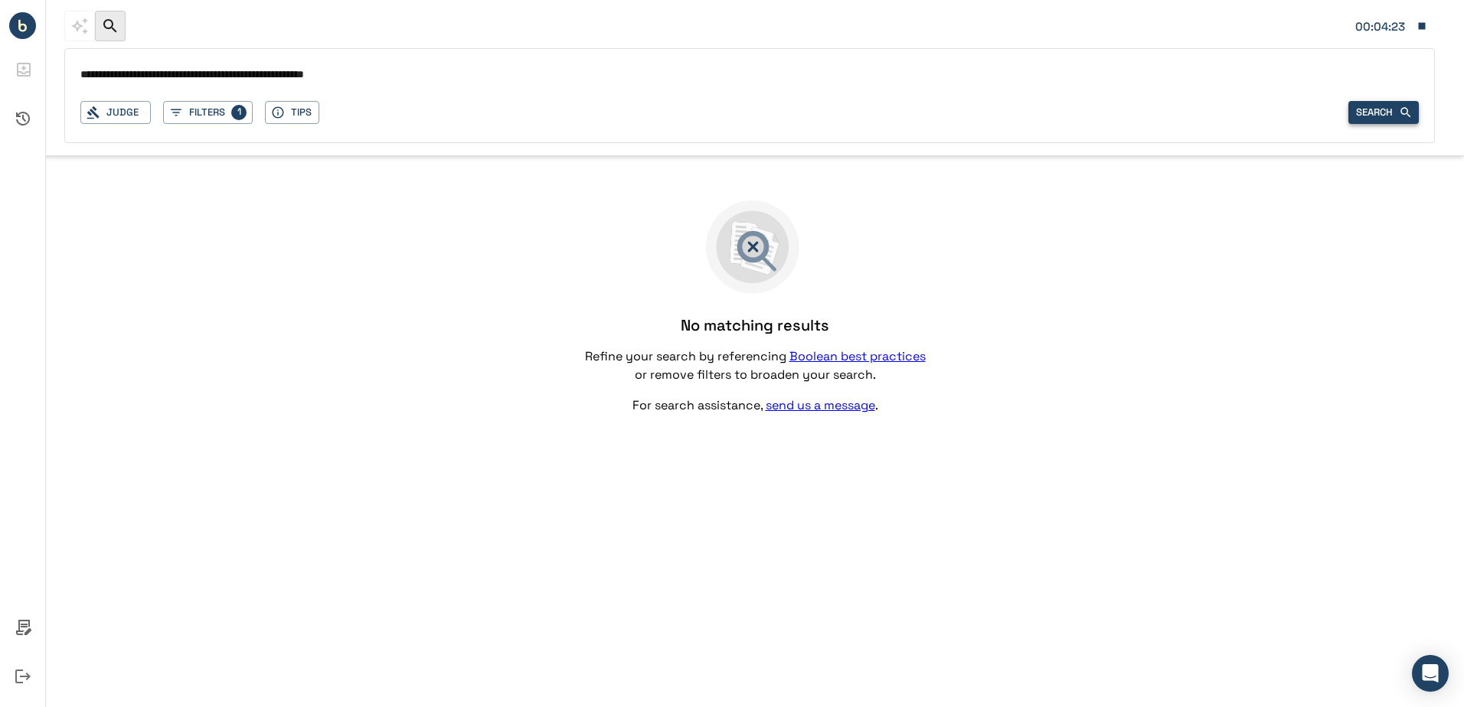
click at [1396, 104] on button "Search" at bounding box center [1383, 113] width 70 height 24
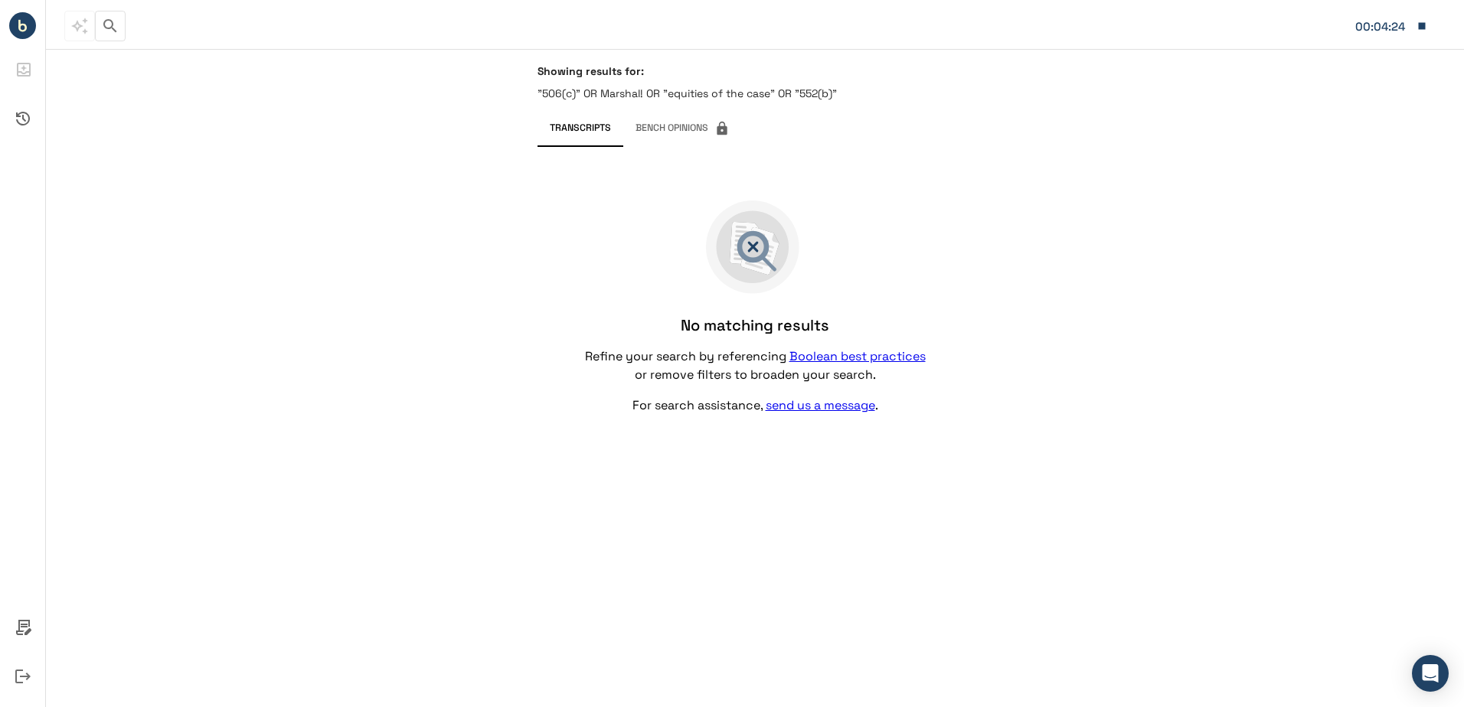
click at [107, 21] on icon "button" at bounding box center [110, 26] width 18 height 18
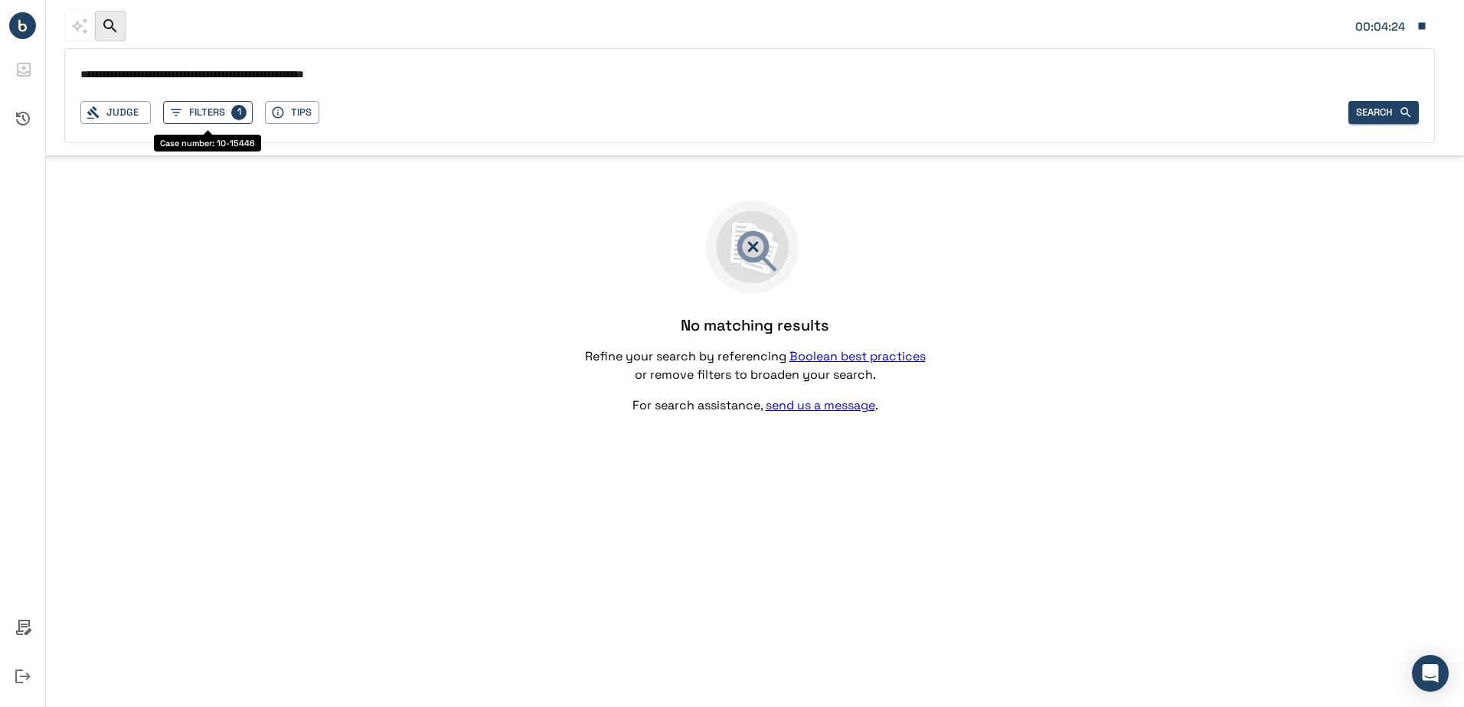
click at [206, 113] on button "Filters 1" at bounding box center [208, 113] width 90 height 24
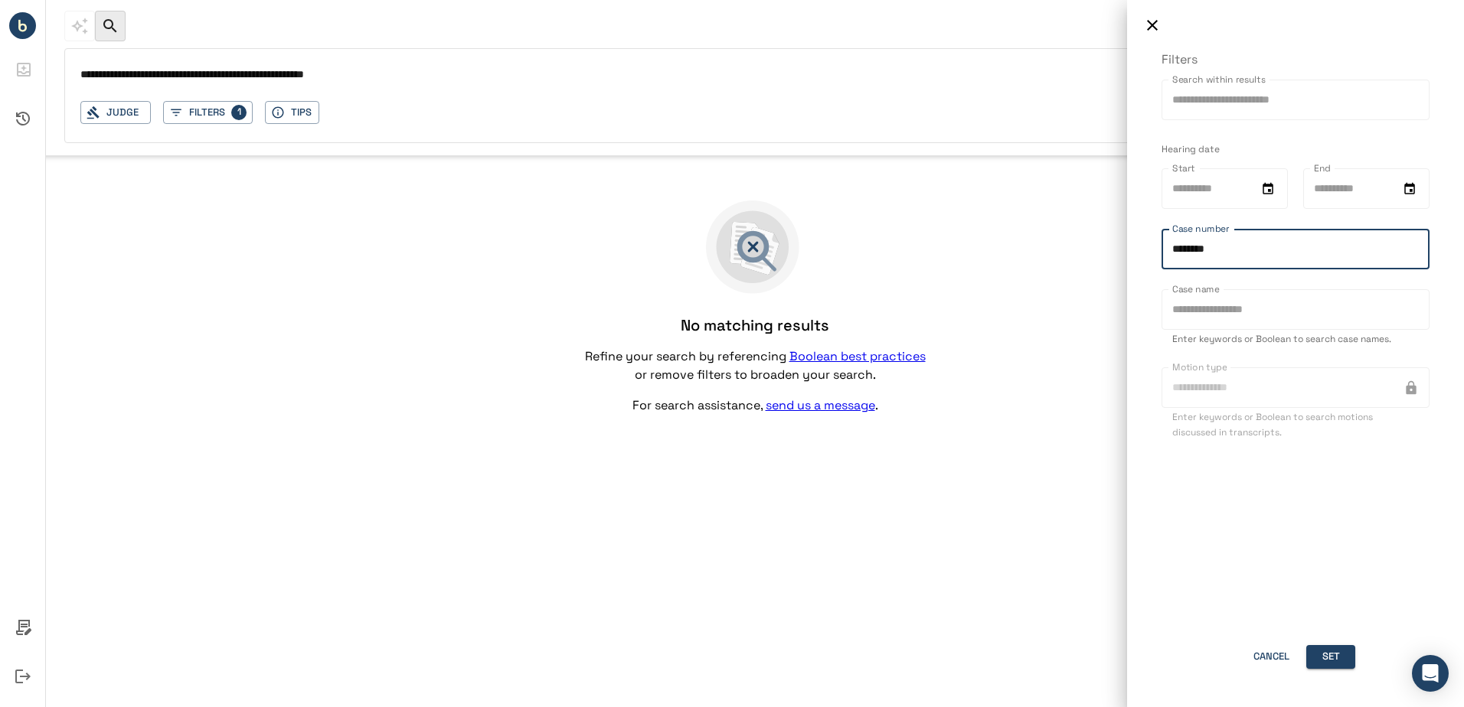
drag, startPoint x: 1215, startPoint y: 254, endPoint x: 1125, endPoint y: 265, distance: 90.2
click at [1125, 265] on div "Filters Search within results Search within results Hearing date Start Start En…" at bounding box center [732, 353] width 1464 height 707
type input "********"
click at [1323, 661] on button "Set" at bounding box center [1330, 657] width 49 height 24
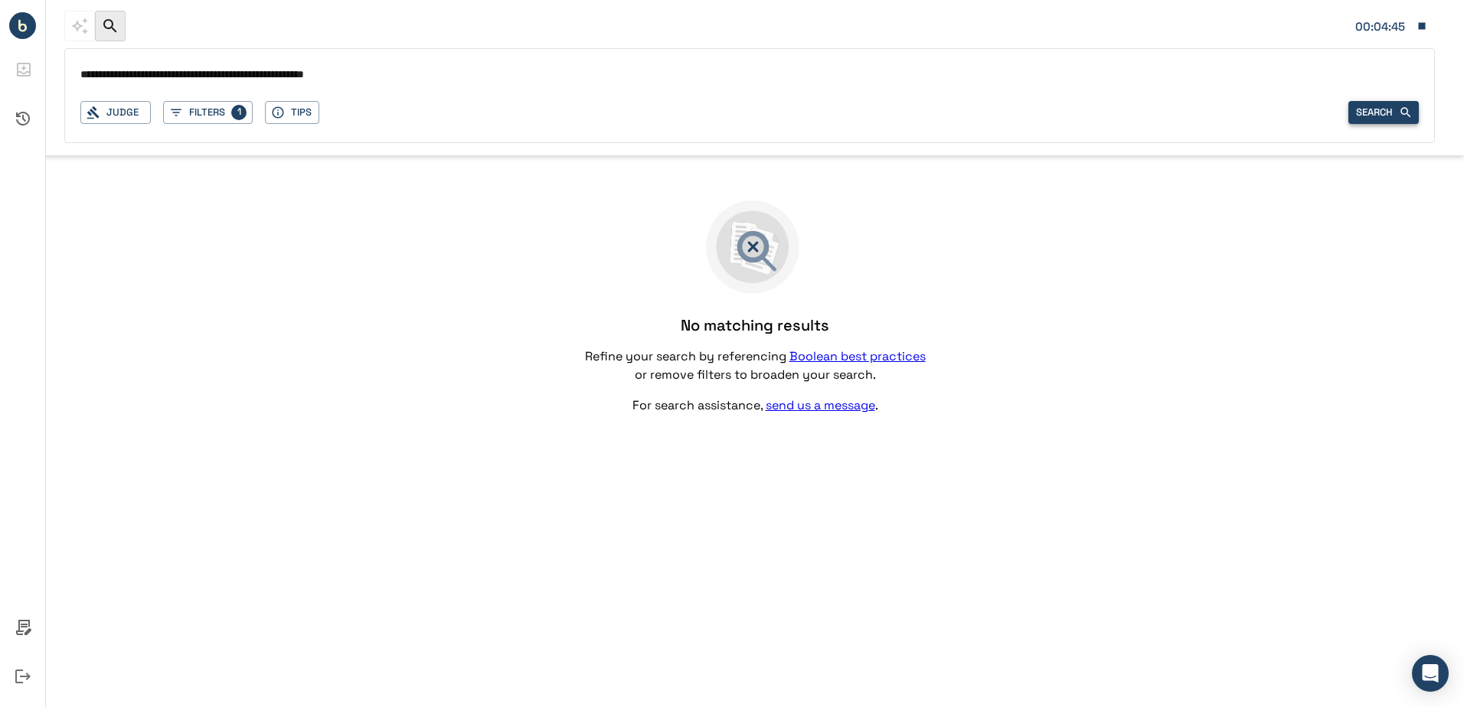
click at [1366, 106] on button "Search" at bounding box center [1383, 113] width 70 height 24
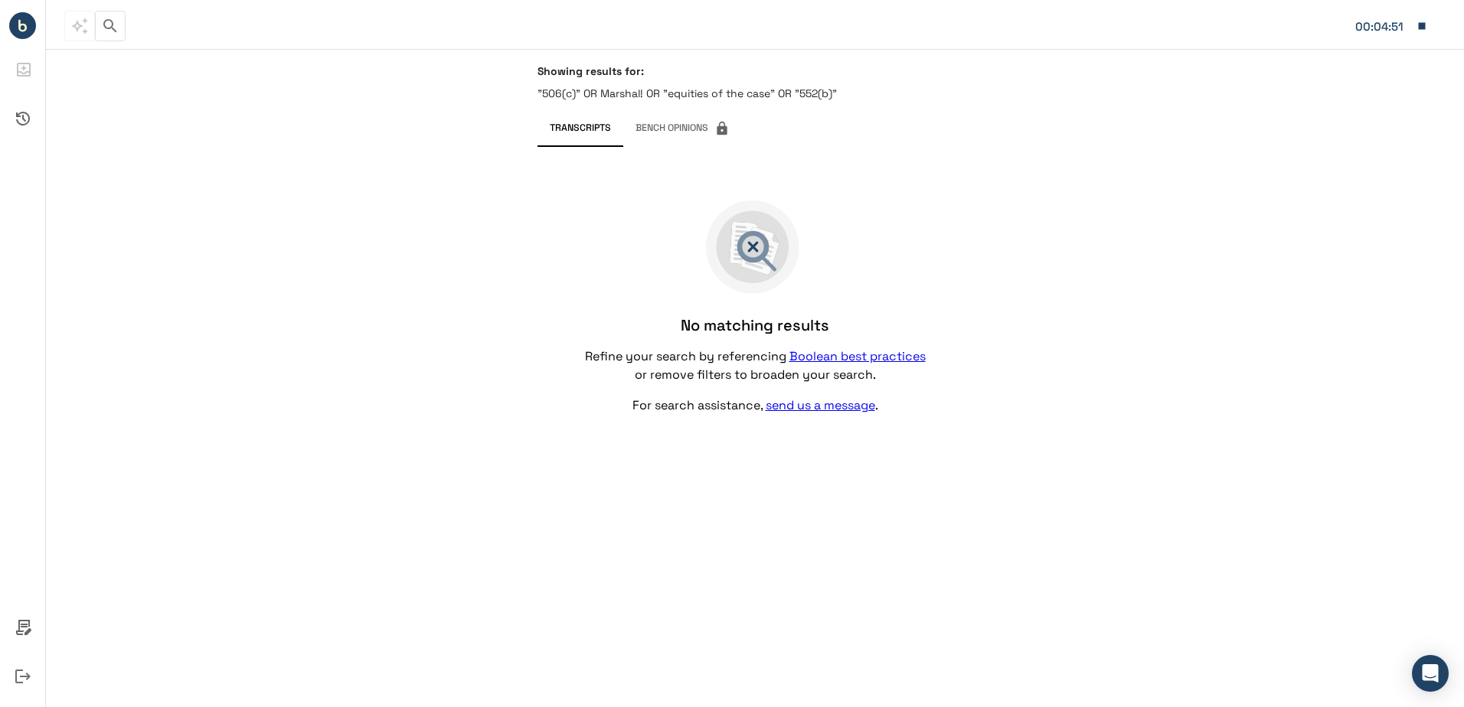
click at [1415, 26] on icon "button" at bounding box center [1422, 26] width 14 height 14
